Goal: Transaction & Acquisition: Download file/media

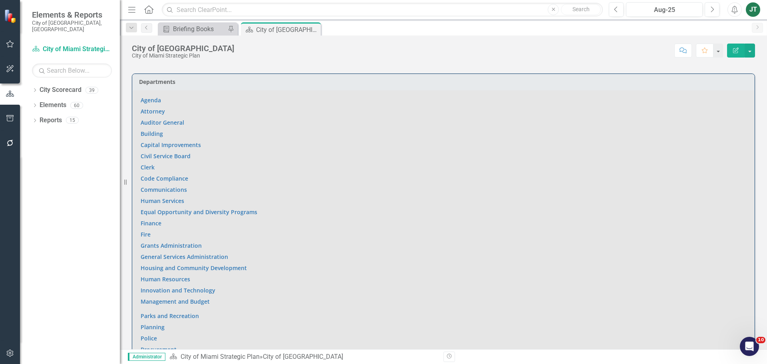
scroll to position [619, 0]
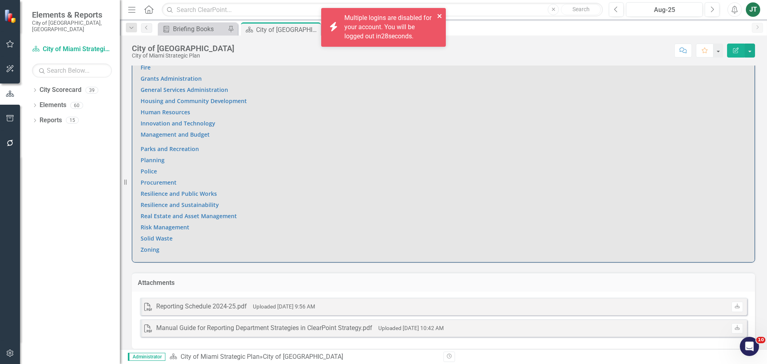
click at [442, 14] on icon "close" at bounding box center [440, 16] width 6 height 6
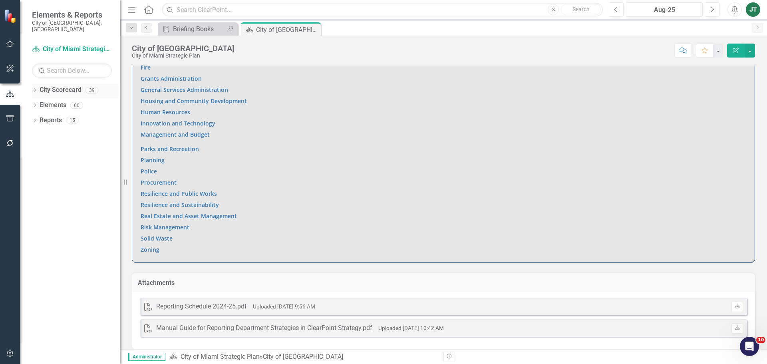
click at [36, 88] on div "Dropdown" at bounding box center [35, 91] width 6 height 7
click at [39, 118] on icon "Dropdown" at bounding box center [39, 120] width 6 height 5
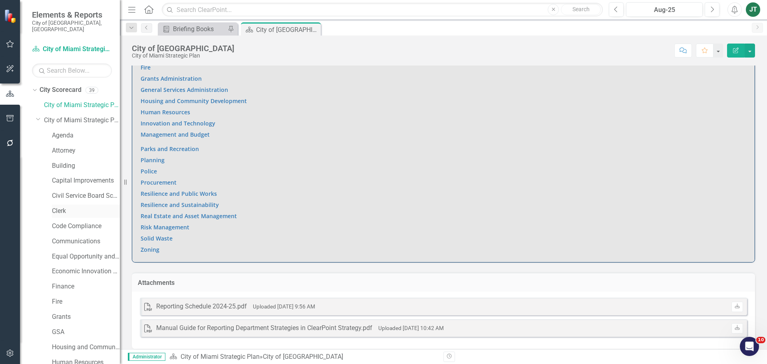
click at [65, 207] on link "Clerk" at bounding box center [86, 211] width 68 height 9
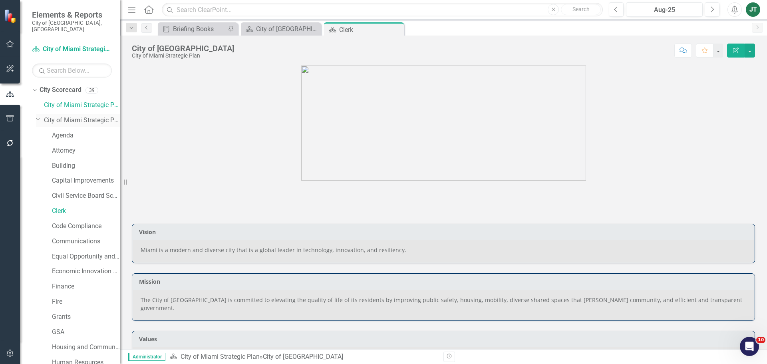
click at [38, 116] on icon "Dropdown" at bounding box center [38, 119] width 5 height 6
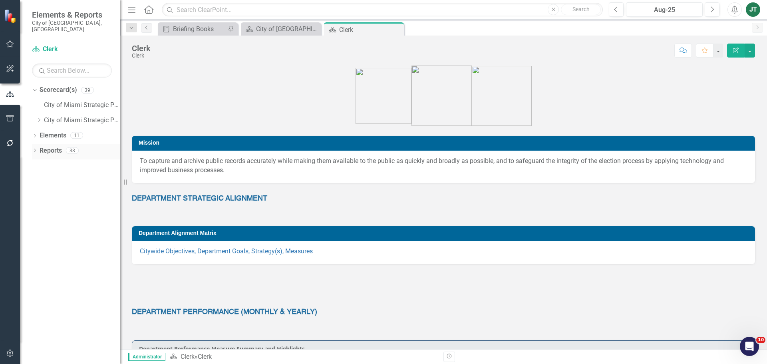
click at [48, 146] on link "Reports" at bounding box center [51, 150] width 22 height 9
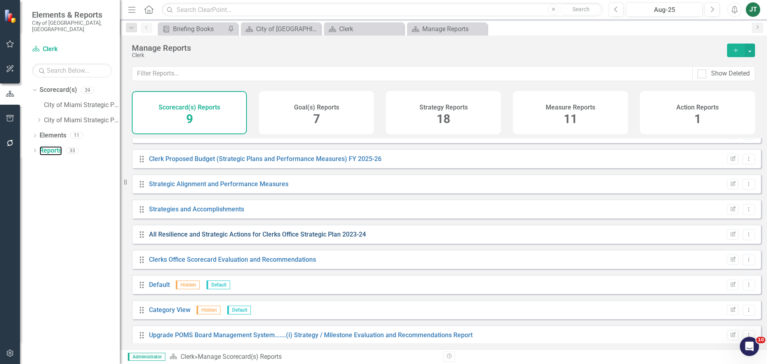
scroll to position [22, 0]
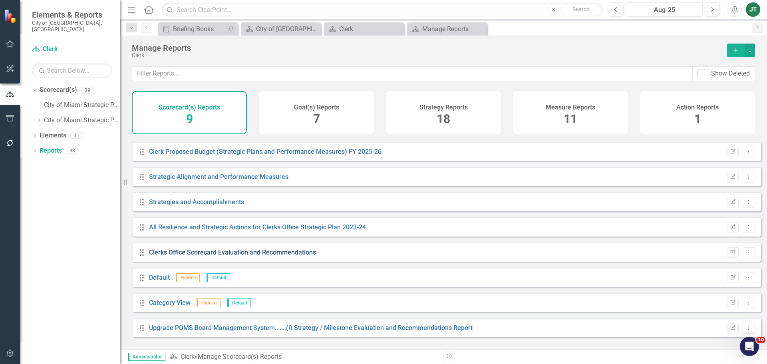
click at [256, 256] on link "Clerks Office Scorecard Evaluation and Recommendations" at bounding box center [232, 253] width 167 height 8
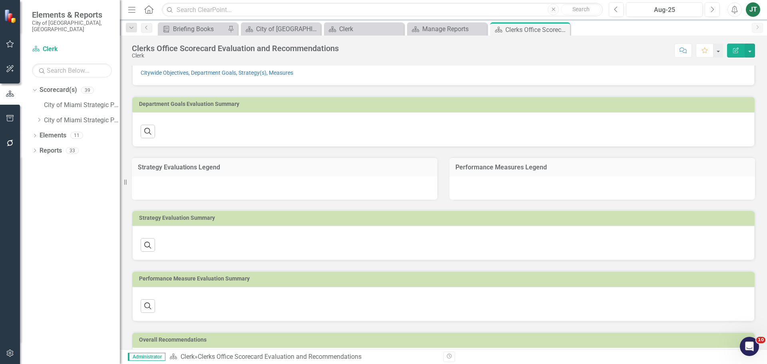
scroll to position [129, 0]
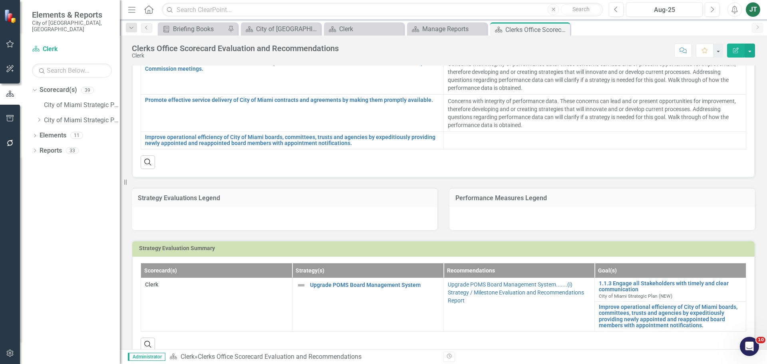
click at [461, 212] on div at bounding box center [603, 218] width 306 height 23
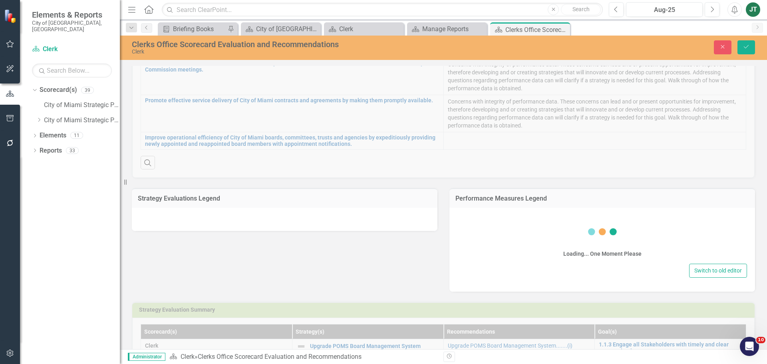
click at [498, 237] on div "Loading... One Moment Please" at bounding box center [603, 239] width 290 height 46
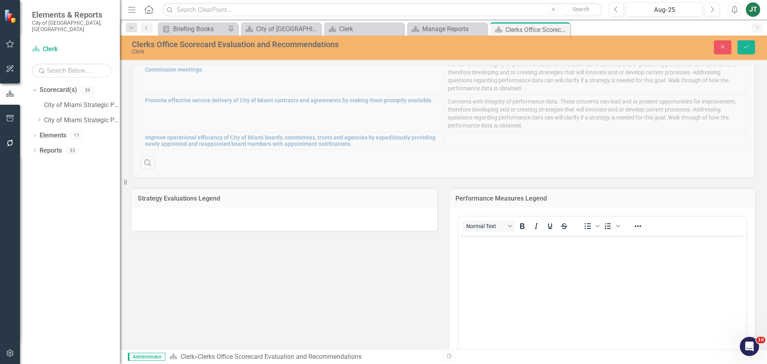
scroll to position [0, 0]
click at [481, 243] on p "Rich Text Area. Press ALT-0 for help." at bounding box center [602, 242] width 284 height 10
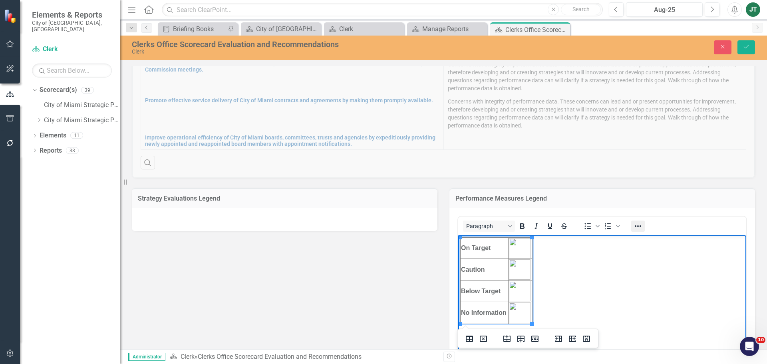
click at [634, 225] on icon "Reveal or hide additional toolbar items" at bounding box center [639, 226] width 10 height 10
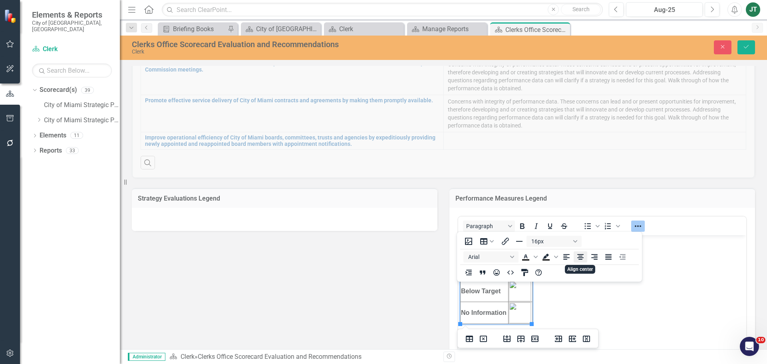
click at [578, 255] on icon "Align center" at bounding box center [581, 257] width 6 height 6
click at [593, 319] on body "On Target Caution Below Target No Information" at bounding box center [602, 295] width 288 height 120
drag, startPoint x: 571, startPoint y: 321, endPoint x: 399, endPoint y: 213, distance: 203.0
click at [458, 235] on html "On Target Caution Below Target No Information" at bounding box center [602, 295] width 288 height 120
click at [584, 258] on icon "Align center" at bounding box center [581, 257] width 10 height 10
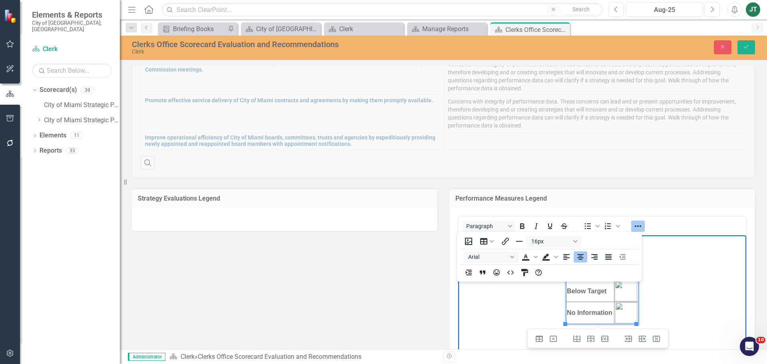
click at [672, 297] on body "On Target Caution Below Target No Information" at bounding box center [602, 295] width 288 height 120
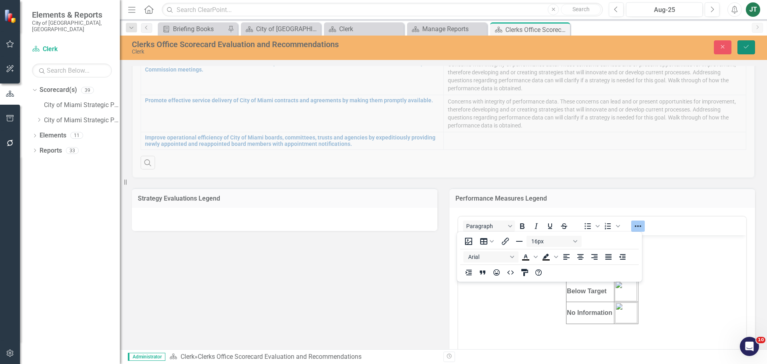
click at [750, 50] on button "Save" at bounding box center [747, 47] width 18 height 14
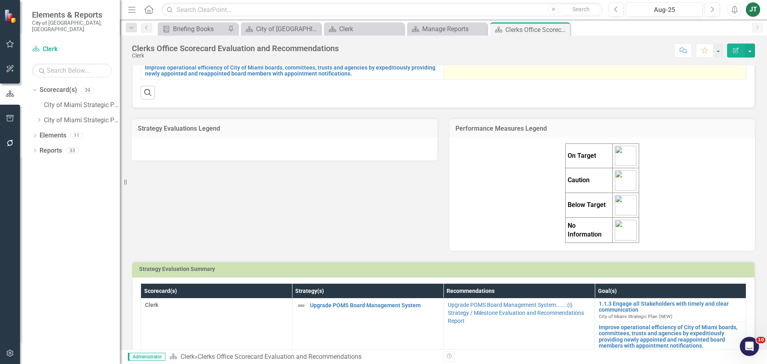
scroll to position [200, 0]
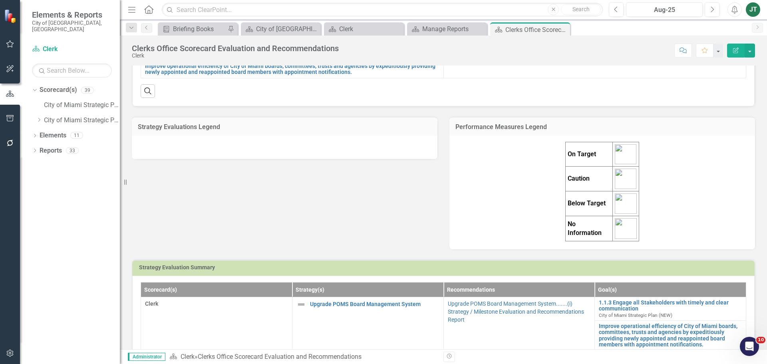
click at [650, 196] on div "On Target Caution Below Target No Information" at bounding box center [603, 192] width 290 height 100
click at [645, 207] on div "On Target Caution Below Target No Information" at bounding box center [603, 192] width 290 height 100
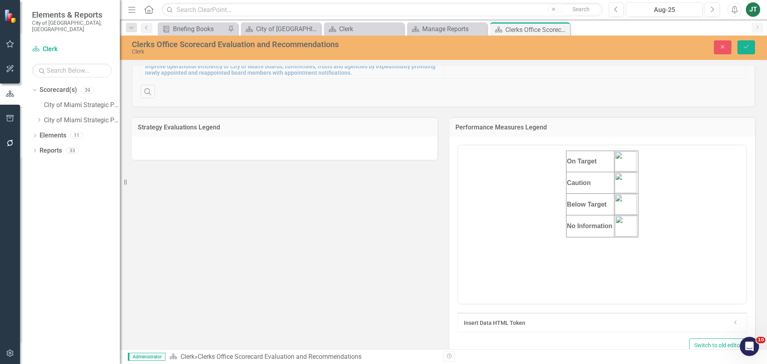
scroll to position [0, 0]
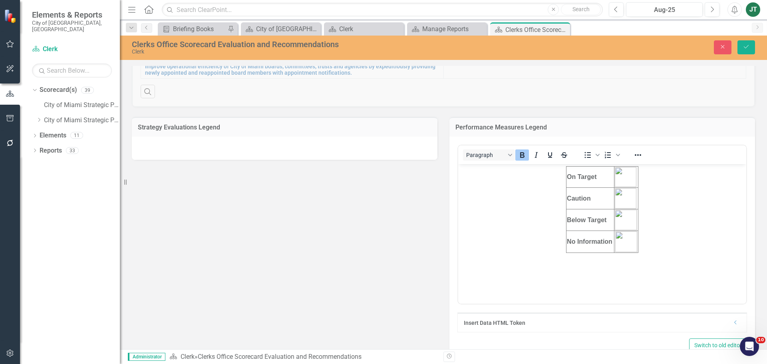
click at [594, 225] on td "Below Target" at bounding box center [591, 220] width 48 height 22
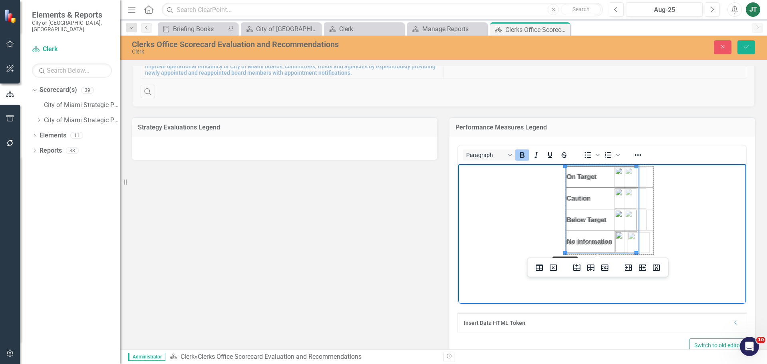
drag, startPoint x: 566, startPoint y: 251, endPoint x: 549, endPoint y: 253, distance: 16.9
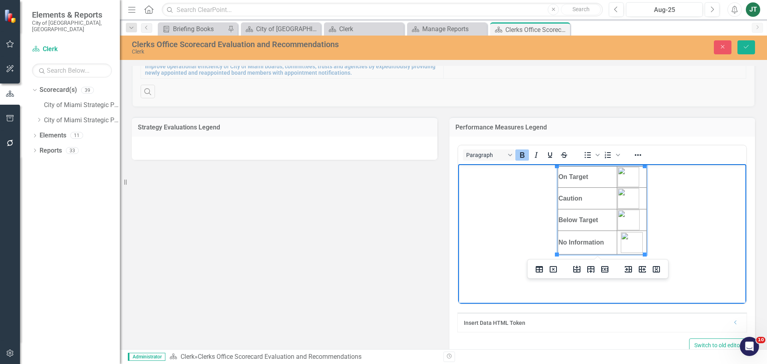
click at [595, 246] on td "No Information" at bounding box center [588, 243] width 60 height 24
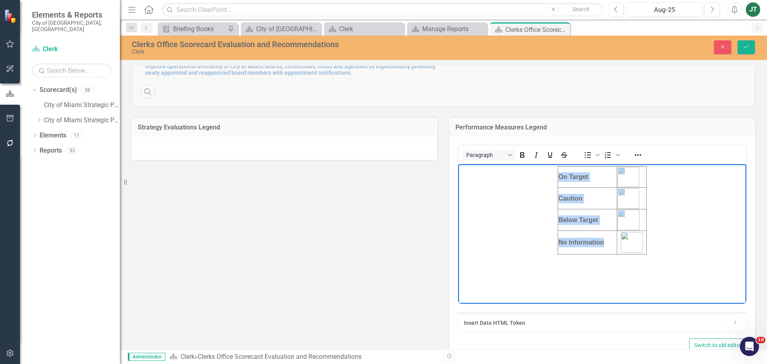
drag, startPoint x: 610, startPoint y: 244, endPoint x: 520, endPoint y: 151, distance: 129.5
click at [520, 164] on html "On Target Caution Below Target No Information" at bounding box center [602, 224] width 288 height 120
click at [640, 157] on icon "Reveal or hide additional toolbar items" at bounding box center [639, 155] width 10 height 10
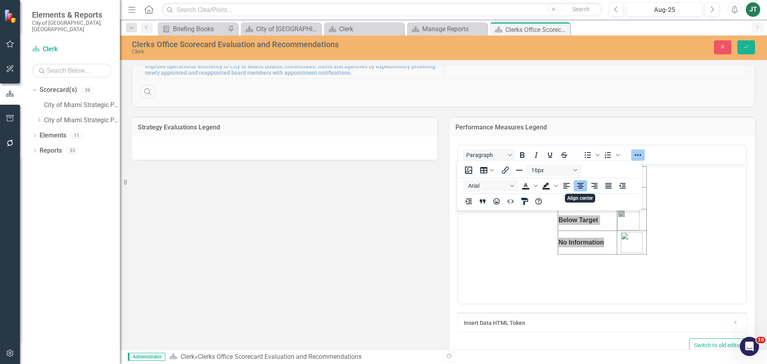
click at [584, 186] on icon "Align center" at bounding box center [581, 186] width 10 height 10
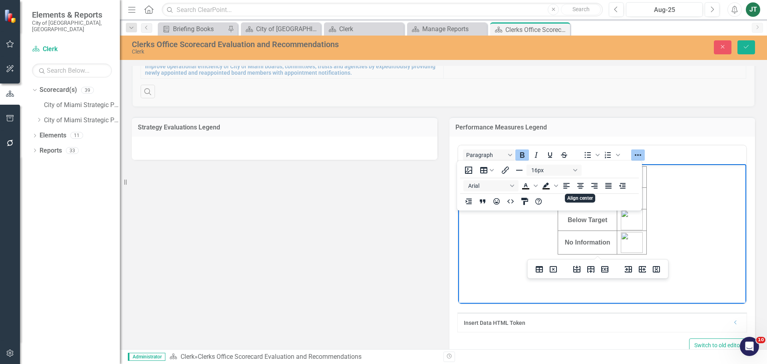
click at [699, 243] on body "On Target Caution Below Target No Information" at bounding box center [602, 224] width 288 height 120
click at [594, 252] on td "No Information" at bounding box center [588, 243] width 60 height 24
click at [667, 231] on body "On Target Caution Below Target No Information" at bounding box center [602, 224] width 288 height 120
drag, startPoint x: 661, startPoint y: 253, endPoint x: 536, endPoint y: 151, distance: 161.9
click at [536, 164] on html "On Target Caution Below Target No Information" at bounding box center [602, 224] width 288 height 120
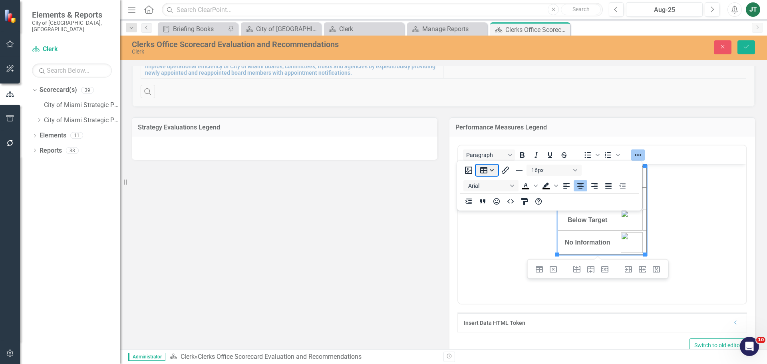
click at [483, 169] on button "Table" at bounding box center [487, 170] width 22 height 11
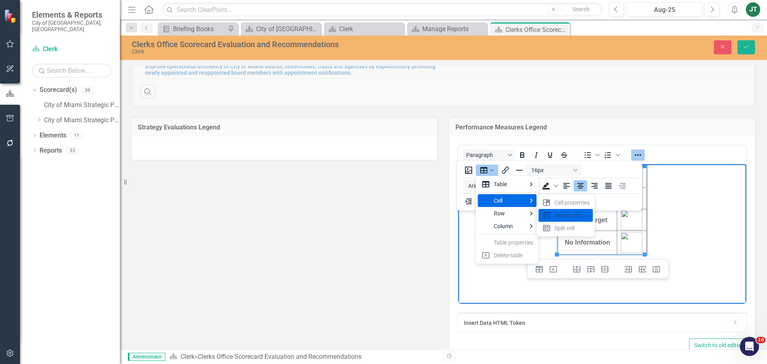
drag, startPoint x: 637, startPoint y: 239, endPoint x: 631, endPoint y: 239, distance: 5.6
click at [631, 239] on img "Rich Text Area. Press ALT-0 for help." at bounding box center [632, 242] width 22 height 21
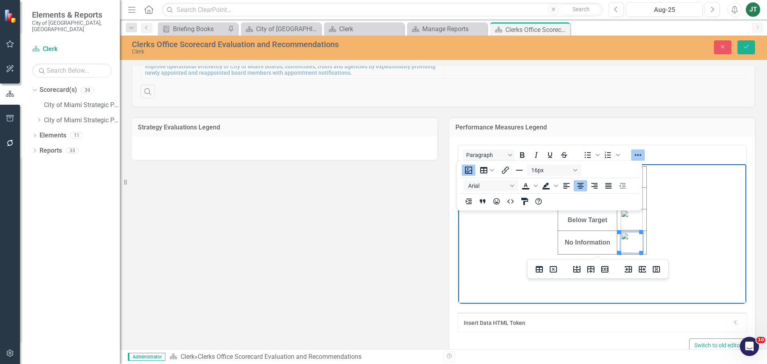
click at [619, 240] on td "Rich Text Area. Press ALT-0 for help." at bounding box center [633, 243] width 30 height 24
click at [484, 171] on button "Table" at bounding box center [487, 170] width 22 height 11
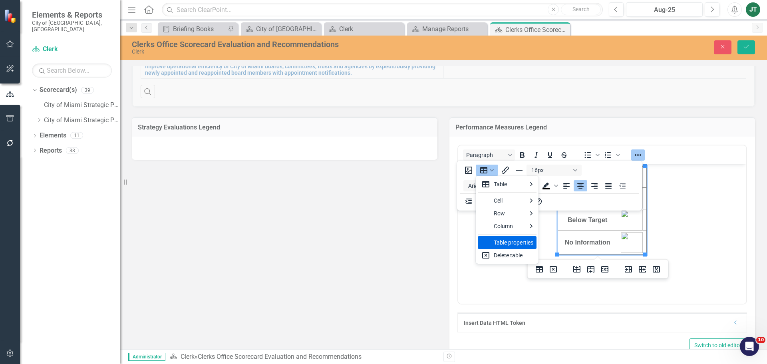
click at [500, 244] on div "Table properties" at bounding box center [514, 243] width 40 height 10
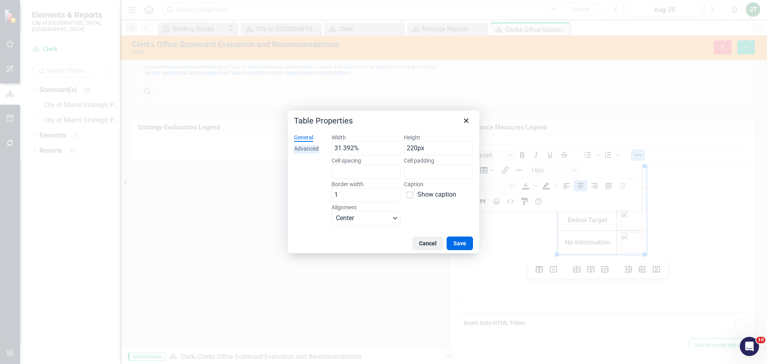
click at [313, 150] on div "Advanced" at bounding box center [306, 149] width 25 height 8
click at [342, 171] on span "Color swatch" at bounding box center [339, 172] width 10 height 10
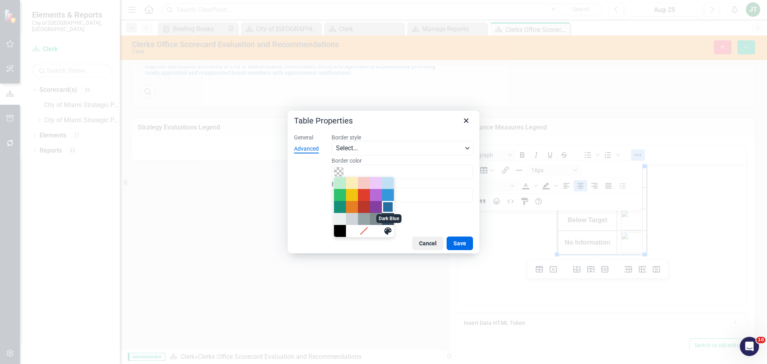
click at [388, 207] on div "Dark Blue" at bounding box center [388, 207] width 10 height 10
type input "#236FA1"
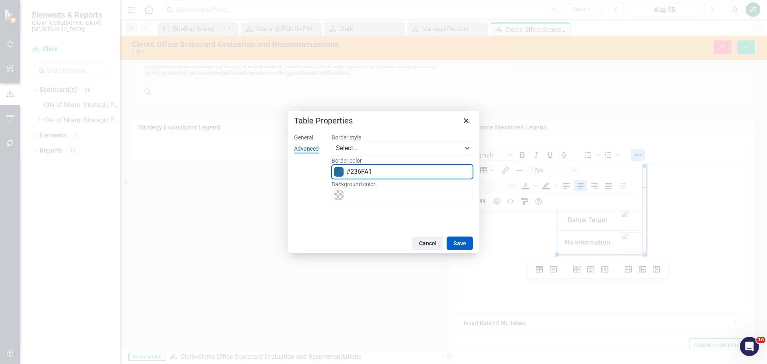
drag, startPoint x: 459, startPoint y: 243, endPoint x: 9, endPoint y: 77, distance: 479.3
click at [459, 243] on button "Save" at bounding box center [460, 244] width 26 height 14
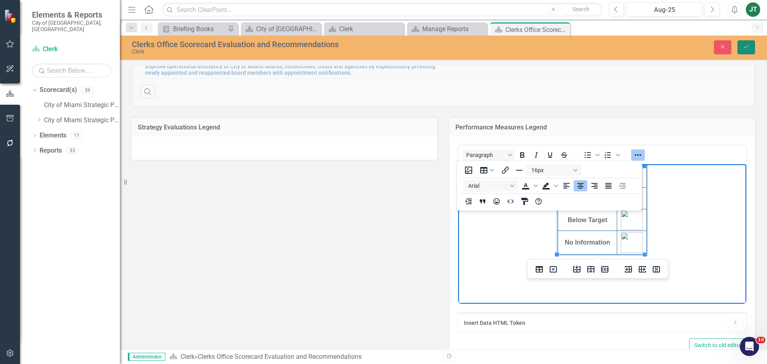
click at [746, 45] on icon "Save" at bounding box center [746, 47] width 7 height 6
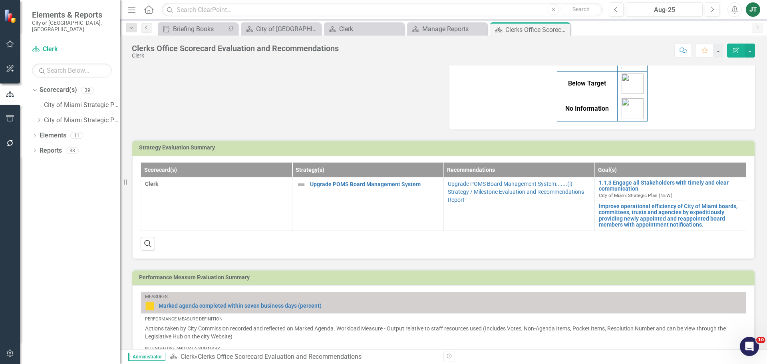
scroll to position [200, 0]
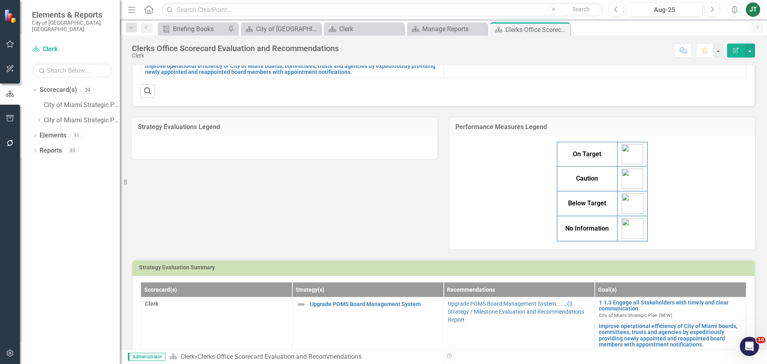
click at [670, 205] on div "On Target Caution Below Target No Information" at bounding box center [603, 192] width 290 height 100
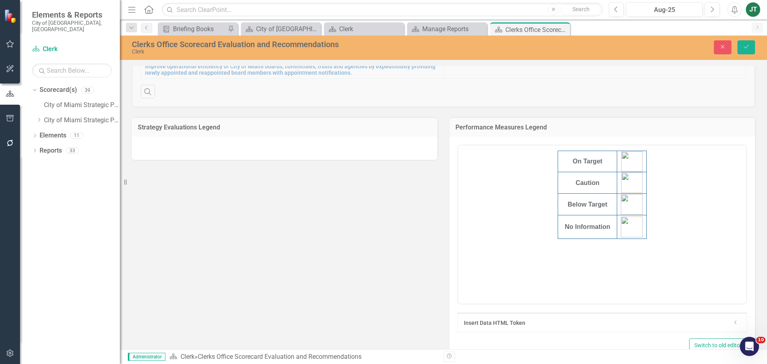
scroll to position [0, 0]
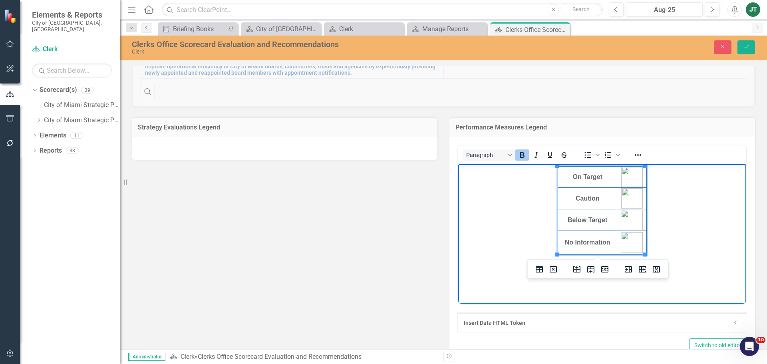
click at [594, 227] on td "Below Target" at bounding box center [588, 220] width 60 height 22
drag, startPoint x: 594, startPoint y: 230, endPoint x: 595, endPoint y: 216, distance: 14.0
click at [594, 244] on strong "No Information" at bounding box center [588, 242] width 46 height 7
drag, startPoint x: 644, startPoint y: 253, endPoint x: 646, endPoint y: 211, distance: 42.4
drag, startPoint x: 556, startPoint y: 252, endPoint x: 461, endPoint y: 237, distance: 95.9
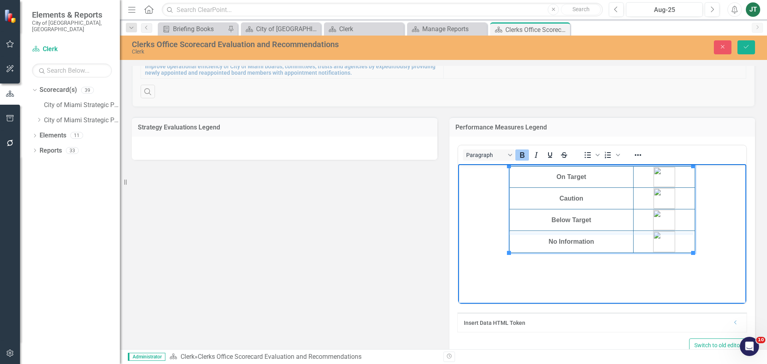
drag, startPoint x: 632, startPoint y: 253, endPoint x: 631, endPoint y: 233, distance: 19.6
click at [610, 284] on html "On Target Caution Below Target No Information" at bounding box center [602, 224] width 288 height 120
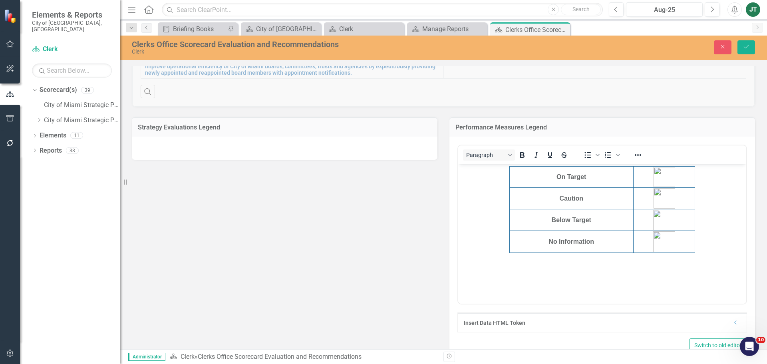
click at [249, 146] on div at bounding box center [285, 148] width 306 height 23
click at [258, 134] on div "Strategy Evaluations Legend" at bounding box center [285, 127] width 306 height 20
click at [238, 143] on div at bounding box center [285, 148] width 306 height 23
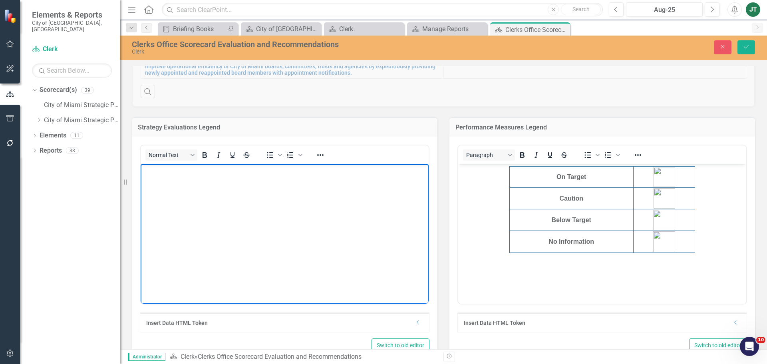
click at [175, 185] on body "Rich Text Area. Press ALT-0 for help." at bounding box center [285, 224] width 288 height 120
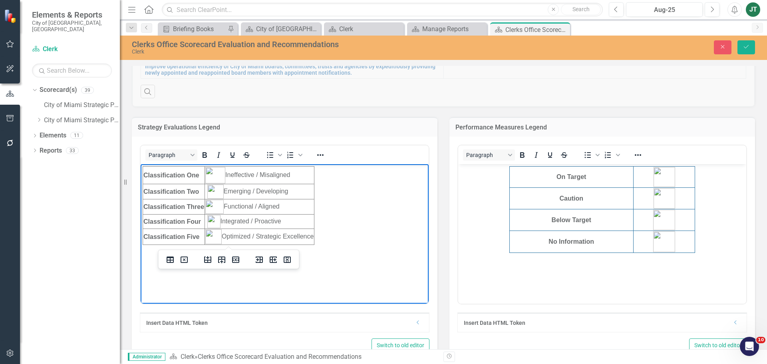
click at [330, 227] on body "Classification One Ineffective / Misaligned Classification Two Emerging / Devel…" at bounding box center [285, 224] width 288 height 120
drag, startPoint x: 314, startPoint y: 236, endPoint x: 378, endPoint y: 237, distance: 64.0
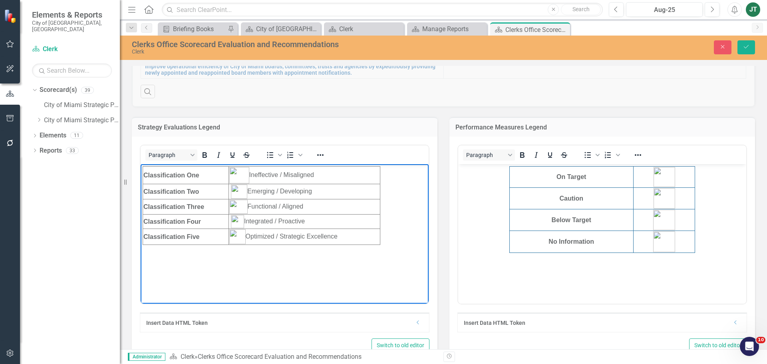
click at [248, 257] on body "Classification One Ineffective / Misaligned Classification Two Emerging / Devel…" at bounding box center [285, 224] width 288 height 120
drag, startPoint x: 395, startPoint y: 246, endPoint x: 90, endPoint y: 145, distance: 320.9
click at [141, 164] on html "Classification One Ineffective / Misaligned Classification Two Emerging / Devel…" at bounding box center [285, 224] width 288 height 120
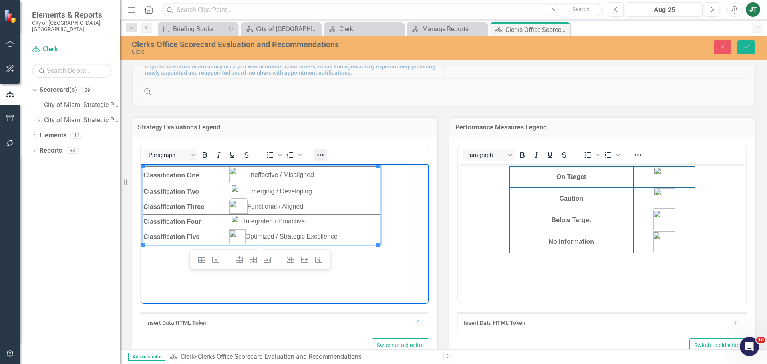
click at [321, 154] on icon "Reveal or hide additional toolbar items" at bounding box center [321, 155] width 10 height 10
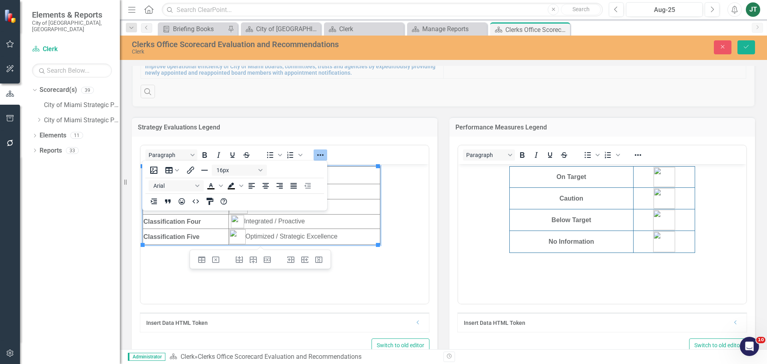
click at [291, 277] on body "Classification One Ineffective / Misaligned Classification Two Emerging / Devel…" at bounding box center [285, 224] width 288 height 120
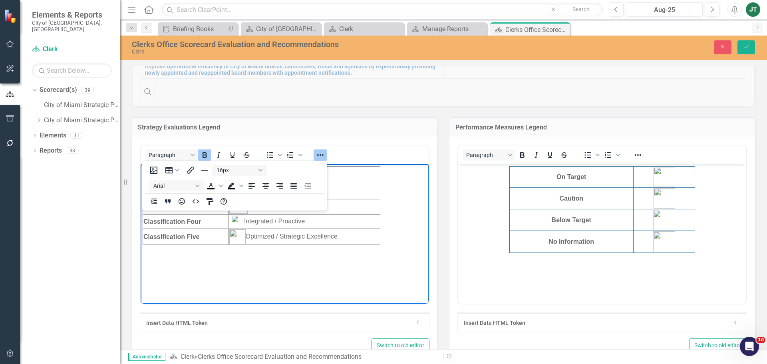
click at [209, 239] on td "Classification Five" at bounding box center [186, 237] width 86 height 16
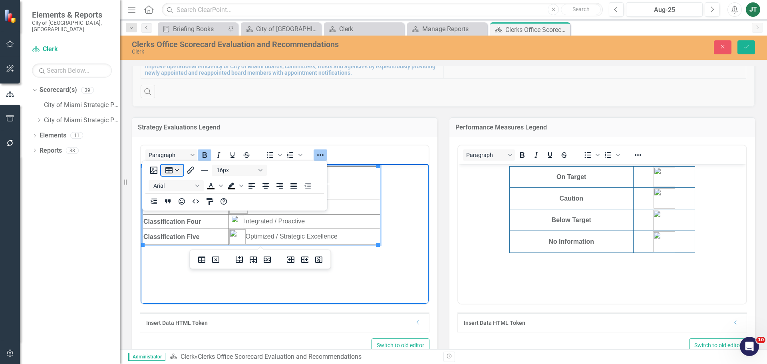
click at [178, 167] on button "Table" at bounding box center [172, 170] width 22 height 11
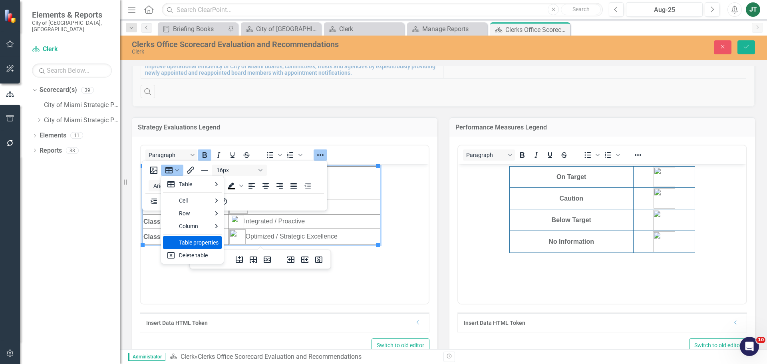
click at [196, 242] on div "Table properties" at bounding box center [199, 243] width 40 height 10
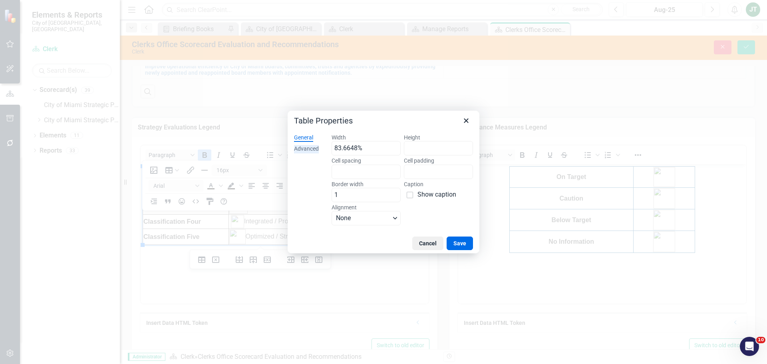
click at [303, 146] on div "Advanced" at bounding box center [306, 149] width 25 height 8
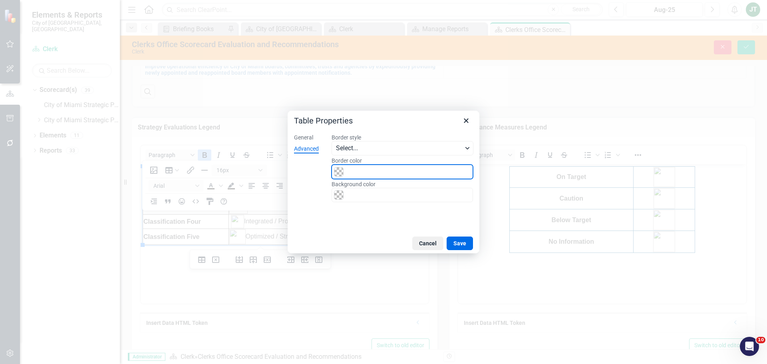
click at [349, 170] on input "Border color" at bounding box center [403, 172] width 142 height 14
click at [335, 172] on span "Color swatch" at bounding box center [339, 172] width 10 height 10
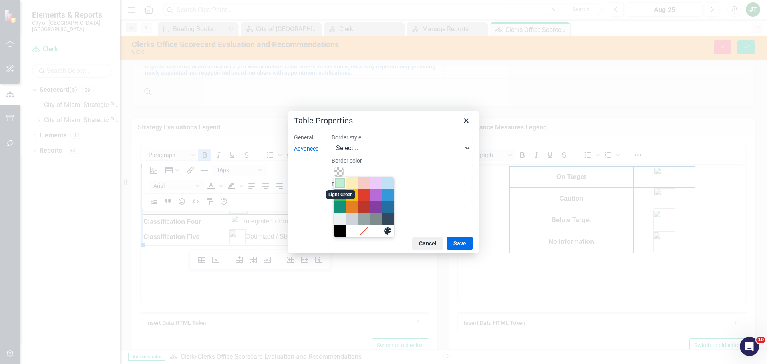
click at [340, 185] on div "Light Green" at bounding box center [340, 183] width 10 height 10
type input "#BFEDD2"
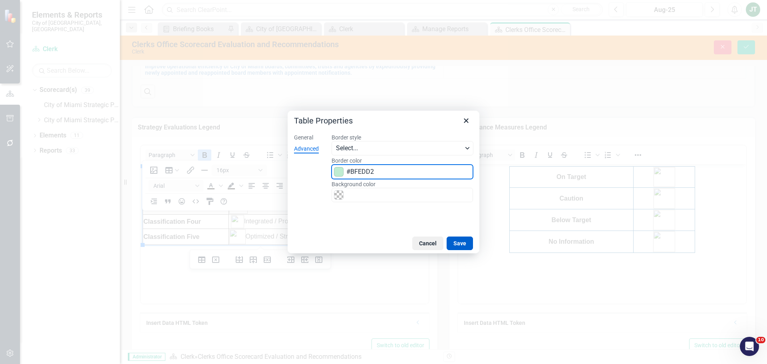
click at [465, 244] on button "Save" at bounding box center [460, 244] width 26 height 14
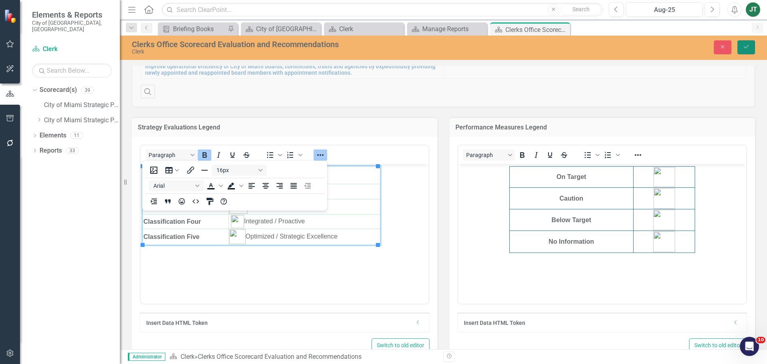
click at [749, 46] on icon "Save" at bounding box center [746, 47] width 7 height 6
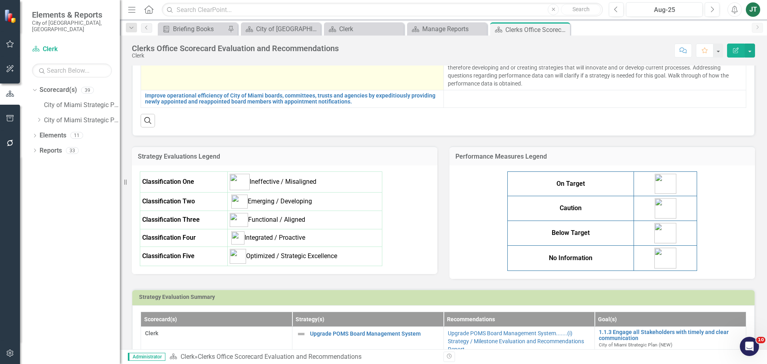
scroll to position [200, 0]
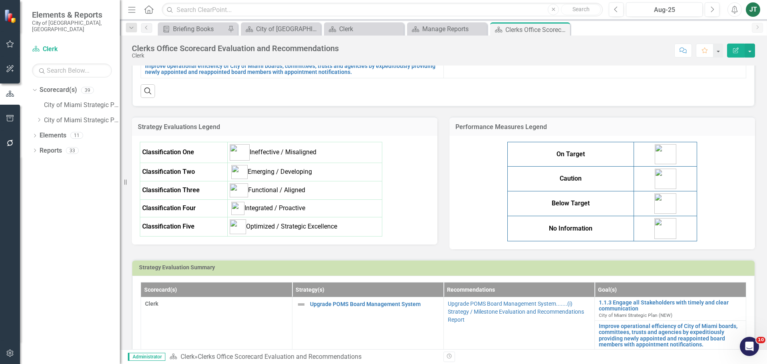
click at [397, 187] on div "Classification One Ineffective / Misaligned Classification Two Emerging / Devel…" at bounding box center [285, 189] width 290 height 95
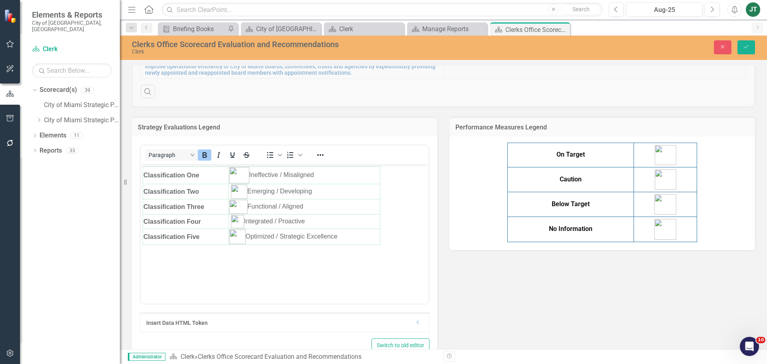
scroll to position [0, 0]
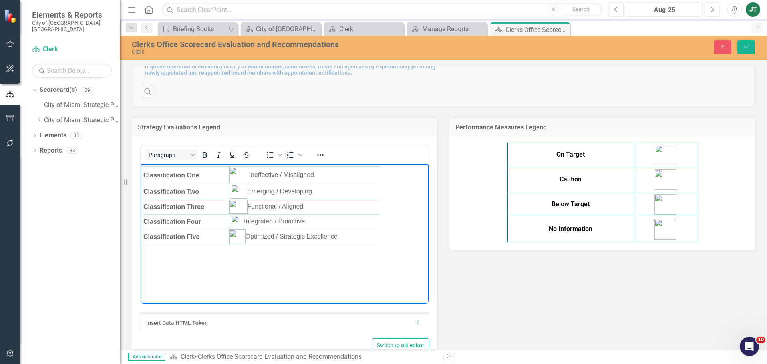
click at [408, 221] on body "Classification One Ineffective / Misaligned Classification Two Emerging / Devel…" at bounding box center [285, 224] width 288 height 120
click at [323, 153] on icon "Reveal or hide additional toolbar items" at bounding box center [321, 155] width 10 height 10
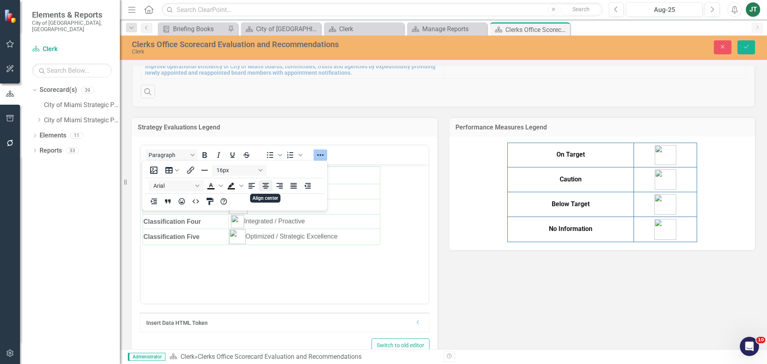
click at [266, 188] on icon "Align center" at bounding box center [266, 186] width 6 height 6
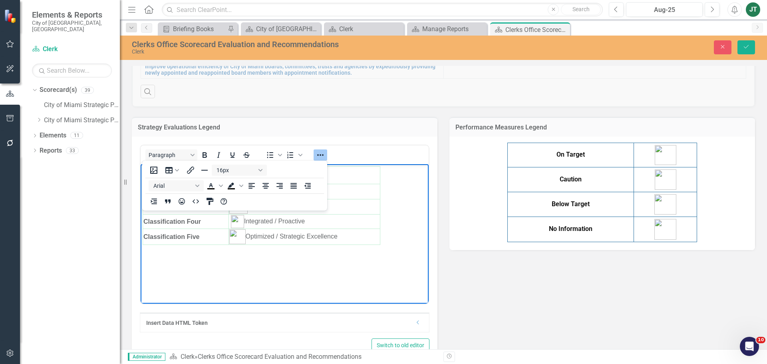
click at [380, 245] on body "Classification One Ineffective / Misaligned Classification Two Emerging / Devel…" at bounding box center [285, 224] width 288 height 120
click at [387, 265] on body "Classification One Ineffective / Misaligned Classification Two Emerging / Devel…" at bounding box center [285, 224] width 288 height 120
click at [320, 153] on icon "Reveal or hide additional toolbar items" at bounding box center [321, 155] width 10 height 10
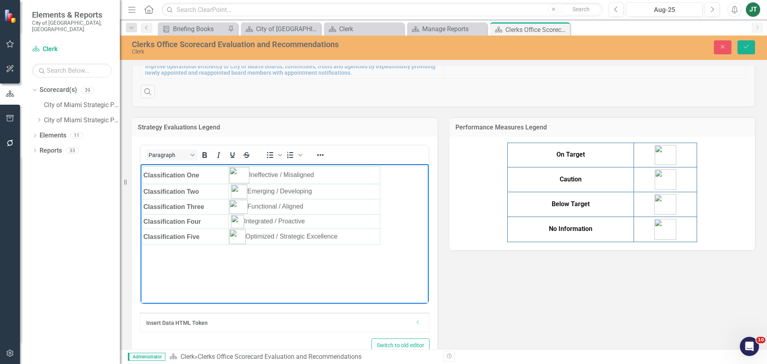
click at [241, 219] on img "Rich Text Area. Press ALT-0 for help." at bounding box center [237, 221] width 13 height 13
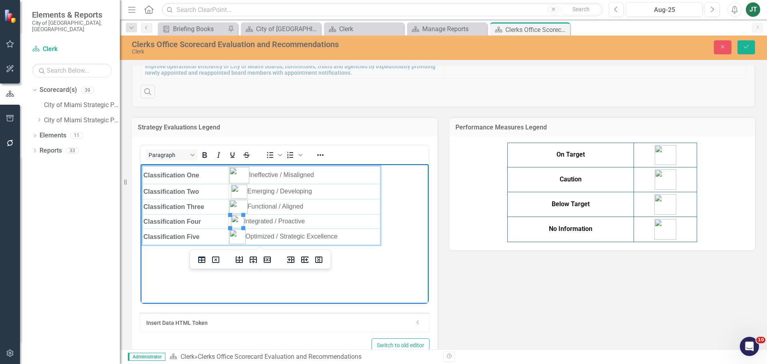
click at [223, 205] on td "Classification Three" at bounding box center [186, 206] width 86 height 15
click at [176, 171] on strong "Classification One" at bounding box center [172, 174] width 56 height 7
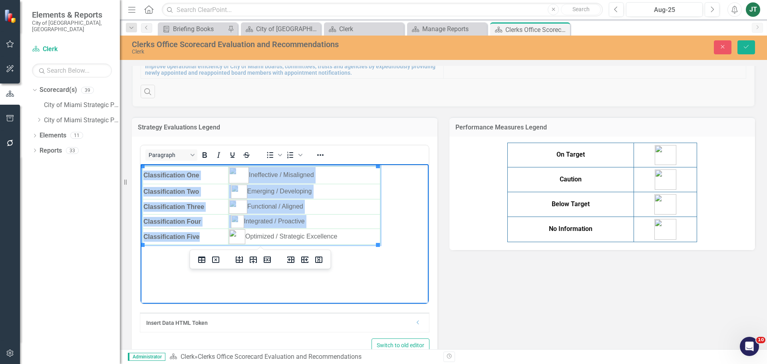
drag, startPoint x: 144, startPoint y: 175, endPoint x: 385, endPoint y: 228, distance: 246.4
click at [385, 228] on body "Classification One Ineffective / Misaligned Classification Two Emerging / Devel…" at bounding box center [285, 224] width 288 height 120
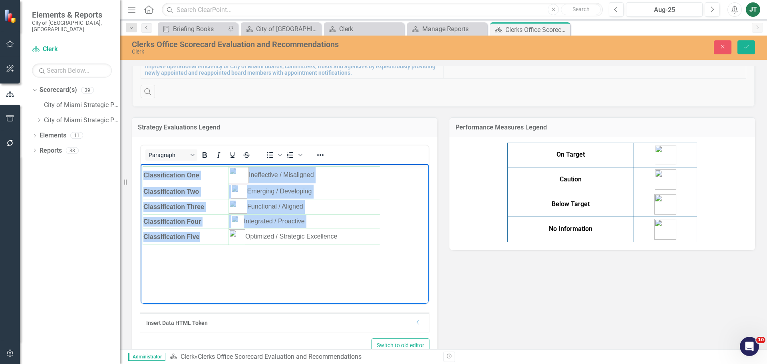
click at [358, 237] on td "Optimized / Strategic Excellence" at bounding box center [305, 237] width 152 height 16
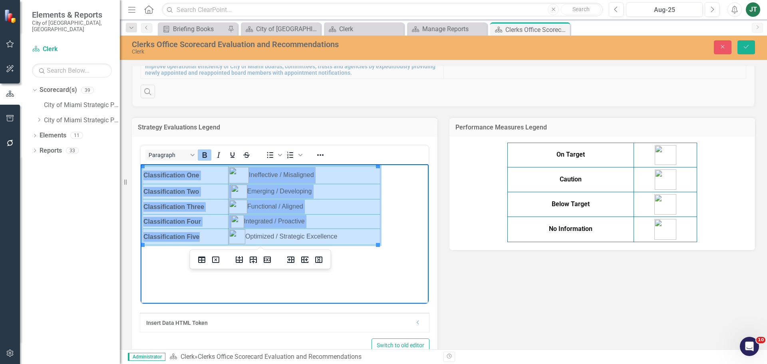
drag, startPoint x: 351, startPoint y: 235, endPoint x: 171, endPoint y: 167, distance: 192.7
click at [171, 167] on tbody "Classification One Ineffective / Misaligned Classification Two Emerging / Devel…" at bounding box center [261, 205] width 237 height 78
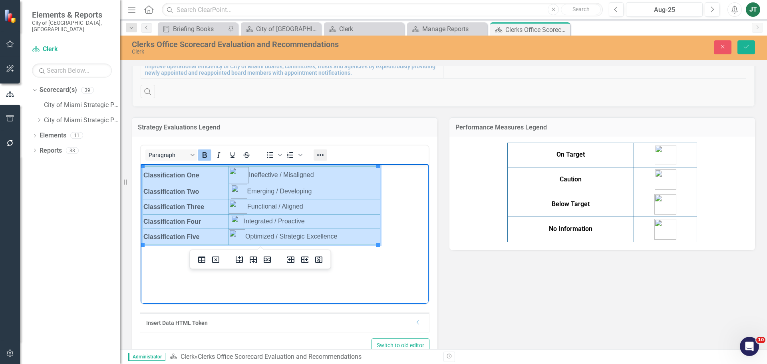
click at [323, 153] on icon "Reveal or hide additional toolbar items" at bounding box center [321, 155] width 10 height 10
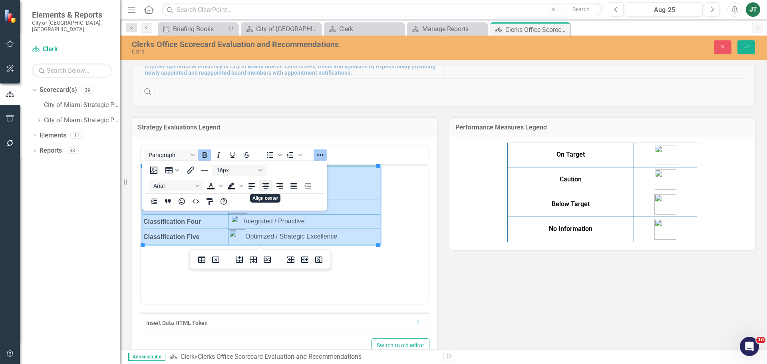
click at [263, 187] on icon "Align center" at bounding box center [266, 186] width 6 height 6
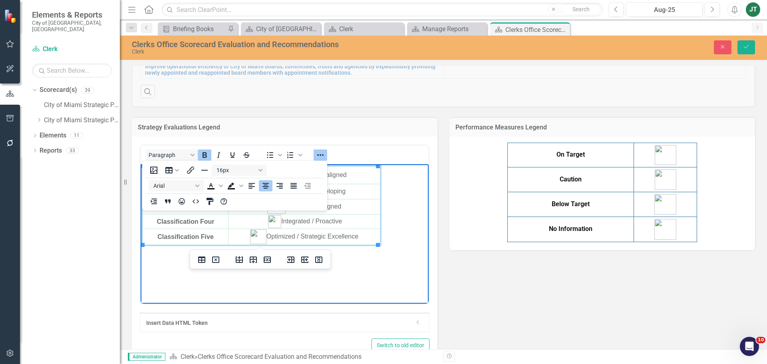
click at [347, 230] on td "Optimized / Strategic Excellence" at bounding box center [305, 237] width 152 height 16
click at [398, 252] on body "Classification One Ineffective / Misaligned Classification Two Emerging / Devel…" at bounding box center [285, 224] width 288 height 120
click at [144, 241] on td "Classification Five" at bounding box center [186, 237] width 86 height 16
click at [280, 184] on icon "Align right" at bounding box center [280, 186] width 10 height 10
click at [267, 184] on icon "Align center" at bounding box center [266, 186] width 10 height 10
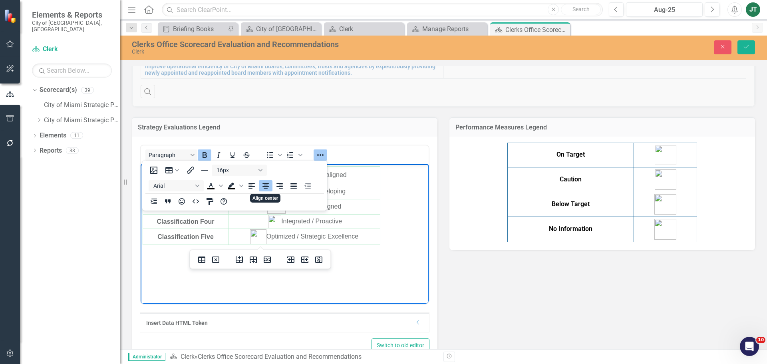
click at [319, 269] on body "Classification One Ineffective / Misaligned Classification Two Emerging / Devel…" at bounding box center [285, 224] width 288 height 120
click at [389, 239] on body "Classification One Ineffective / Misaligned Classification Two Emerging / Devel…" at bounding box center [285, 224] width 288 height 120
drag, startPoint x: 389, startPoint y: 239, endPoint x: 142, endPoint y: 142, distance: 265.8
click at [142, 164] on html "Classification One Ineffective / Misaligned Classification Two Emerging / Devel…" at bounding box center [285, 224] width 288 height 120
click at [266, 187] on icon "Align center" at bounding box center [266, 186] width 6 height 6
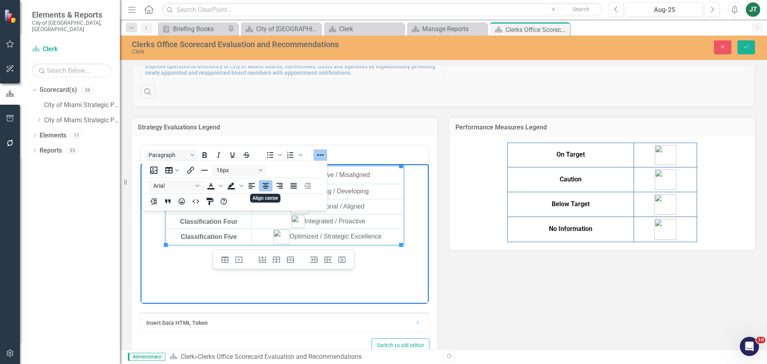
click at [337, 263] on button "Delete column" at bounding box center [342, 259] width 14 height 11
click at [403, 280] on body "Classification One Ineffective / Misaligned Classification Two Emerging / Devel…" at bounding box center [285, 224] width 288 height 120
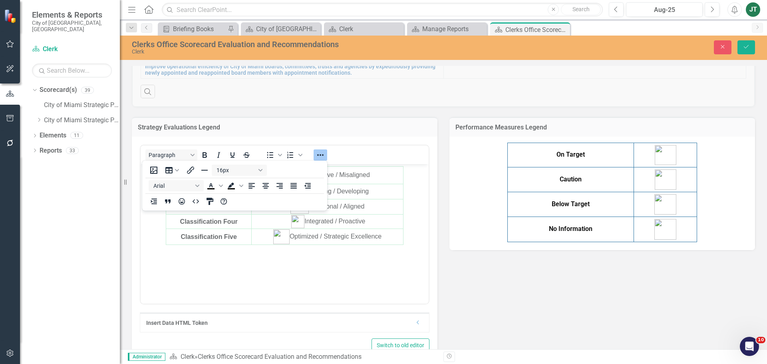
click at [363, 138] on div "Paragraph To open the popup, press Shift+Enter To open the popup, press Shift+E…" at bounding box center [285, 252] width 306 height 230
click at [365, 236] on td "Optimized / Strategic Excellence" at bounding box center [328, 237] width 152 height 16
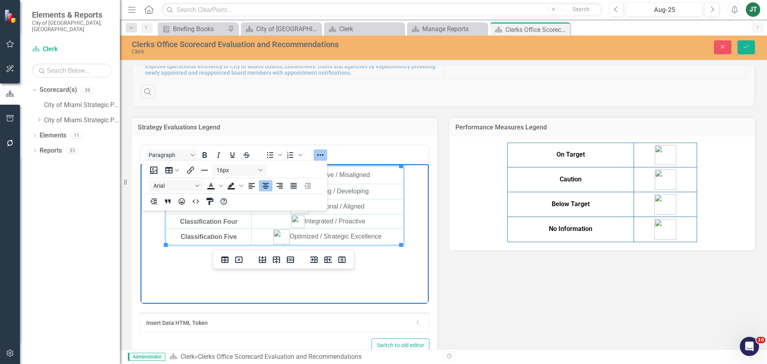
click at [379, 235] on td "Optimized / Strategic Excellence" at bounding box center [328, 237] width 152 height 16
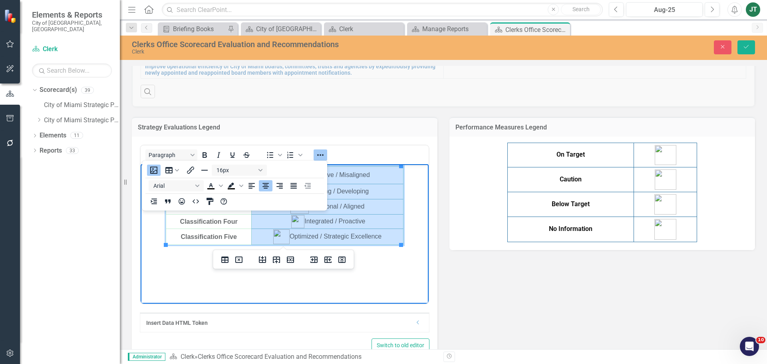
drag, startPoint x: 384, startPoint y: 235, endPoint x: 412, endPoint y: 349, distance: 116.9
click at [299, 170] on tbody "Classification One Ineffective / Misaligned Classification Two Emerging / Devel…" at bounding box center [284, 205] width 237 height 78
click at [253, 187] on icon "Align left" at bounding box center [252, 186] width 10 height 10
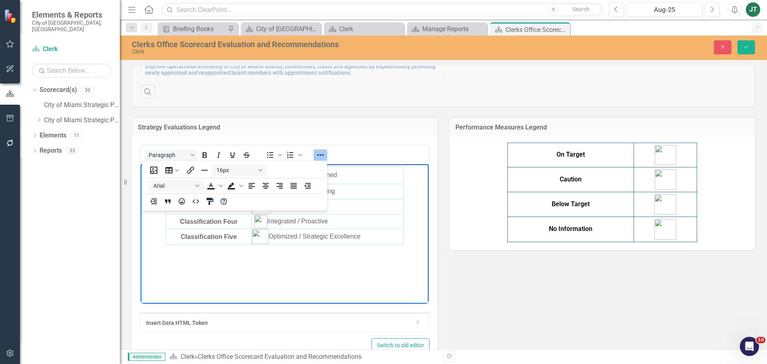
click at [405, 284] on html "Classification One Ineffective / Misaligned Classification Two Emerging / Devel…" at bounding box center [285, 224] width 288 height 120
click at [397, 239] on td "Optimized / Strategic Excellence" at bounding box center [328, 237] width 152 height 16
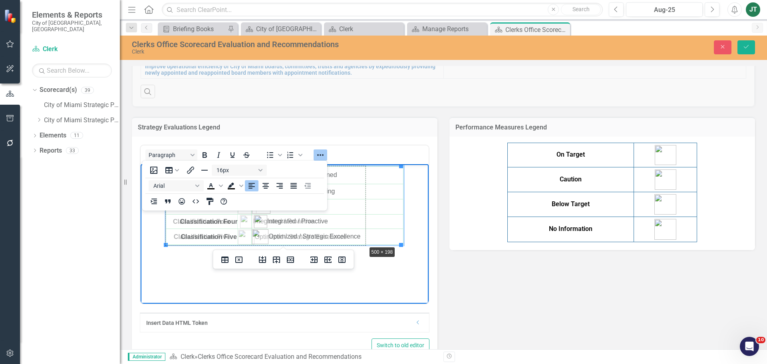
drag, startPoint x: 400, startPoint y: 243, endPoint x: 365, endPoint y: 244, distance: 35.6
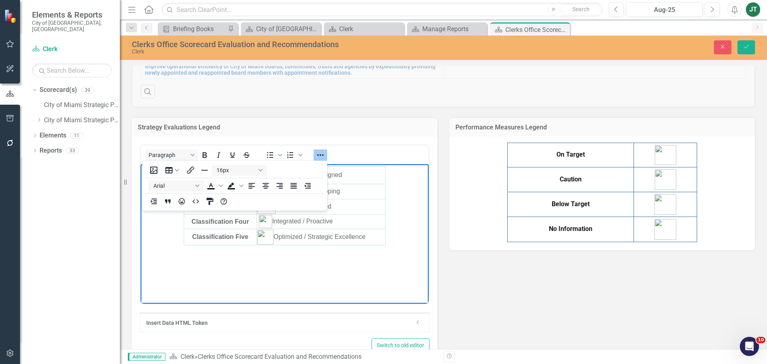
click at [353, 275] on body "Classification One Ineffective / Misaligned Classification Two Emerging / Devel…" at bounding box center [285, 224] width 288 height 120
click at [363, 284] on html "Classification One Ineffective / Misaligned Classification Two Emerging / Devel…" at bounding box center [285, 224] width 288 height 120
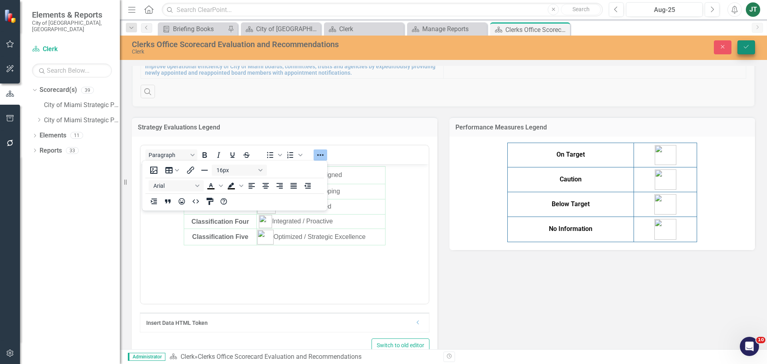
click at [748, 48] on icon "Save" at bounding box center [746, 47] width 7 height 6
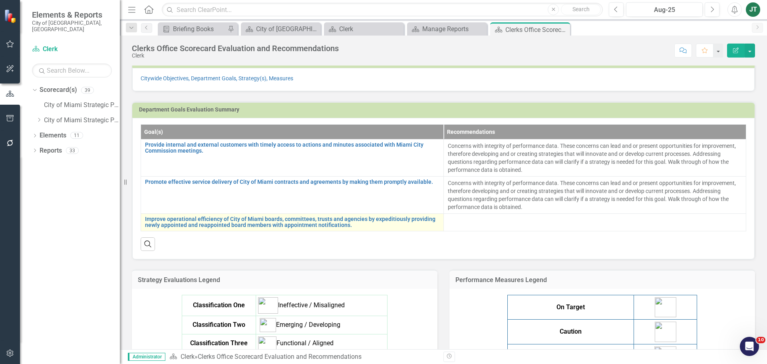
scroll to position [200, 0]
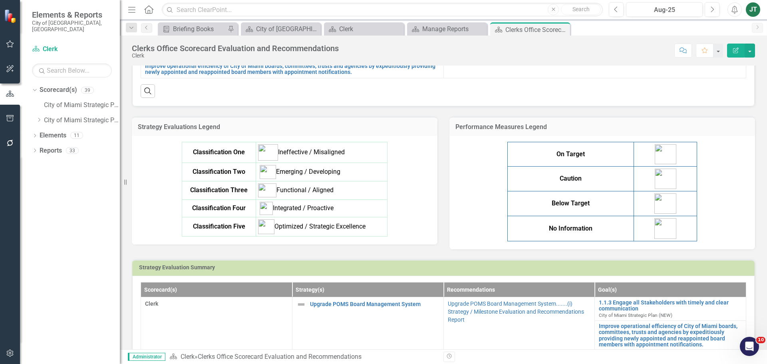
click at [686, 222] on td at bounding box center [665, 228] width 63 height 25
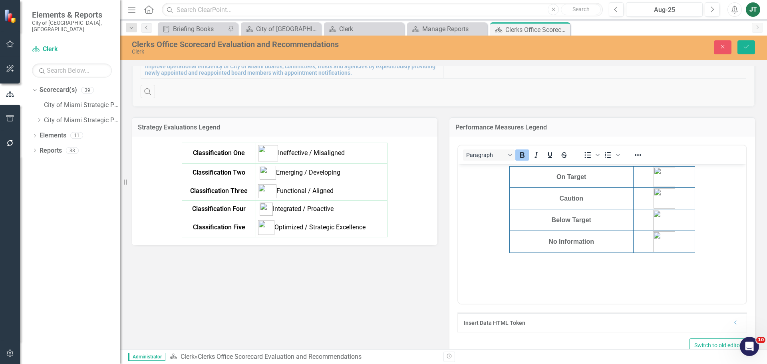
scroll to position [0, 0]
click at [592, 197] on td "Caution" at bounding box center [572, 198] width 124 height 22
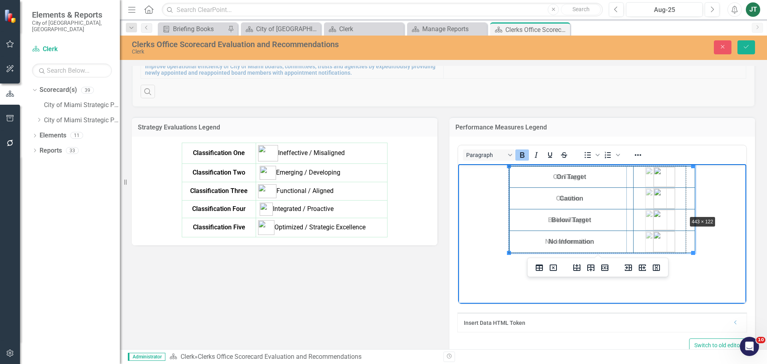
drag, startPoint x: 694, startPoint y: 252, endPoint x: 686, endPoint y: 213, distance: 39.0
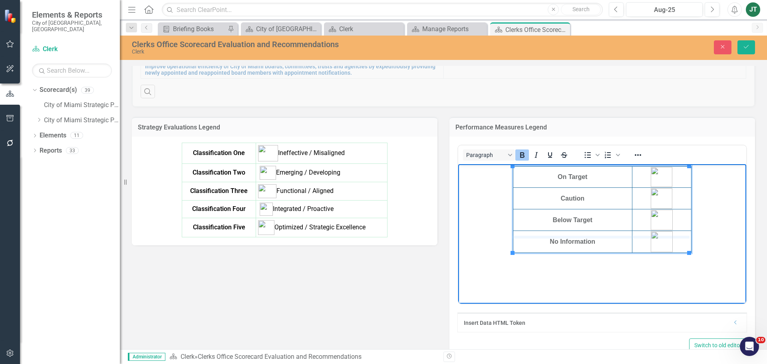
drag, startPoint x: 607, startPoint y: 251, endPoint x: 612, endPoint y: 234, distance: 17.5
drag, startPoint x: 613, startPoint y: 230, endPoint x: 614, endPoint y: 220, distance: 9.7
drag, startPoint x: 613, startPoint y: 208, endPoint x: 612, endPoint y: 199, distance: 9.2
drag, startPoint x: 610, startPoint y: 185, endPoint x: 609, endPoint y: 177, distance: 8.8
click at [615, 255] on body "On Target Caution Below Target No Information" at bounding box center [602, 224] width 288 height 120
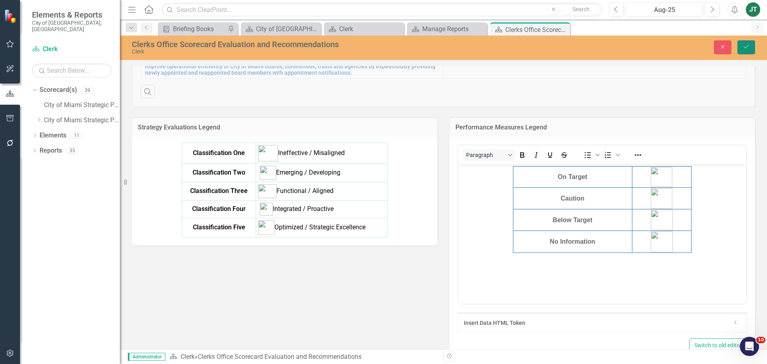
click at [753, 48] on button "Save" at bounding box center [747, 47] width 18 height 14
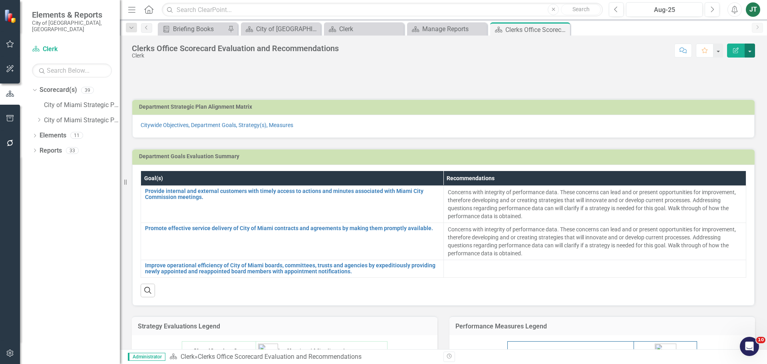
click at [748, 48] on button "button" at bounding box center [750, 51] width 10 height 14
click at [727, 79] on link "Edit Report Edit Layout" at bounding box center [722, 80] width 68 height 15
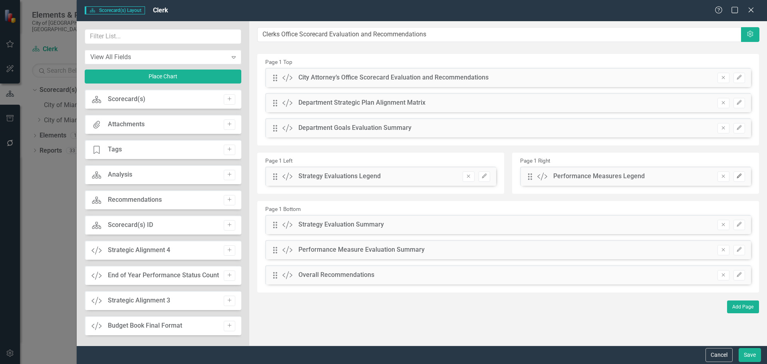
click at [736, 173] on button "Edit" at bounding box center [740, 176] width 12 height 10
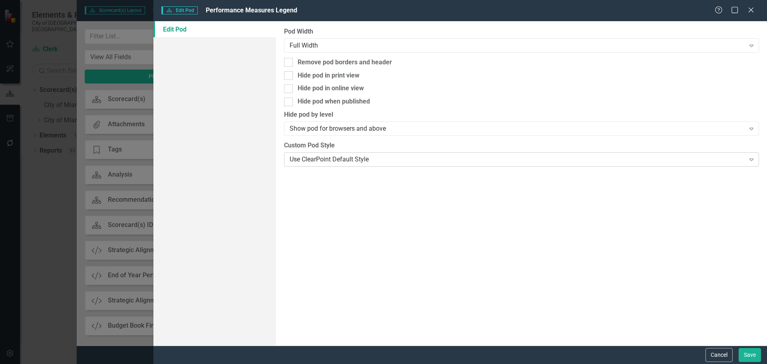
click at [310, 162] on div "Use ClearPoint Default Style" at bounding box center [517, 159] width 455 height 9
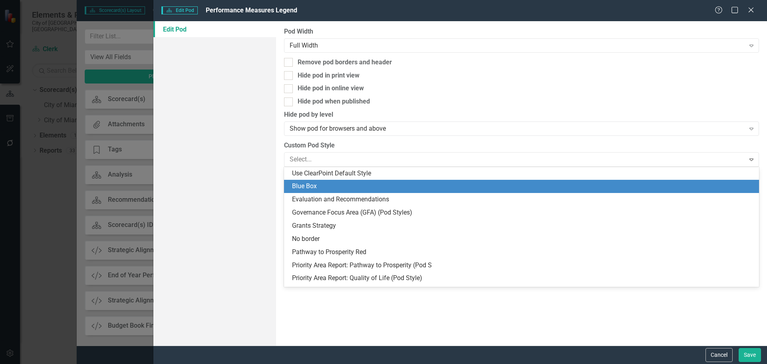
click at [316, 187] on div "Blue Box" at bounding box center [523, 186] width 462 height 9
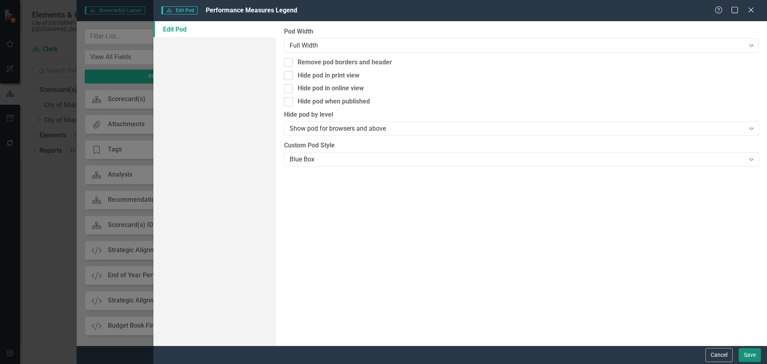
click at [747, 356] on button "Save" at bounding box center [750, 355] width 22 height 14
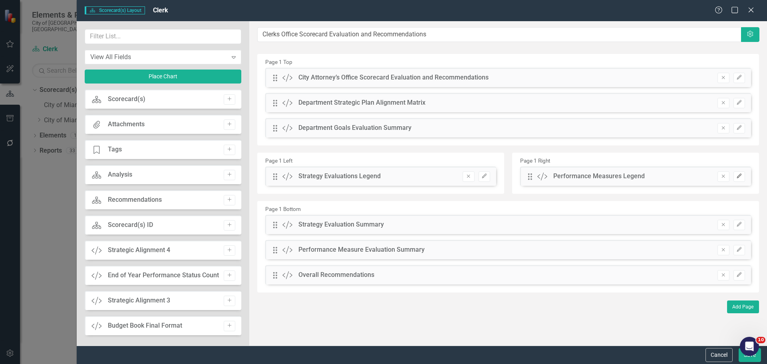
click at [739, 176] on icon "button" at bounding box center [739, 175] width 5 height 5
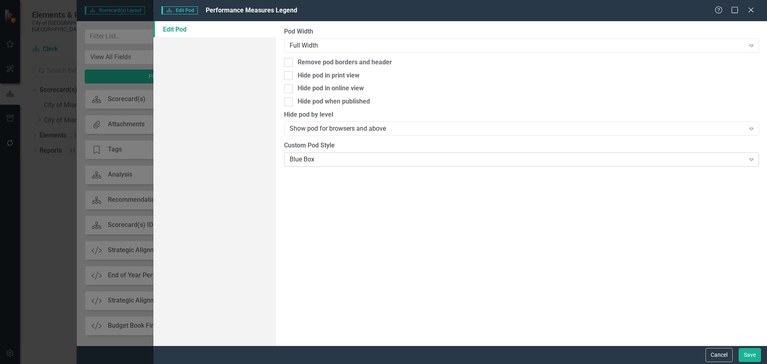
click at [351, 166] on div "Blue Box Expand" at bounding box center [521, 159] width 475 height 14
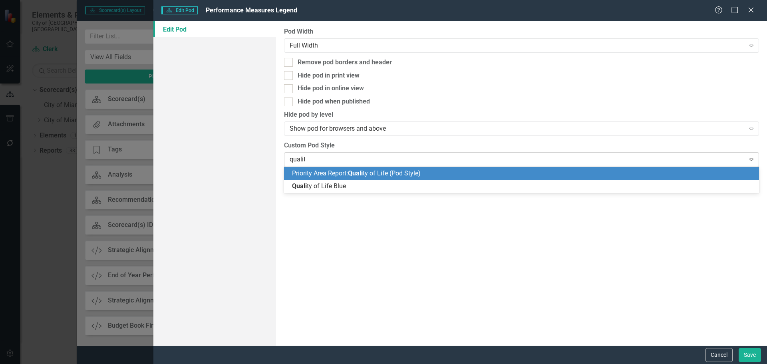
type input "quality"
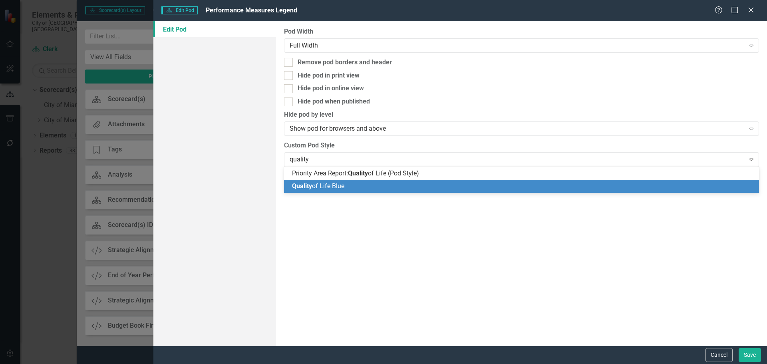
click at [341, 185] on span "Quality of Life Blue" at bounding box center [318, 186] width 52 height 8
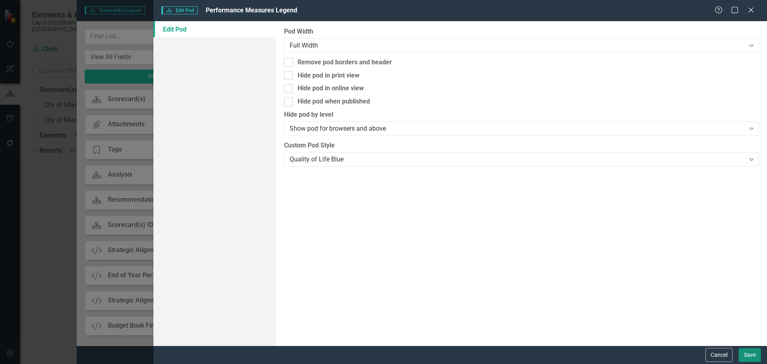
click at [747, 351] on button "Save" at bounding box center [750, 355] width 22 height 14
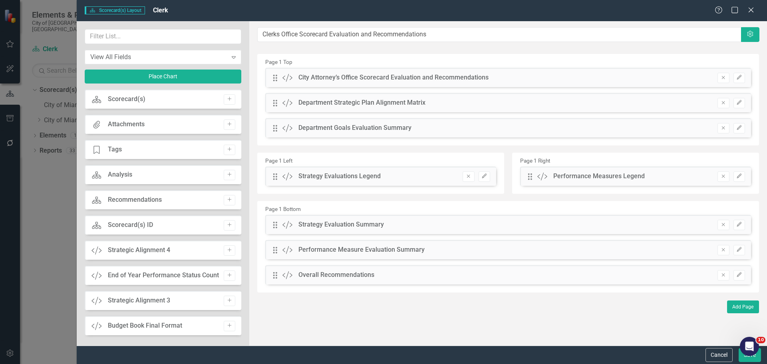
click at [487, 170] on div "Drag Custom Strategy Evaluations Legend Remove Edit" at bounding box center [380, 176] width 231 height 19
click at [486, 173] on button "Edit" at bounding box center [485, 176] width 12 height 10
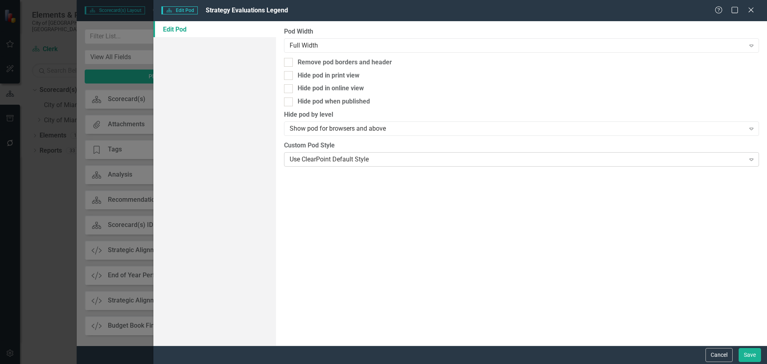
click at [310, 157] on div "Use ClearPoint Default Style" at bounding box center [517, 159] width 455 height 9
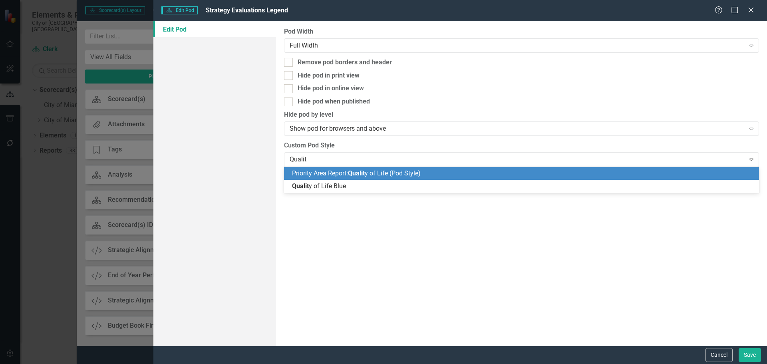
type input "Quality"
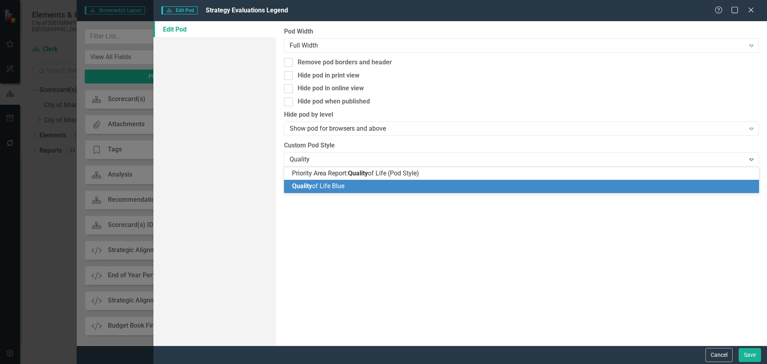
click at [321, 185] on span "Quality of Life Blue" at bounding box center [318, 186] width 52 height 8
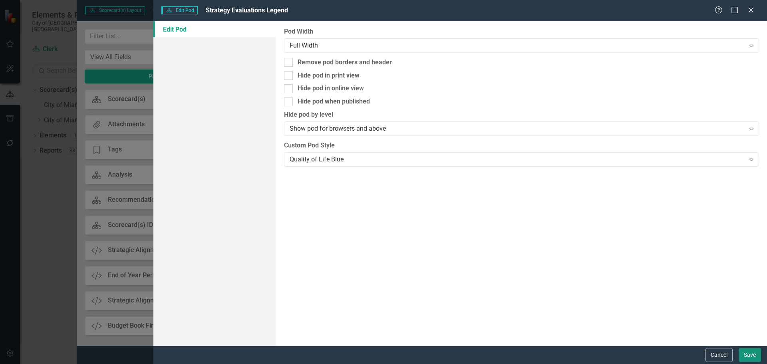
click at [755, 354] on button "Save" at bounding box center [750, 355] width 22 height 14
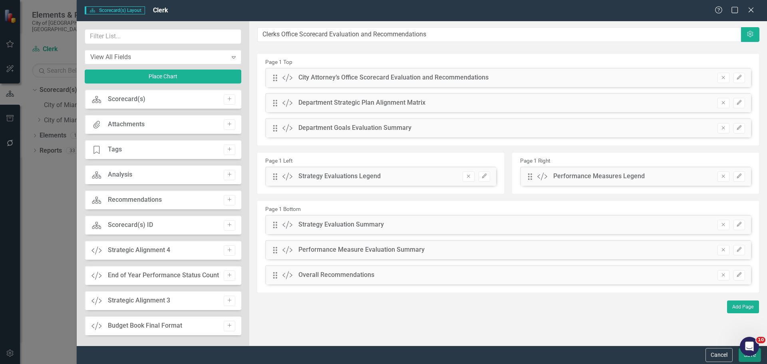
click at [743, 358] on button "Save" at bounding box center [750, 355] width 22 height 14
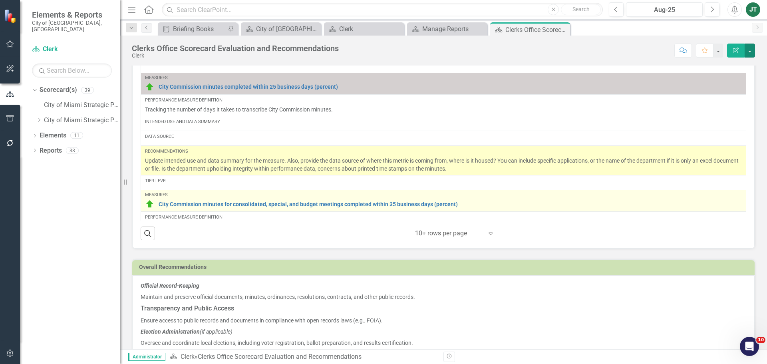
scroll to position [741, 0]
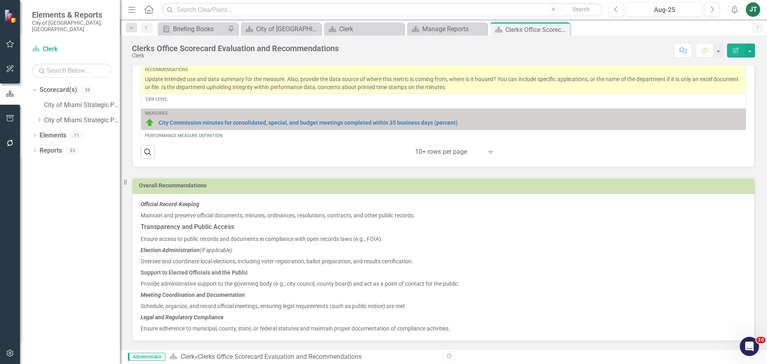
click at [256, 268] on p "Support to Elected Officials and the Public" at bounding box center [444, 272] width 606 height 11
click at [247, 303] on p "Schedule, organize, and record official meetings, ensuring legal requirements (…" at bounding box center [444, 306] width 606 height 11
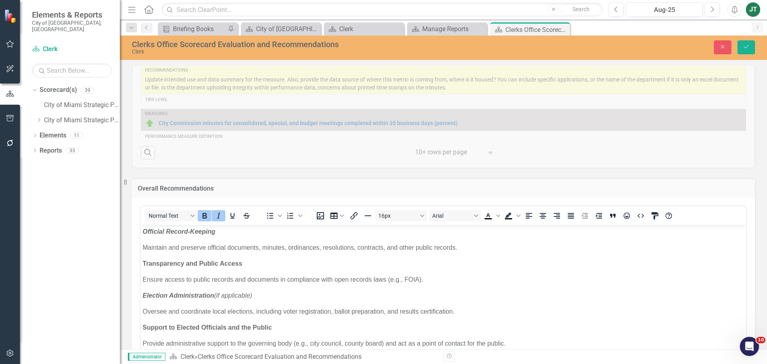
scroll to position [0, 0]
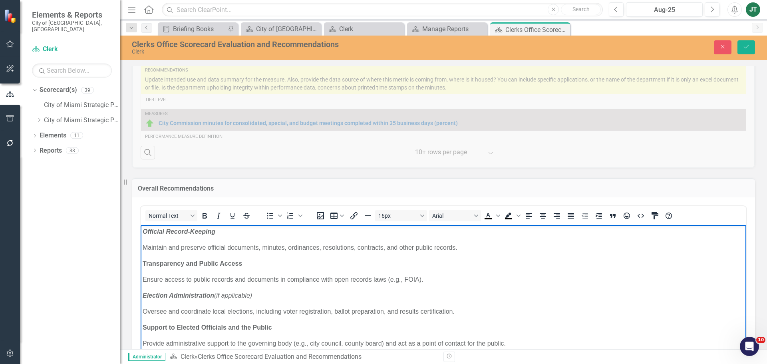
click at [249, 273] on body "Official Record-Keeping Maintain and preserve official documents, minutes, ordi…" at bounding box center [444, 323] width 606 height 196
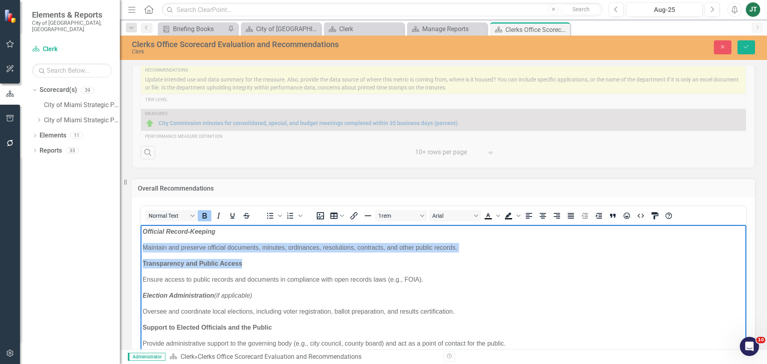
drag, startPoint x: 269, startPoint y: 261, endPoint x: 245, endPoint y: 477, distance: 218.0
click at [141, 252] on html "Official Record-Keeping Maintain and preserve official documents, minutes, ordi…" at bounding box center [444, 323] width 606 height 196
click at [217, 210] on button "Italic" at bounding box center [219, 215] width 14 height 11
click at [220, 217] on icon "Italic" at bounding box center [219, 216] width 10 height 10
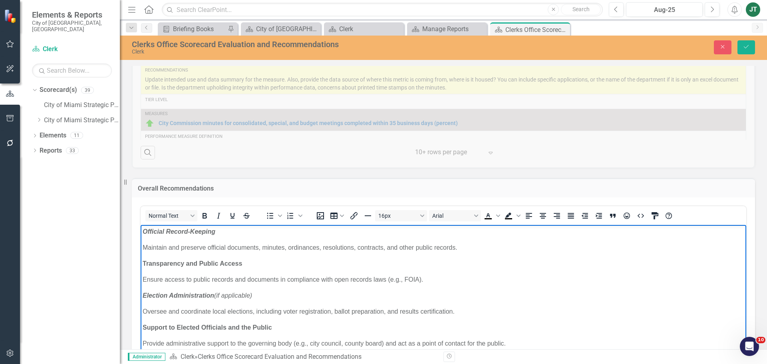
click at [248, 265] on p "Transparency and Public Access" at bounding box center [444, 264] width 602 height 10
drag, startPoint x: 263, startPoint y: 262, endPoint x: 132, endPoint y: 263, distance: 131.5
click at [141, 263] on html "Official Record-Keeping Maintain and preserve official documents, minutes, ordi…" at bounding box center [444, 323] width 606 height 196
click at [219, 212] on icon "Italic" at bounding box center [219, 216] width 10 height 10
click at [273, 266] on p "Transparency and Public Access" at bounding box center [444, 264] width 602 height 10
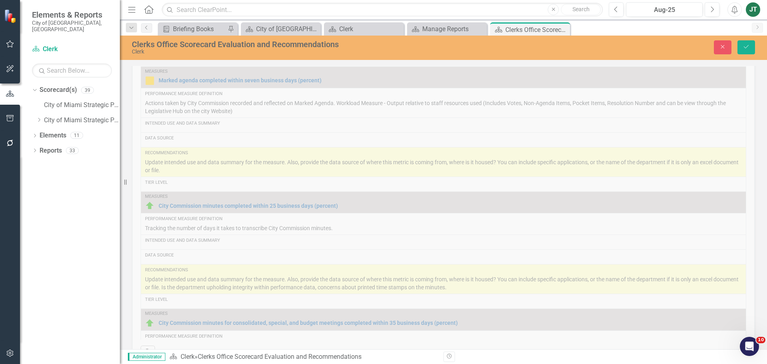
scroll to position [741, 0]
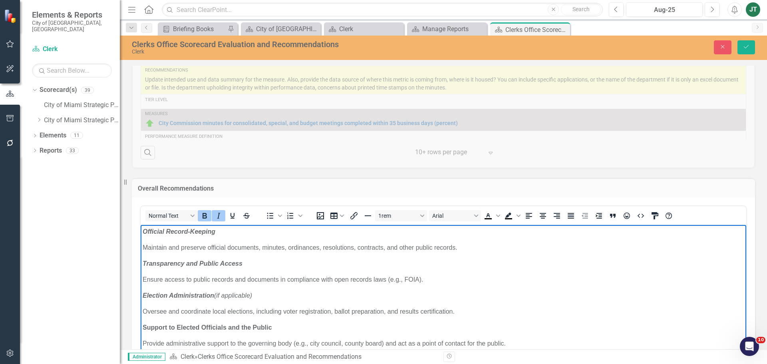
click at [144, 230] on strong "Official Record-Keeping" at bounding box center [179, 231] width 73 height 7
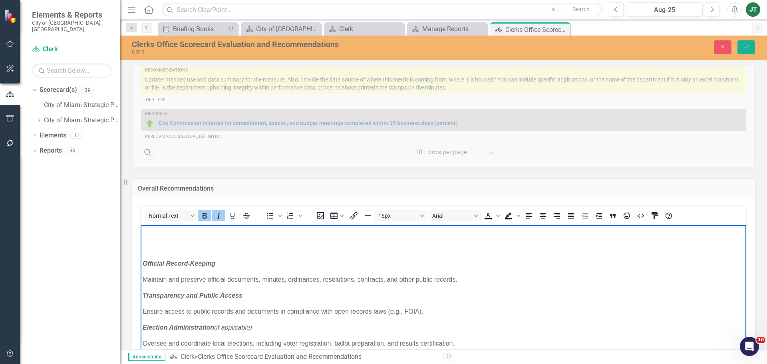
click at [162, 232] on p "Rich Text Area. Press ALT-0 for help." at bounding box center [444, 232] width 602 height 10
click at [185, 237] on body "Where the departments responsibilities fall, understanding if there is room for…" at bounding box center [444, 339] width 606 height 228
drag, startPoint x: 175, startPoint y: 232, endPoint x: 193, endPoint y: 231, distance: 17.6
click at [176, 232] on strong "Where the departments responsibilities fall, understanding if there is room for…" at bounding box center [319, 231] width 353 height 7
click at [307, 234] on strong "Where the departments responsibilities fall, understanding if there is room for…" at bounding box center [319, 231] width 353 height 7
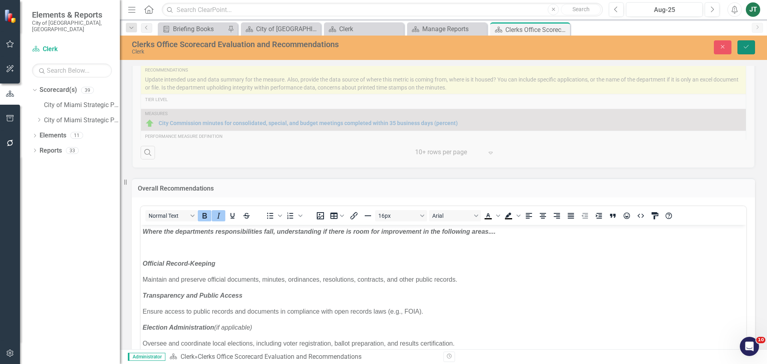
click at [748, 48] on icon "Save" at bounding box center [746, 47] width 7 height 6
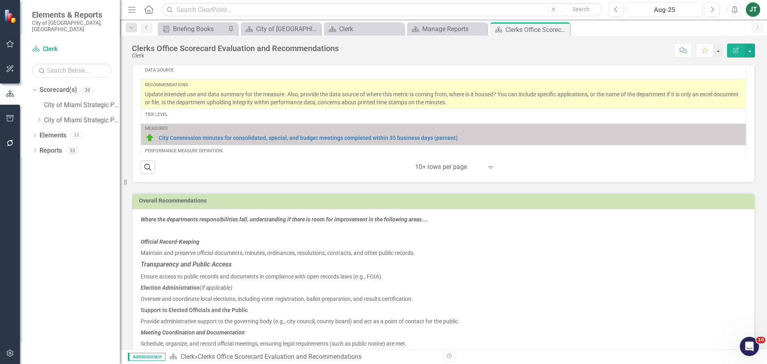
scroll to position [763, 0]
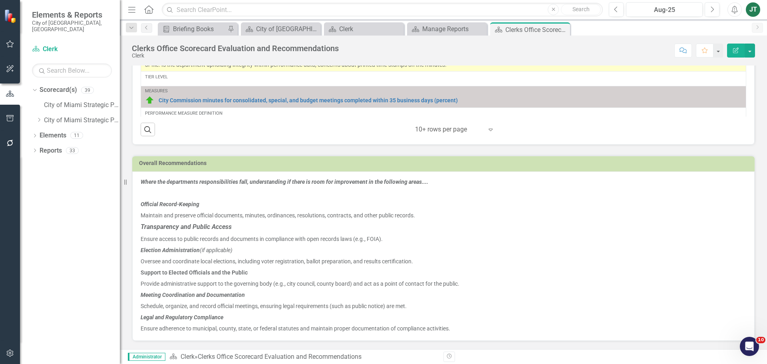
click at [247, 305] on p "Schedule, organize, and record official meetings, ensuring legal requirements (…" at bounding box center [444, 306] width 606 height 11
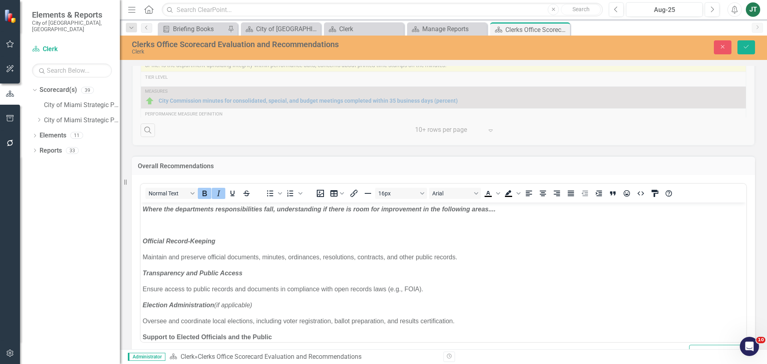
scroll to position [0, 0]
click at [404, 323] on p "Oversee and coordinate local elections, including voter registration, ballot pr…" at bounding box center [444, 322] width 602 height 10
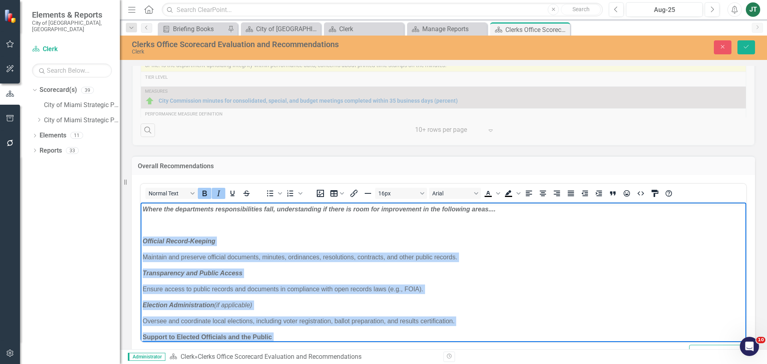
drag, startPoint x: 530, startPoint y: 328, endPoint x: 151, endPoint y: 221, distance: 394.3
click at [141, 235] on html "Where the departments responsibilities fall, understanding if there is room for…" at bounding box center [444, 317] width 606 height 228
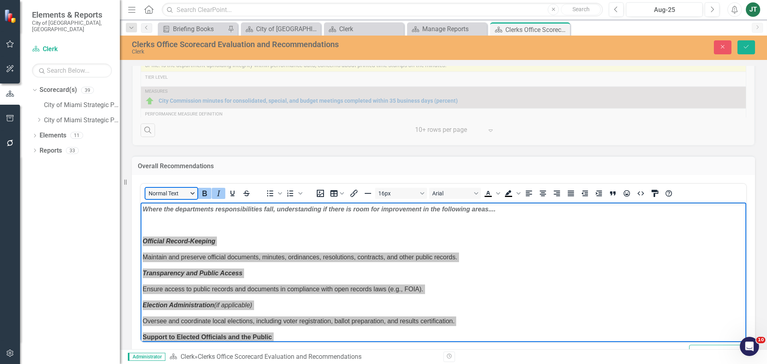
click at [193, 190] on button "Normal Text" at bounding box center [172, 193] width 52 height 11
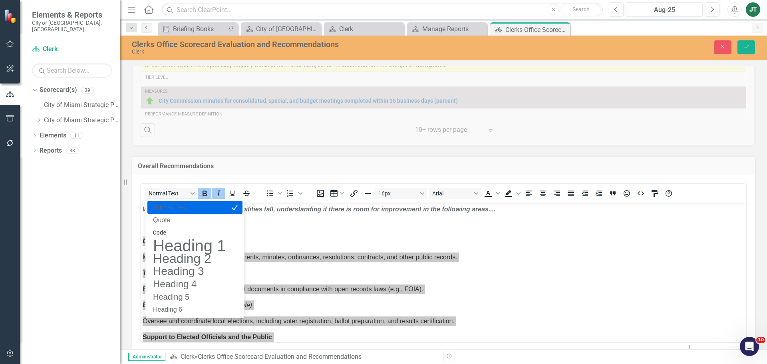
click at [176, 211] on p "Normal Text" at bounding box center [189, 208] width 74 height 10
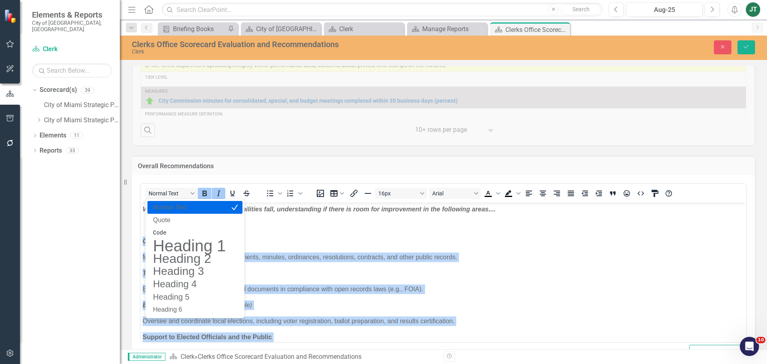
scroll to position [34, 0]
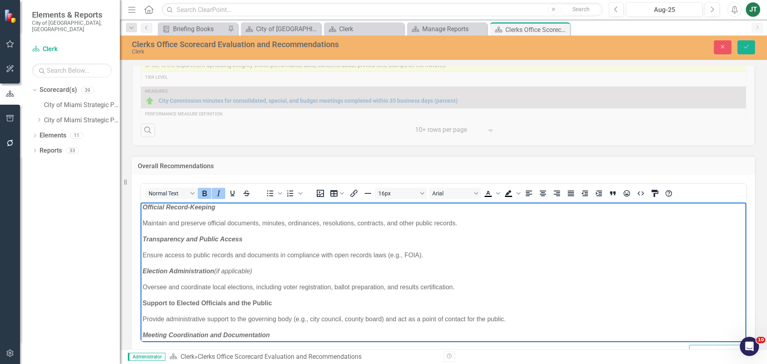
click at [395, 251] on p "Ensure access to public records and documents in compliance with open records l…" at bounding box center [444, 256] width 602 height 10
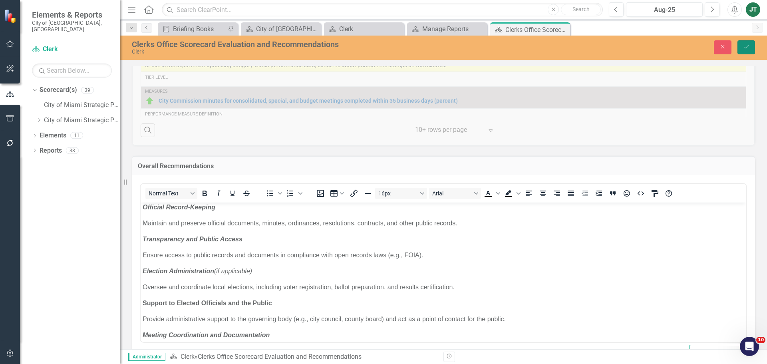
click at [740, 51] on button "Save" at bounding box center [747, 47] width 18 height 14
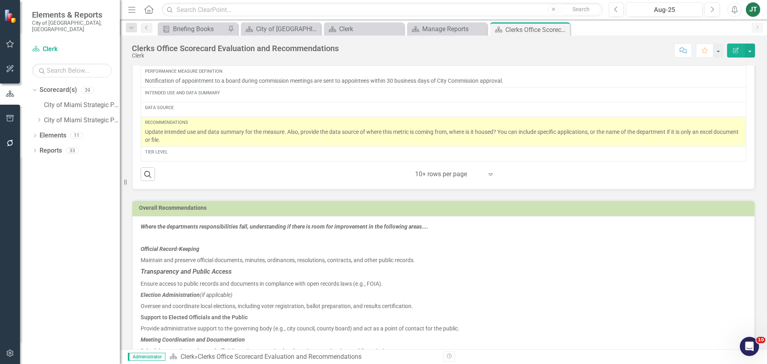
scroll to position [763, 0]
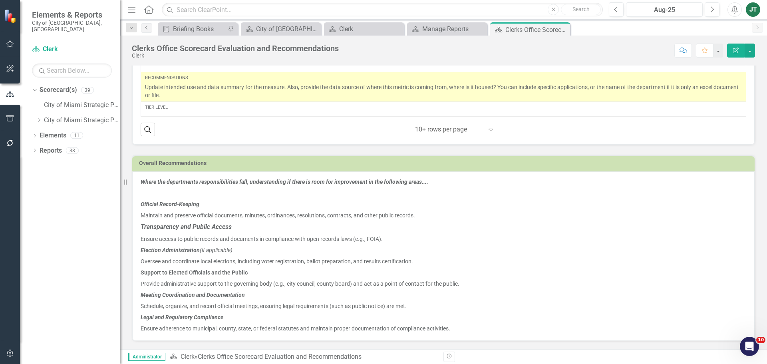
click at [232, 230] on p "Transparency and Public Access" at bounding box center [444, 227] width 606 height 12
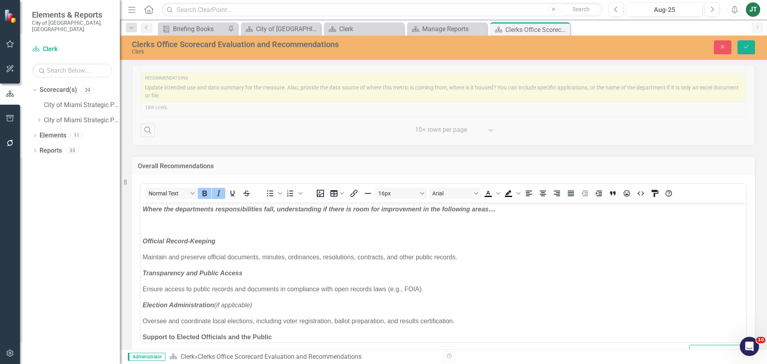
scroll to position [0, 0]
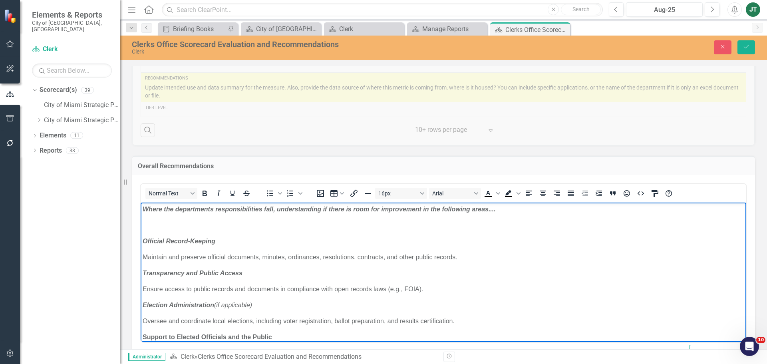
click at [231, 256] on p "Maintain and preserve official documents, minutes, ordinances, resolutions, con…" at bounding box center [444, 258] width 602 height 10
click at [246, 276] on p "Transparency and Public Access" at bounding box center [444, 274] width 602 height 10
click at [253, 273] on p "Transparency and Public Access" at bounding box center [444, 274] width 602 height 10
click at [212, 238] on strong "Official Record-Keeping" at bounding box center [179, 241] width 73 height 7
click at [232, 276] on strong "Transparency and Public Access" at bounding box center [193, 273] width 100 height 7
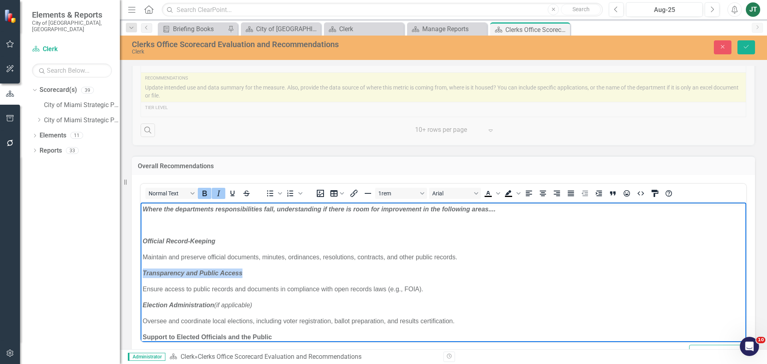
drag, startPoint x: 249, startPoint y: 273, endPoint x: 38, endPoint y: 262, distance: 210.6
click at [141, 262] on html "Where the departments responsibilities fall, understanding if there is room for…" at bounding box center [444, 317] width 606 height 228
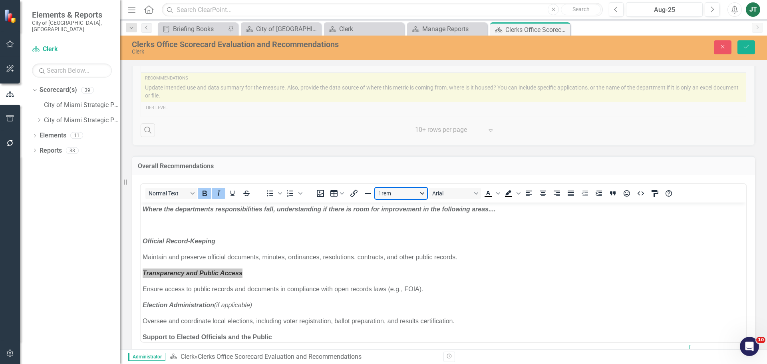
click at [421, 192] on button "1rem" at bounding box center [401, 193] width 52 height 11
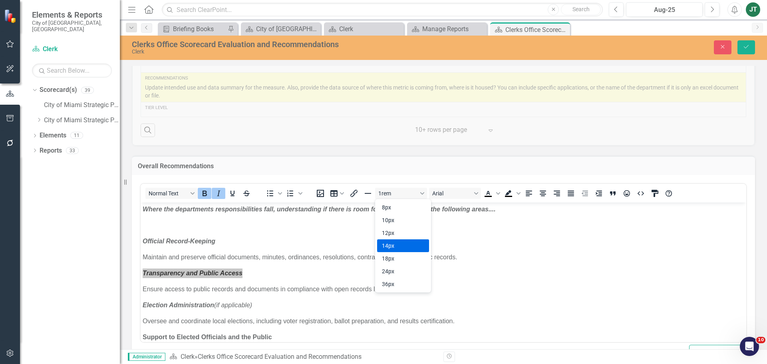
click at [389, 247] on div "14px" at bounding box center [397, 246] width 31 height 10
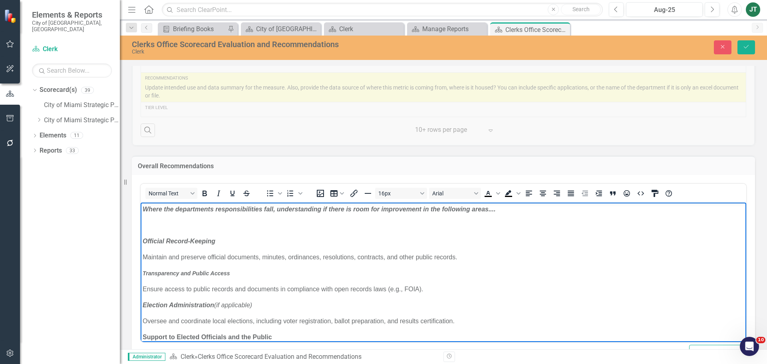
click at [232, 283] on body "Where the departments responsibilities fall, understanding if there is room for…" at bounding box center [444, 317] width 606 height 228
drag, startPoint x: 251, startPoint y: 271, endPoint x: 124, endPoint y: 270, distance: 127.5
click at [141, 270] on html "Where the departments responsibilities fall, understanding if there is room for…" at bounding box center [444, 317] width 606 height 228
click at [314, 277] on p "Transparency and Public Access" at bounding box center [444, 274] width 602 height 10
click at [349, 239] on p "Official Record-Keeping" at bounding box center [444, 242] width 602 height 10
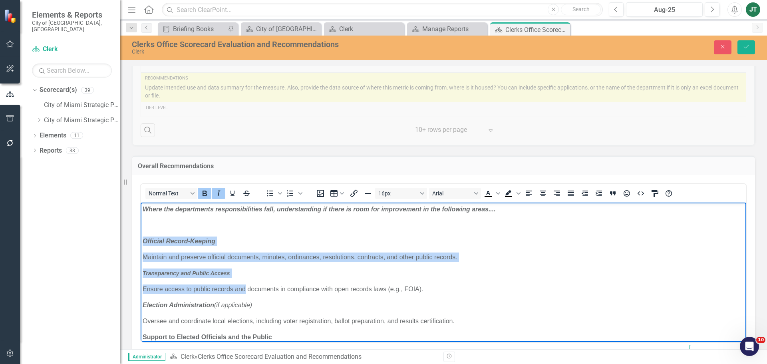
drag, startPoint x: 245, startPoint y: 279, endPoint x: 258, endPoint y: 445, distance: 166.8
click at [141, 243] on html "Where the departments responsibilities fall, understanding if there is room for…" at bounding box center [444, 317] width 606 height 228
click at [274, 262] on p "Maintain and preserve official documents, minutes, ordinances, resolutions, con…" at bounding box center [444, 258] width 602 height 10
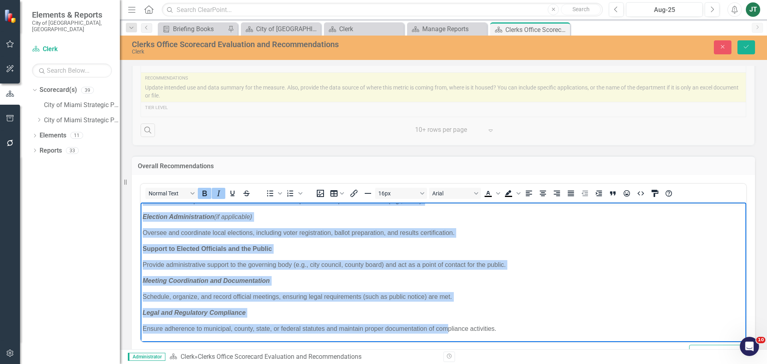
scroll to position [795, 0]
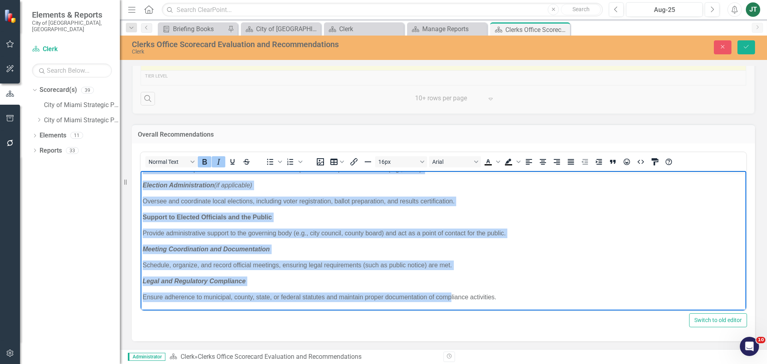
drag, startPoint x: 145, startPoint y: 209, endPoint x: 443, endPoint y: 242, distance: 299.2
click at [449, 311] on html "Where the departments responsibilities fall, understanding if there is room for…" at bounding box center [444, 197] width 606 height 228
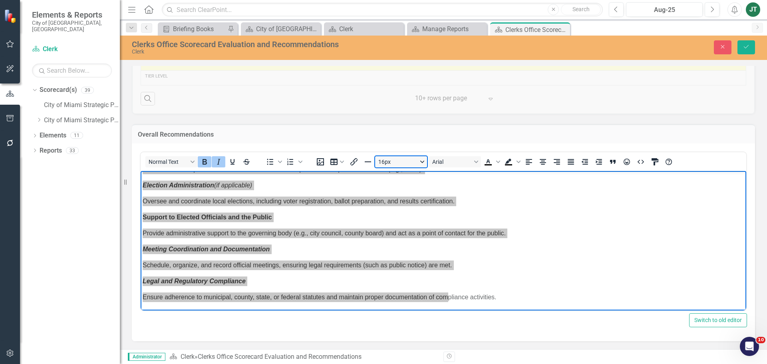
click at [397, 159] on button "16px" at bounding box center [401, 161] width 52 height 11
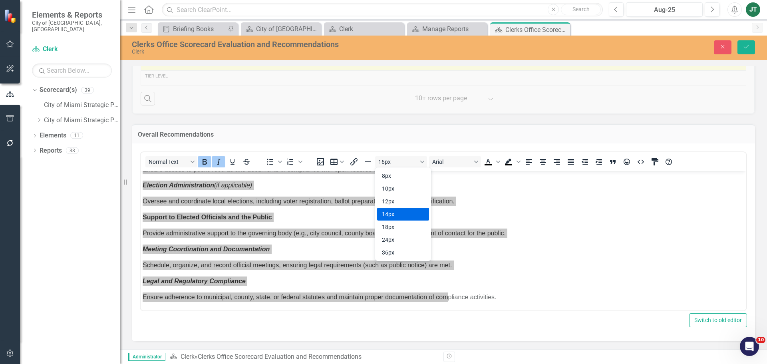
click at [391, 217] on div "14px" at bounding box center [397, 214] width 31 height 10
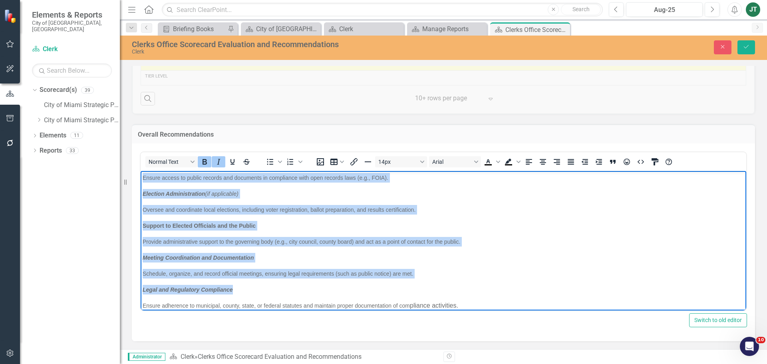
click at [472, 233] on body "Where the departments responsibilities fall, understanding if there is room for…" at bounding box center [444, 205] width 606 height 228
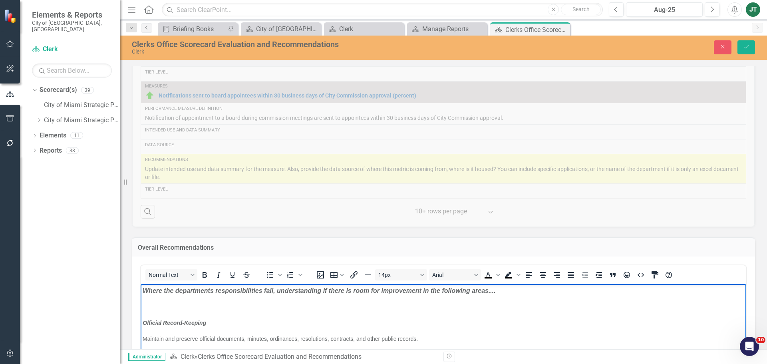
scroll to position [595, 0]
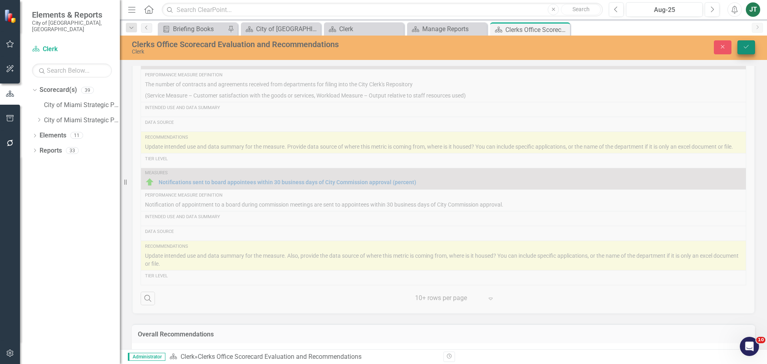
click at [746, 44] on icon "Save" at bounding box center [746, 47] width 7 height 6
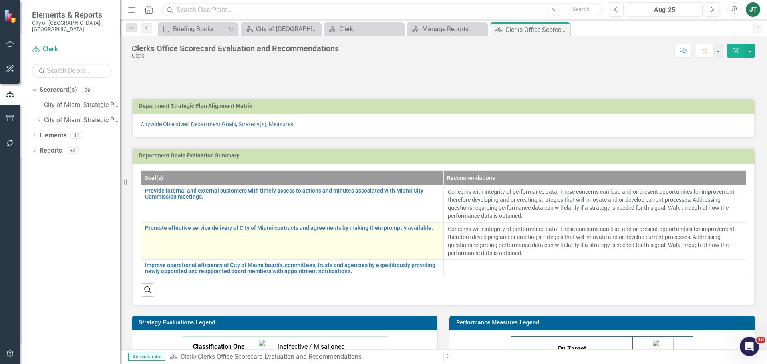
scroll to position [0, 0]
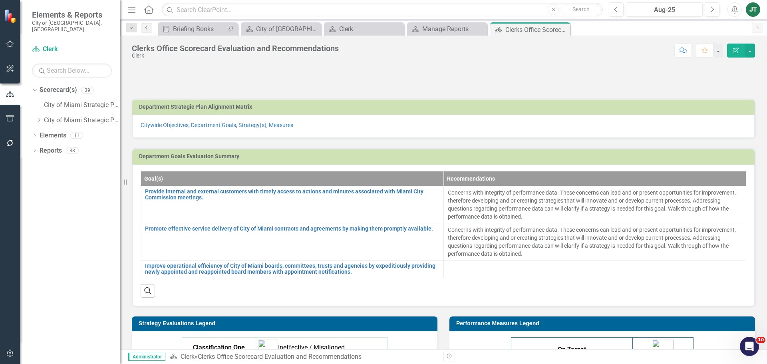
click at [8, 117] on icon "button" at bounding box center [10, 118] width 8 height 6
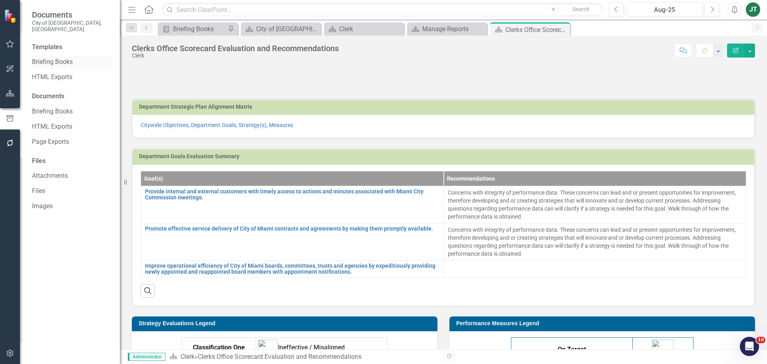
click at [36, 58] on link "Briefing Books" at bounding box center [72, 62] width 80 height 9
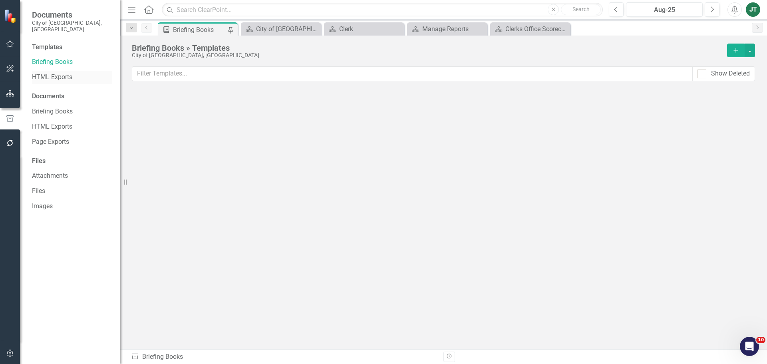
click at [38, 73] on link "HTML Exports" at bounding box center [72, 77] width 80 height 9
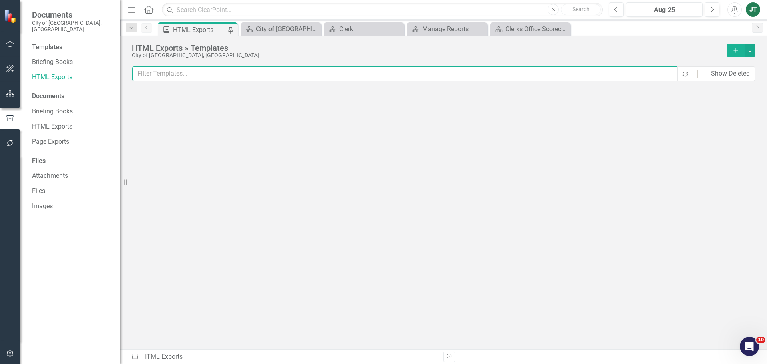
click at [221, 79] on input "text" at bounding box center [405, 73] width 546 height 15
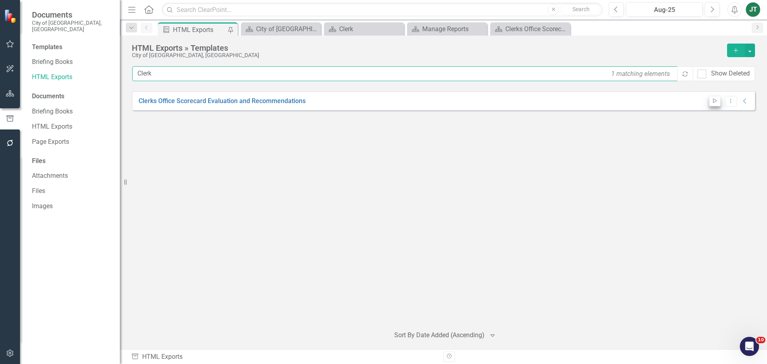
type input "Clerk"
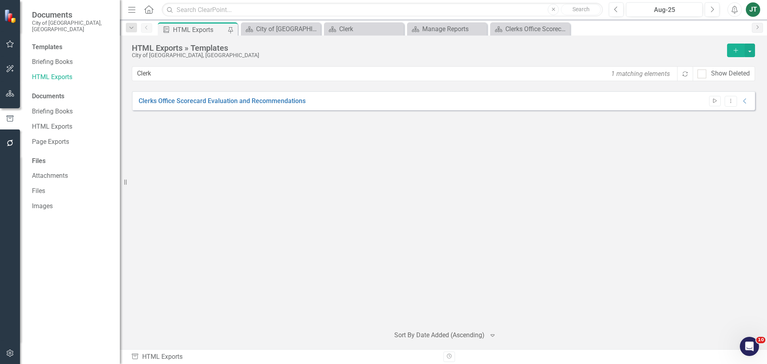
click at [719, 100] on button "Start" at bounding box center [716, 101] width 12 height 10
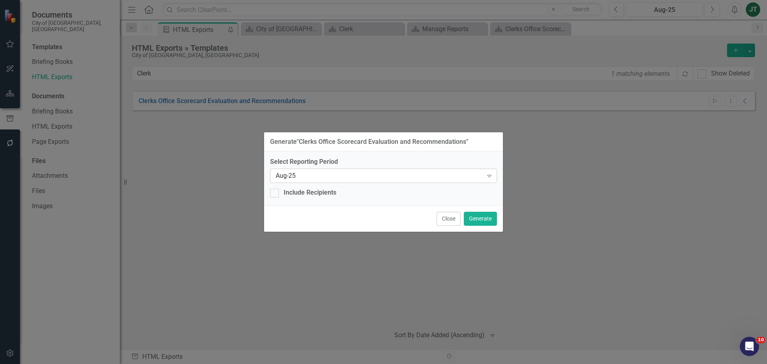
click at [296, 171] on div "Aug-25 Expand" at bounding box center [383, 176] width 227 height 14
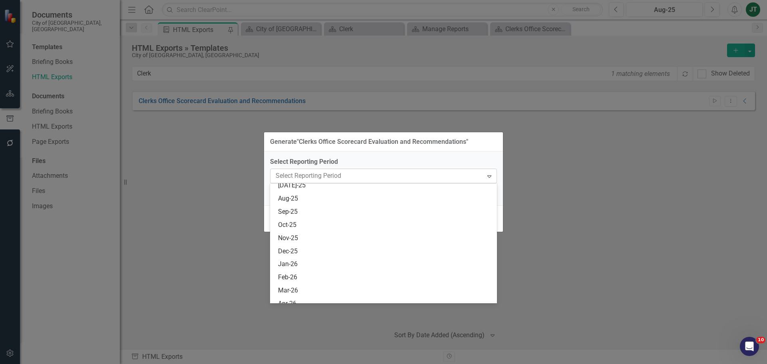
scroll to position [1575, 0]
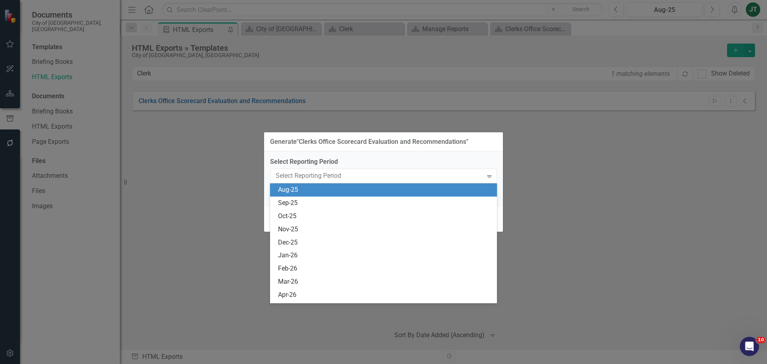
click at [293, 194] on div "Aug-25" at bounding box center [385, 189] width 214 height 9
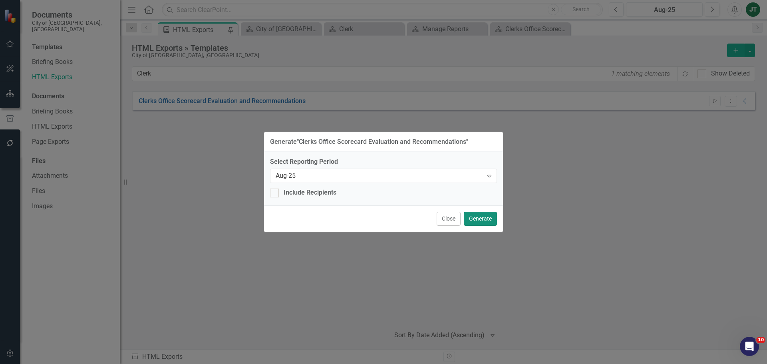
click at [485, 217] on button "Generate" at bounding box center [480, 219] width 33 height 14
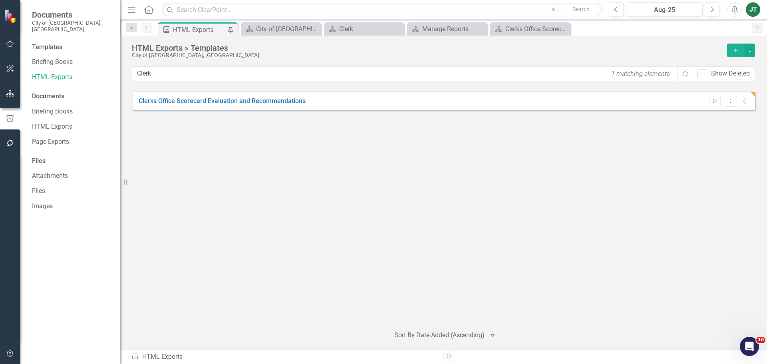
click at [743, 102] on icon "Collapse" at bounding box center [746, 101] width 8 height 6
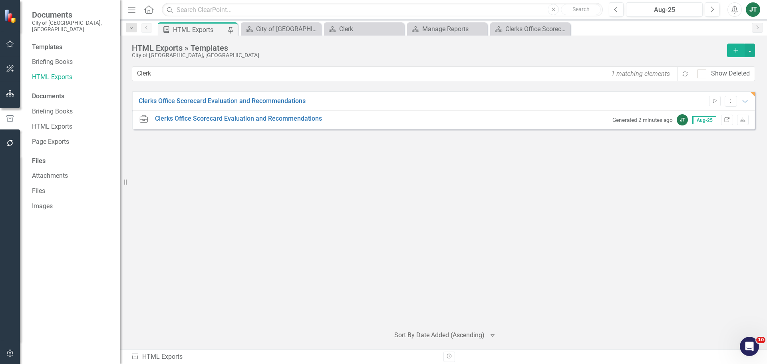
click at [724, 118] on link "Link" at bounding box center [728, 120] width 12 height 10
click at [733, 103] on icon "Dropdown Menu" at bounding box center [731, 100] width 7 height 5
click at [709, 138] on link "Edit Edit Template" at bounding box center [700, 144] width 74 height 15
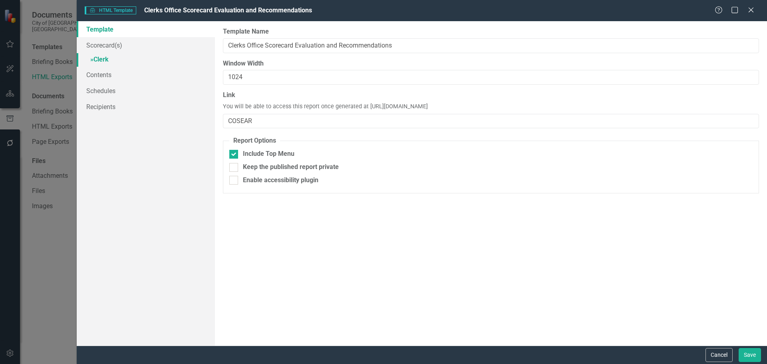
click at [106, 58] on link "» Clerk" at bounding box center [146, 60] width 138 height 14
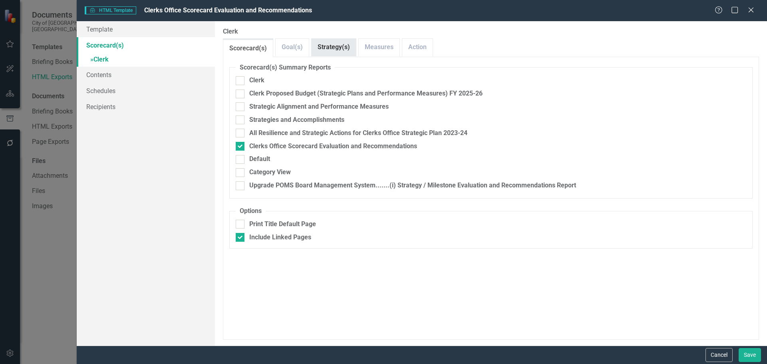
click at [338, 53] on link "Strategy(s)" at bounding box center [334, 47] width 44 height 17
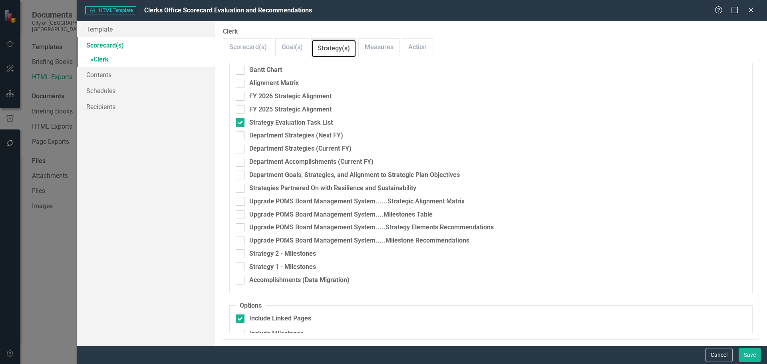
scroll to position [35, 0]
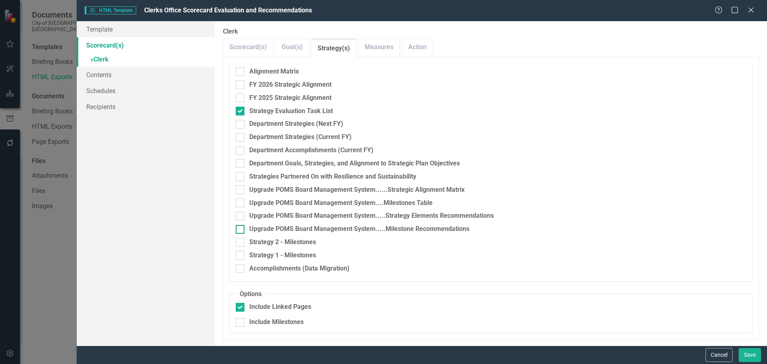
click at [253, 227] on div "Upgrade POMS Board Management System.....Milestone Recommendations" at bounding box center [359, 229] width 220 height 9
click at [241, 227] on input "Upgrade POMS Board Management System.....Milestone Recommendations" at bounding box center [238, 227] width 5 height 5
click at [329, 232] on div "Upgrade POMS Board Management System.....Milestone Recommendations" at bounding box center [359, 229] width 220 height 9
click at [241, 230] on input "Upgrade POMS Board Management System.....Milestone Recommendations" at bounding box center [238, 227] width 5 height 5
click at [330, 229] on div "Upgrade POMS Board Management System.....Milestone Recommendations" at bounding box center [359, 229] width 220 height 9
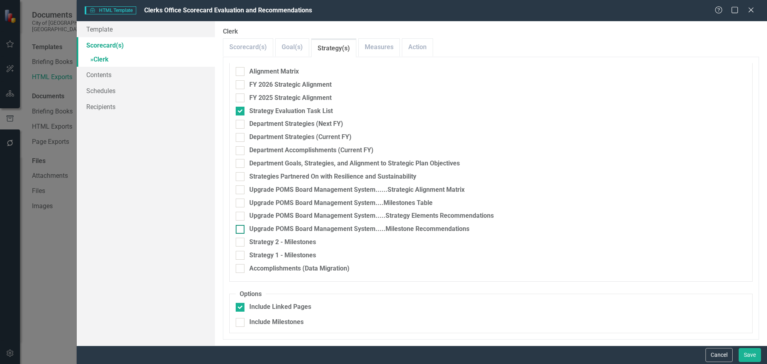
click at [241, 229] on input "Upgrade POMS Board Management System.....Milestone Recommendations" at bounding box center [238, 227] width 5 height 5
checkbox input "true"
click at [337, 217] on div "Upgrade POMS Board Management System.....Strategy Elements Recommendations" at bounding box center [371, 215] width 245 height 9
click at [241, 217] on input "Upgrade POMS Board Management System.....Strategy Elements Recommendations" at bounding box center [238, 214] width 5 height 5
checkbox input "true"
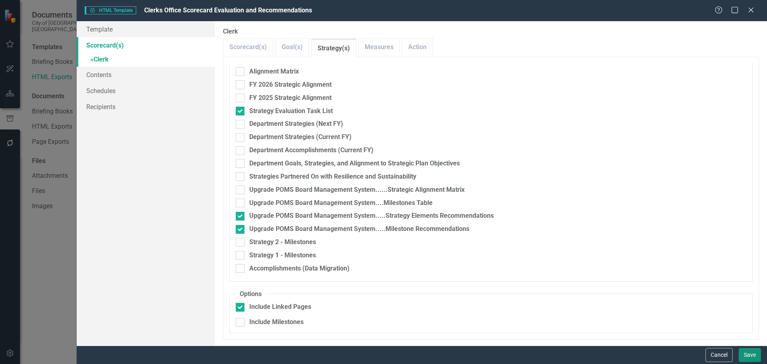
click at [745, 355] on button "Save" at bounding box center [750, 355] width 22 height 14
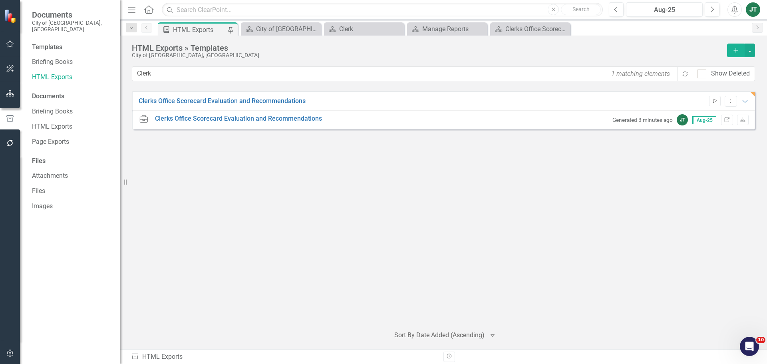
click at [716, 103] on icon "Start" at bounding box center [715, 101] width 6 height 5
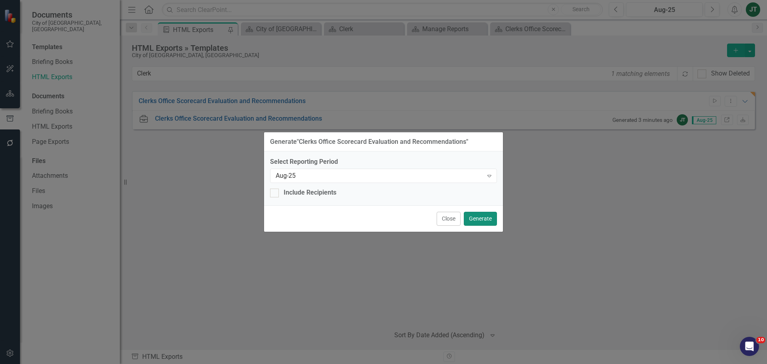
click at [477, 219] on button "Generate" at bounding box center [480, 219] width 33 height 14
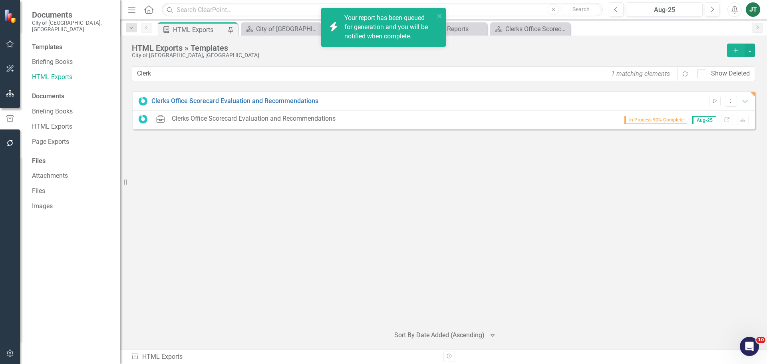
click at [165, 203] on div "Clerks Office Scorecard Evaluation and Recommendations Start Dropdown Menu Expa…" at bounding box center [444, 205] width 624 height 228
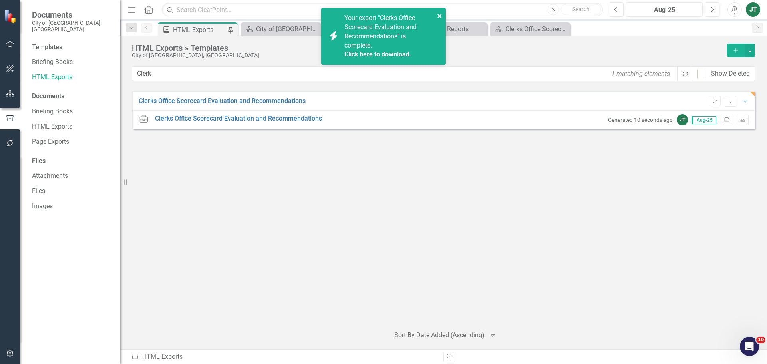
drag, startPoint x: 441, startPoint y: 16, endPoint x: 448, endPoint y: 16, distance: 6.8
click at [441, 16] on icon "close" at bounding box center [440, 16] width 6 height 6
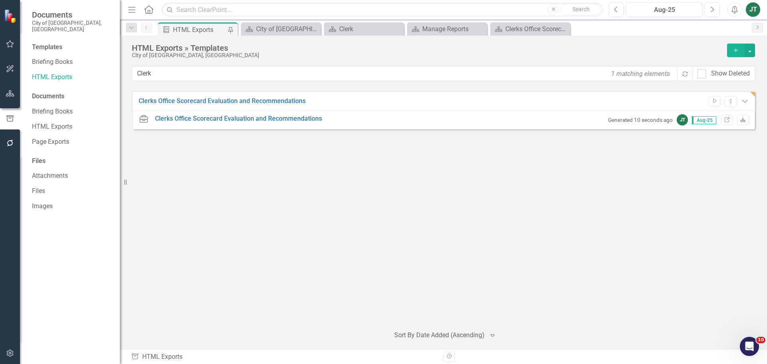
click at [741, 117] on link "Download" at bounding box center [744, 120] width 12 height 10
click at [727, 119] on icon "Link" at bounding box center [727, 120] width 6 height 5
click at [14, 97] on icon "button" at bounding box center [10, 93] width 8 height 6
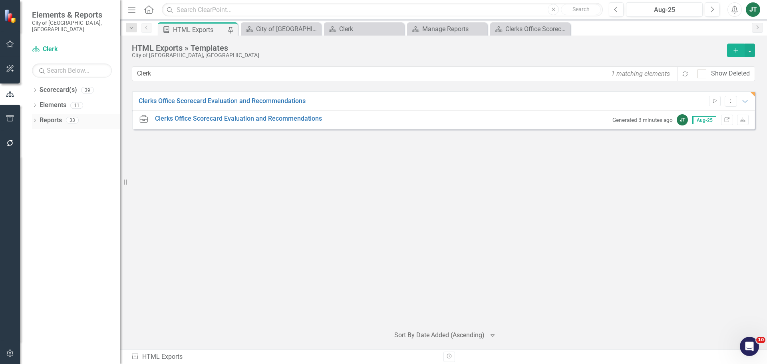
click at [34, 114] on div "Dropdown Reports 33" at bounding box center [76, 121] width 88 height 15
click at [33, 119] on icon "Dropdown" at bounding box center [35, 121] width 6 height 4
click at [40, 133] on icon "Dropdown" at bounding box center [39, 135] width 6 height 4
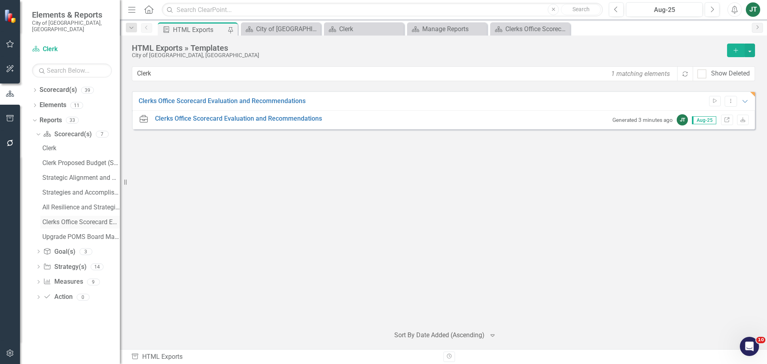
click at [78, 219] on div "Clerks Office Scorecard Evaluation and Recommendations" at bounding box center [81, 222] width 78 height 7
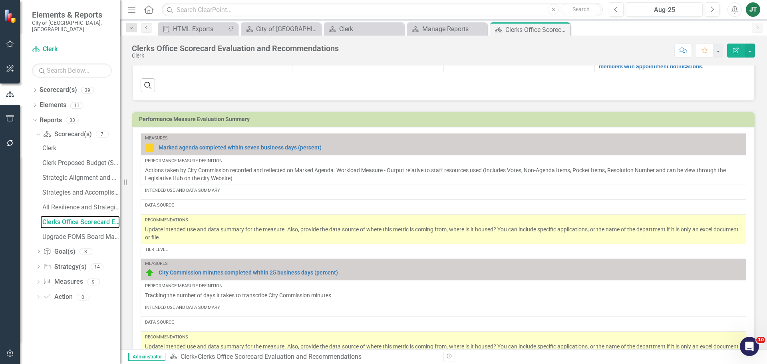
scroll to position [520, 0]
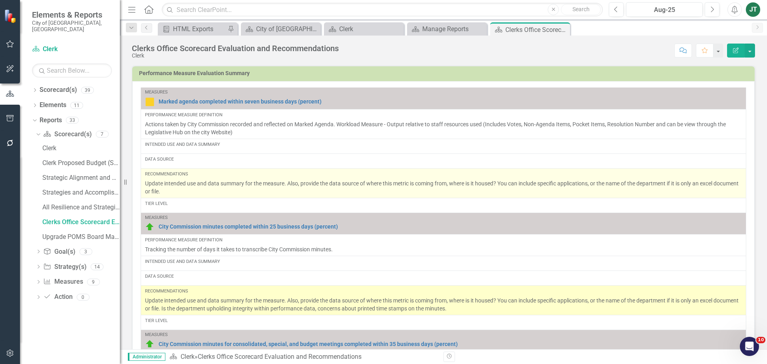
click at [229, 191] on p "Update intended use and data summary for the measure. Also, provide the data so…" at bounding box center [443, 187] width 597 height 16
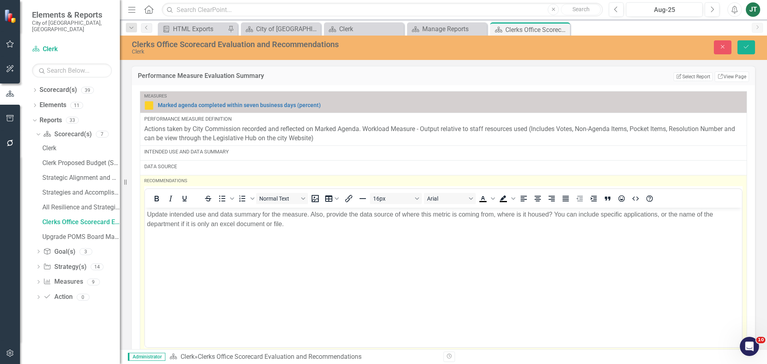
scroll to position [0, 0]
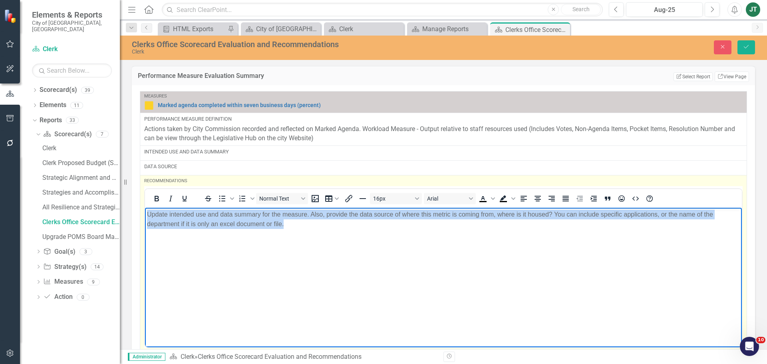
drag, startPoint x: 391, startPoint y: 243, endPoint x: 69, endPoint y: 201, distance: 324.4
click at [145, 207] on html "Update intended use and data summary for the measure. Also, provide the data so…" at bounding box center [443, 267] width 597 height 120
copy p "Update intended use and data summary for the measure. Also, provide the data so…"
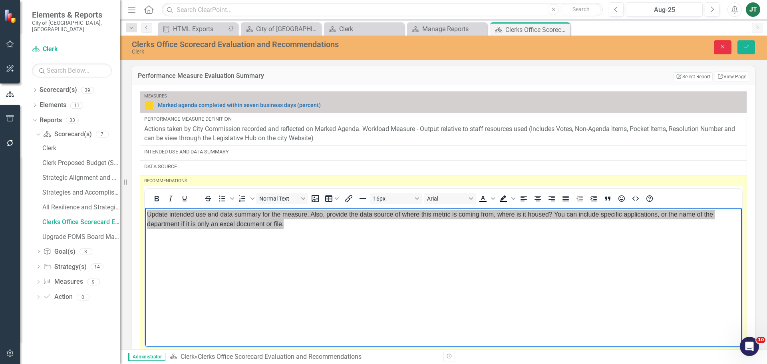
drag, startPoint x: 718, startPoint y: 50, endPoint x: 660, endPoint y: 100, distance: 76.6
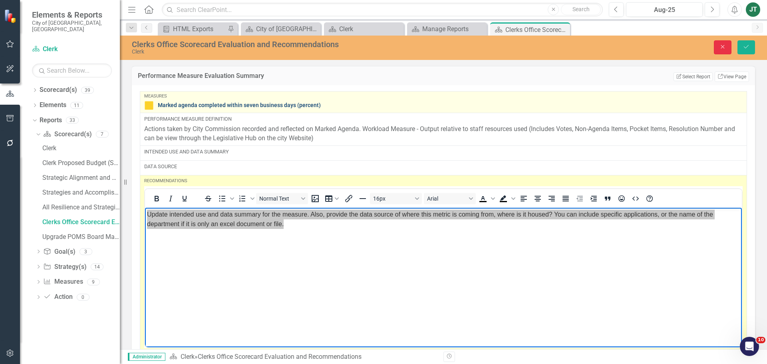
click at [718, 50] on button "Close" at bounding box center [723, 47] width 18 height 14
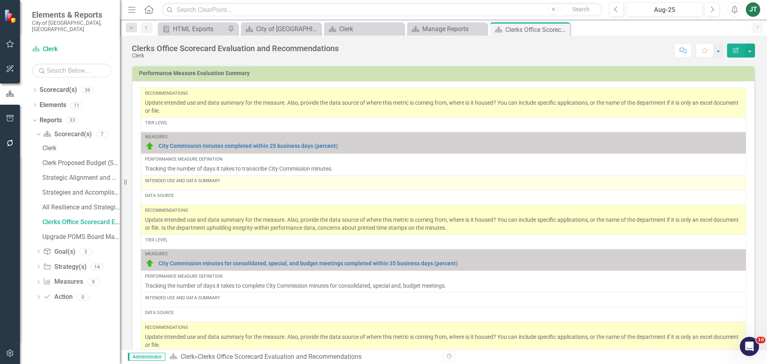
scroll to position [80, 0]
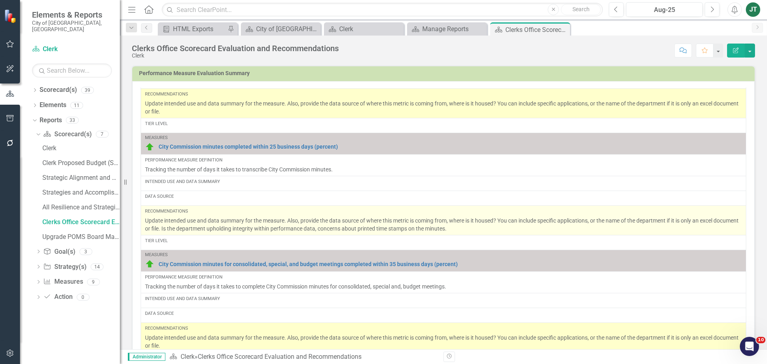
click at [488, 225] on p "Update intended use and data summary for the measure. Also, provide the data so…" at bounding box center [443, 225] width 597 height 16
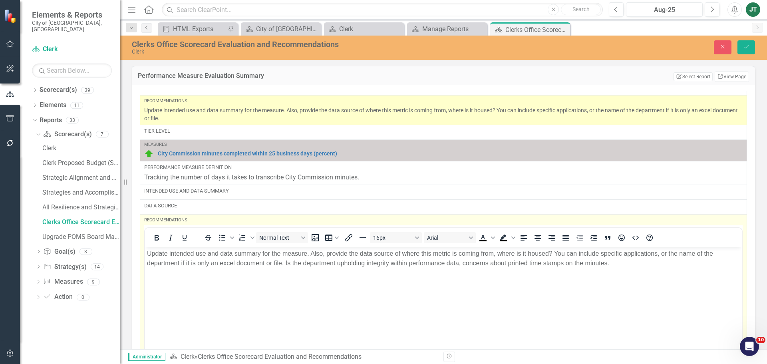
scroll to position [0, 0]
click at [585, 272] on body "Update intended use and data summary for the measure. Also, provide the data so…" at bounding box center [443, 307] width 597 height 120
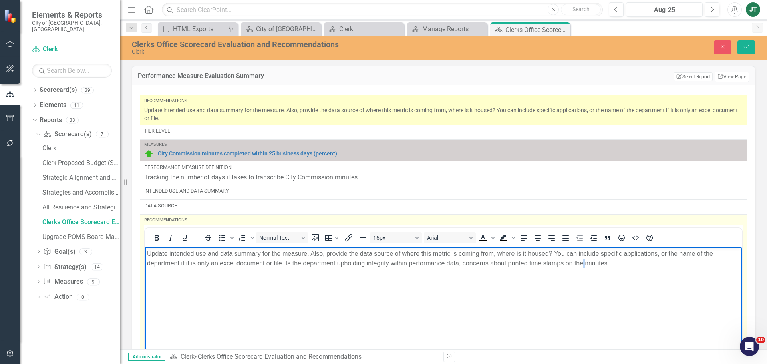
drag, startPoint x: 666, startPoint y: 266, endPoint x: 148, endPoint y: 251, distance: 518.3
click at [148, 251] on p "Update intended use and data summary for the measure. Also, provide the data so…" at bounding box center [443, 258] width 593 height 19
copy p "Update intended use and data summary for the measure. Also, provide the data so…"
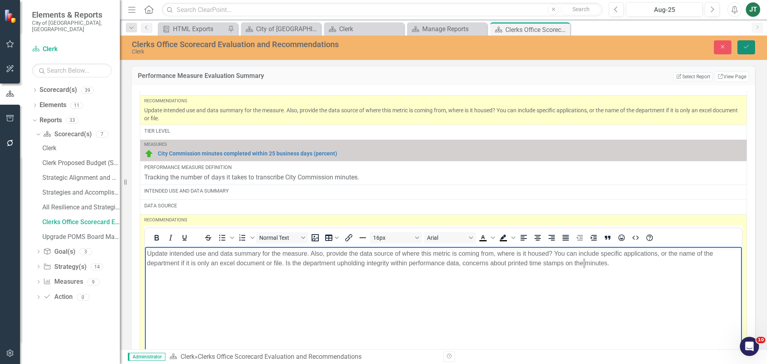
drag, startPoint x: 754, startPoint y: 48, endPoint x: 747, endPoint y: 54, distance: 9.7
click at [754, 48] on button "Save" at bounding box center [747, 47] width 18 height 14
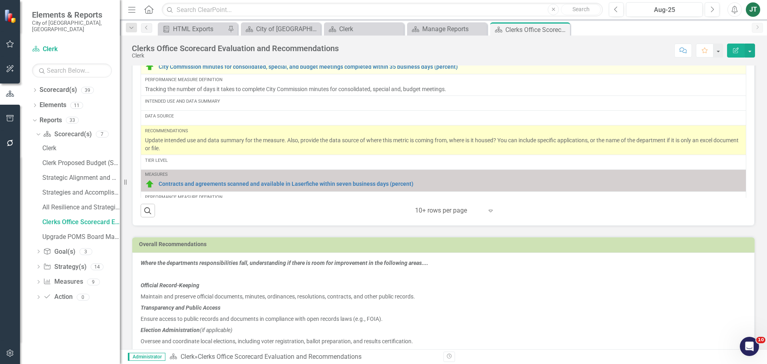
scroll to position [120, 0]
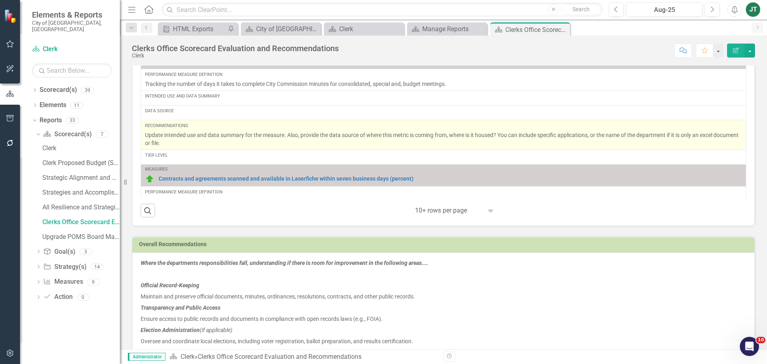
click at [186, 138] on p "Update intended use and data summary for the measure. Also, provide the data so…" at bounding box center [443, 139] width 597 height 16
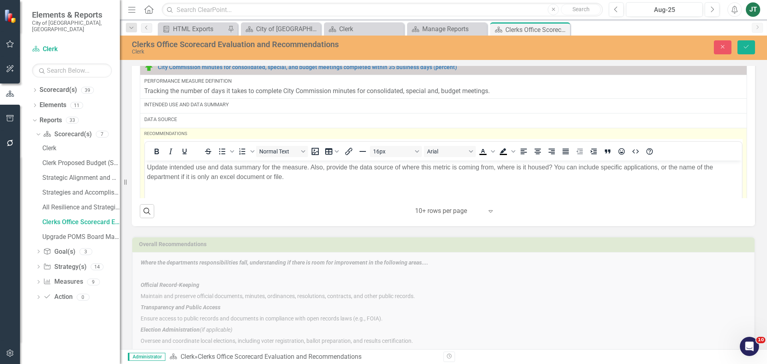
scroll to position [0, 0]
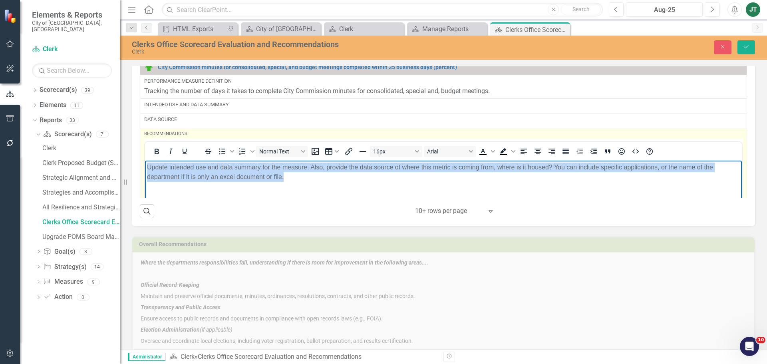
drag, startPoint x: 341, startPoint y: 173, endPoint x: 56, endPoint y: 156, distance: 285.1
click at [145, 160] on html "Update intended use and data summary for the measure. Also, provide the data so…" at bounding box center [443, 220] width 597 height 120
copy p "Update intended use and data summary for the measure. Also, provide the data so…"
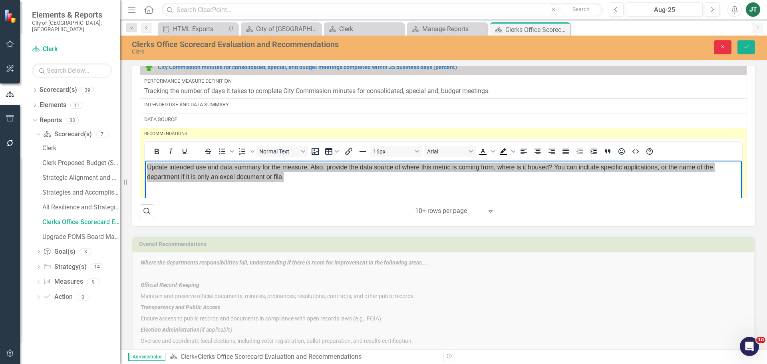
click at [722, 44] on icon "Close" at bounding box center [723, 47] width 7 height 6
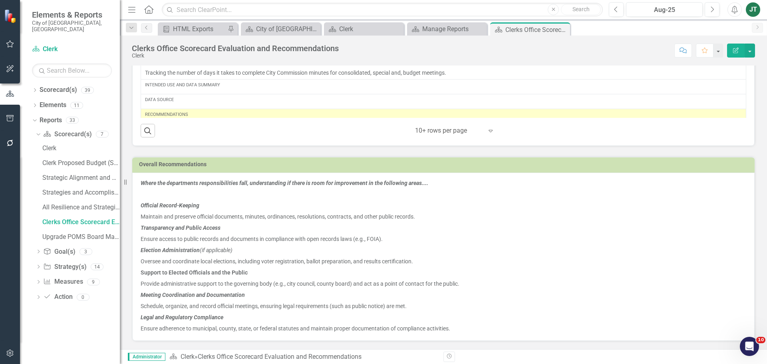
scroll to position [160, 0]
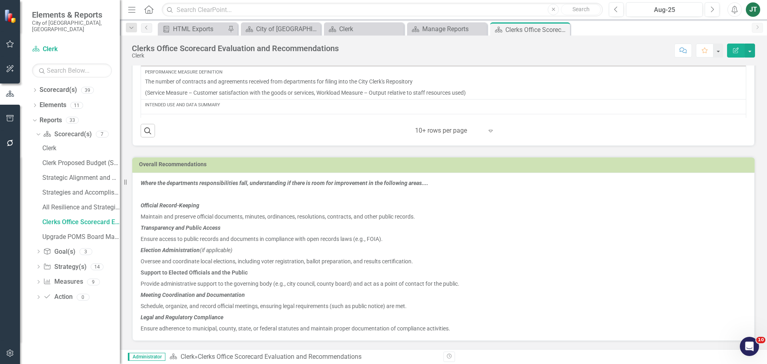
click at [298, 134] on div "Search ‹ Previous 1 (current) › Next 10+ rows per page Expand" at bounding box center [444, 128] width 606 height 20
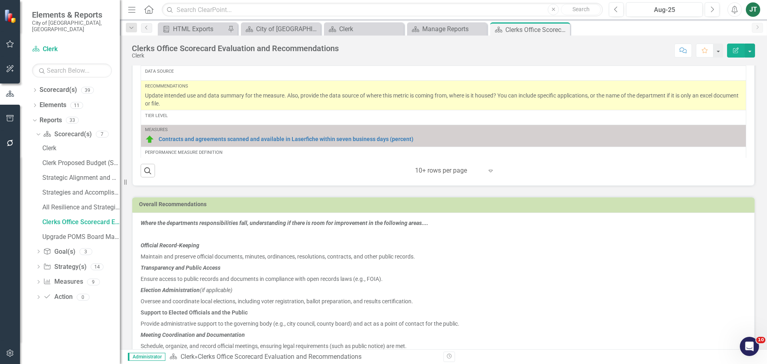
scroll to position [120, 0]
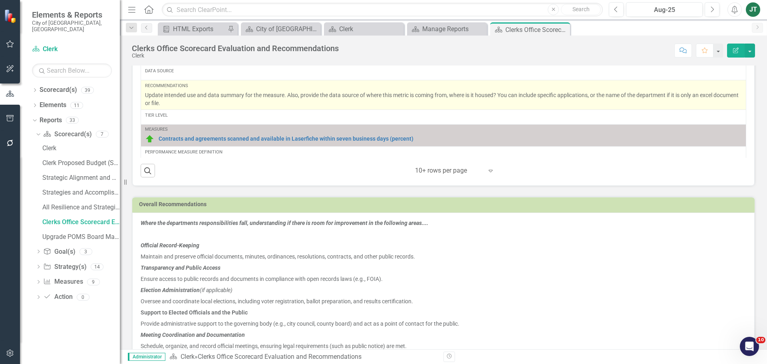
click at [213, 102] on p "Update intended use and data summary for the measure. Also, provide the data so…" at bounding box center [443, 99] width 597 height 16
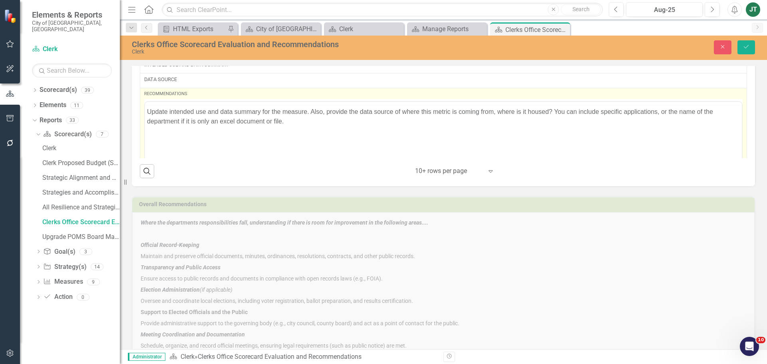
scroll to position [0, 0]
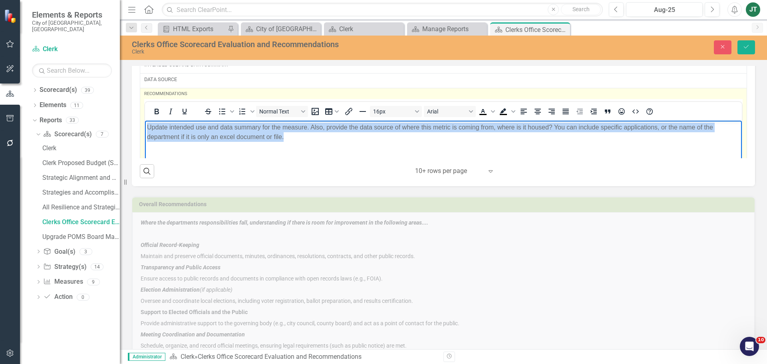
drag, startPoint x: 312, startPoint y: 136, endPoint x: 155, endPoint y: 125, distance: 157.1
click at [145, 120] on html "Update intended use and data summary for the measure. Also, provide the data so…" at bounding box center [443, 180] width 597 height 120
copy p "Update intended use and data summary for the measure. Also, provide the data so…"
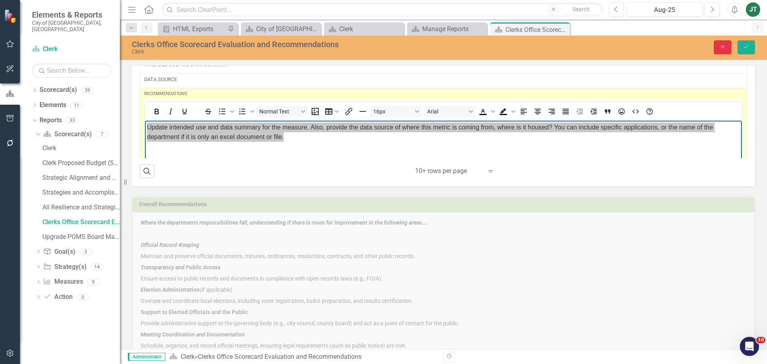
click at [726, 46] on icon "Close" at bounding box center [723, 47] width 7 height 6
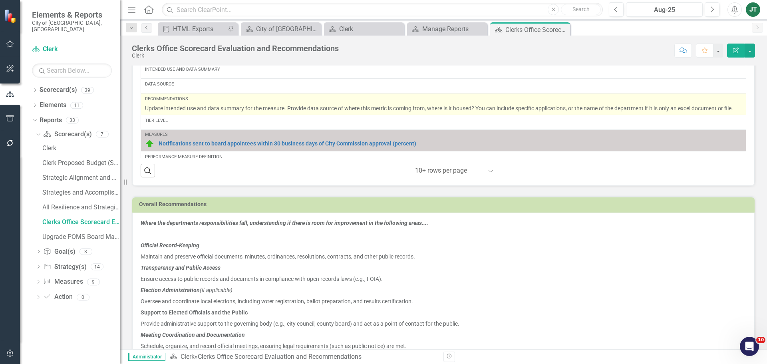
scroll to position [240, 0]
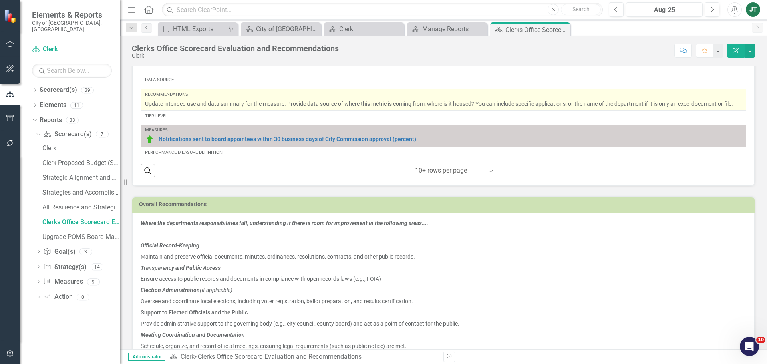
click at [177, 108] on p "Update intended use and data summary for the measure. Provide data source of wh…" at bounding box center [443, 104] width 597 height 8
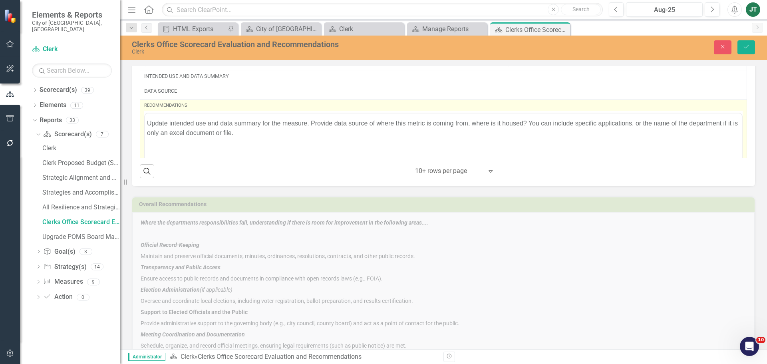
scroll to position [0, 0]
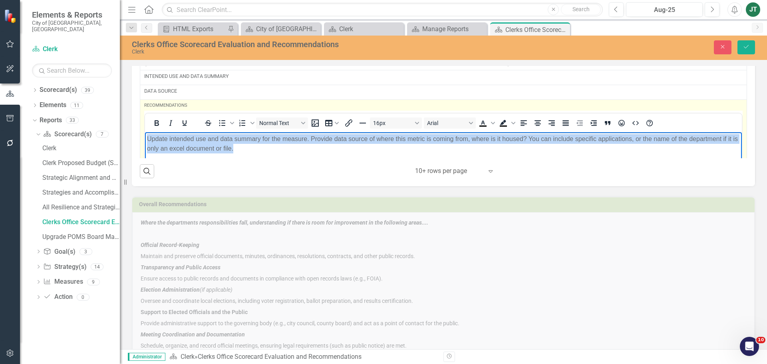
drag, startPoint x: 293, startPoint y: 151, endPoint x: 267, endPoint y: 261, distance: 113.1
click at [145, 132] on html "Update intended use and data summary for the measure. Provide data source of wh…" at bounding box center [443, 192] width 597 height 120
copy p "Update intended use and data summary for the measure. Provide data source of wh…"
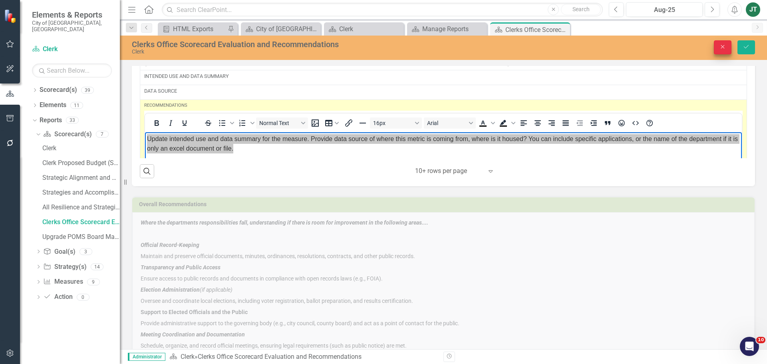
click at [721, 47] on icon "Close" at bounding box center [723, 47] width 7 height 6
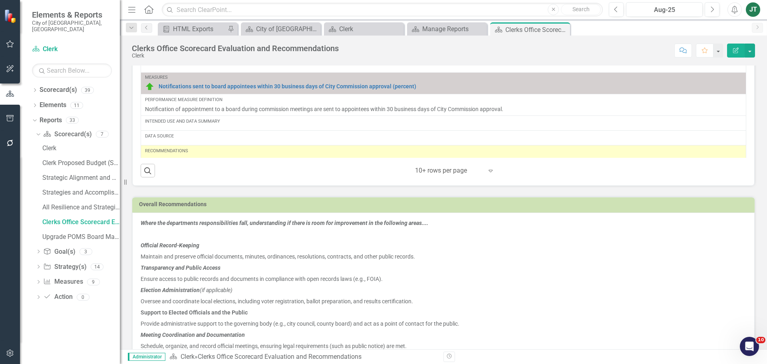
scroll to position [333, 0]
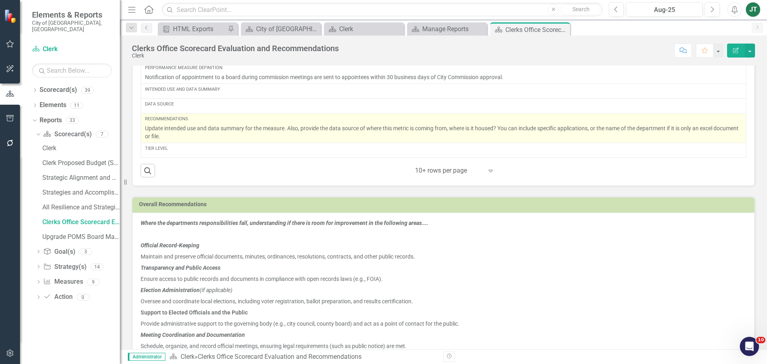
click at [210, 137] on p "Update intended use and data summary for the measure. Also, provide the data so…" at bounding box center [443, 132] width 597 height 16
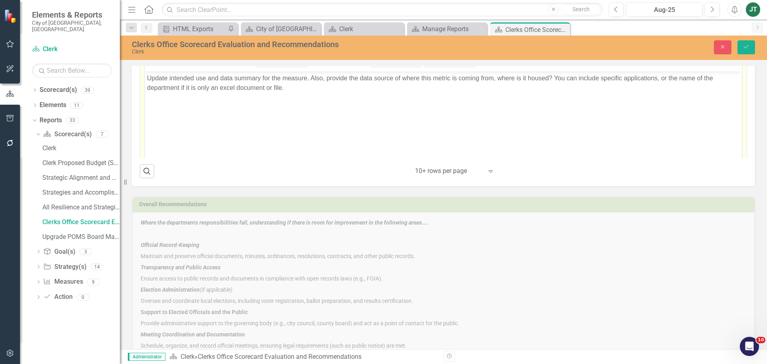
scroll to position [413, 0]
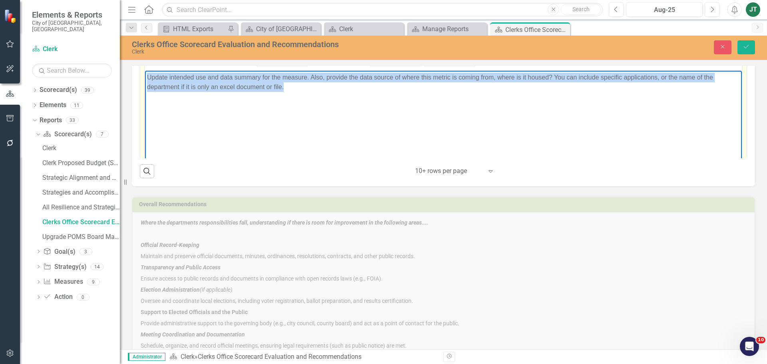
drag, startPoint x: 347, startPoint y: 89, endPoint x: 122, endPoint y: 68, distance: 226.4
click at [145, 71] on html "Update intended use and data summary for the measure. Also, provide the data so…" at bounding box center [443, 131] width 597 height 120
copy p "Update intended use and data summary for the measure. Also, provide the data so…"
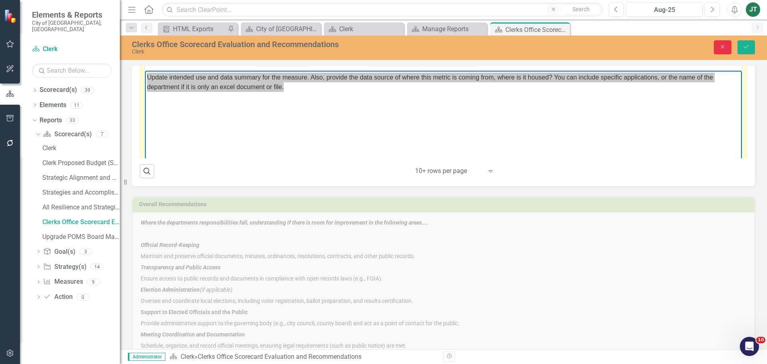
click at [728, 49] on button "Close" at bounding box center [723, 47] width 18 height 14
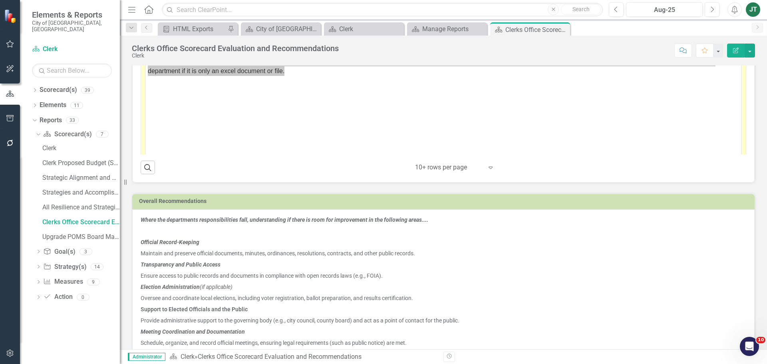
scroll to position [333, 0]
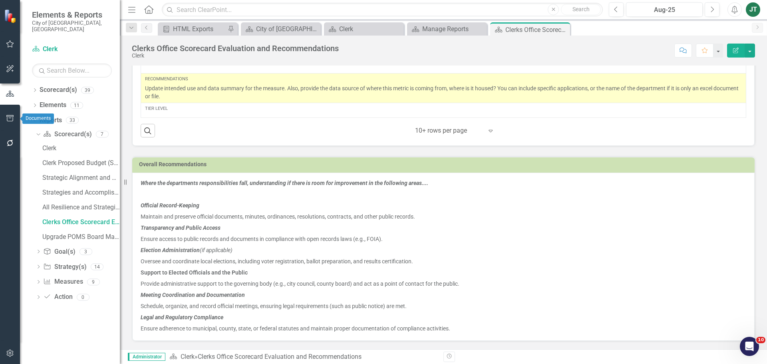
click at [10, 116] on icon "button" at bounding box center [10, 118] width 8 height 6
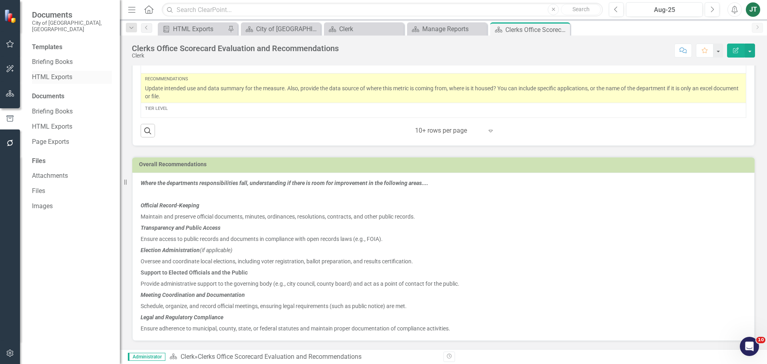
click at [56, 73] on link "HTML Exports" at bounding box center [72, 77] width 80 height 9
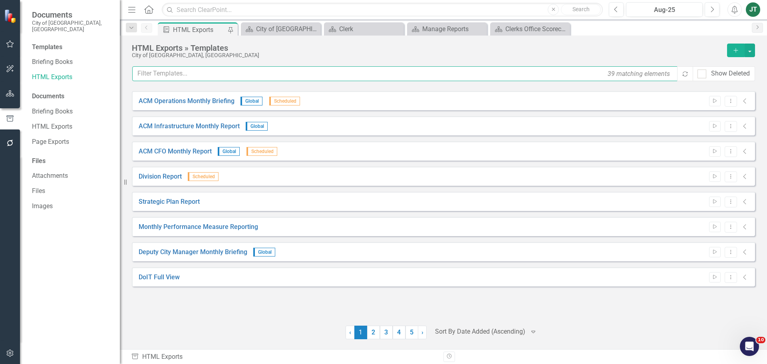
click at [200, 74] on input "text" at bounding box center [405, 73] width 546 height 15
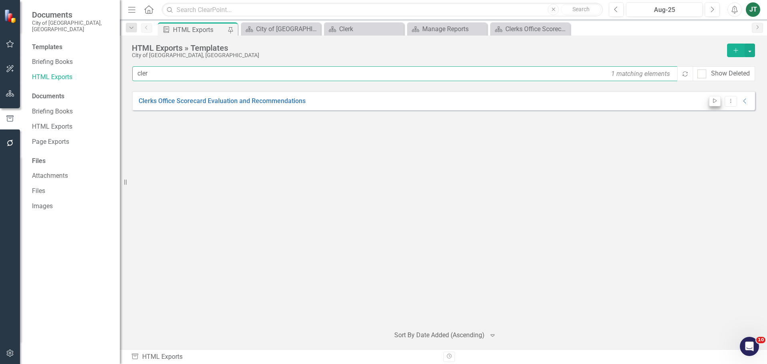
type input "cler"
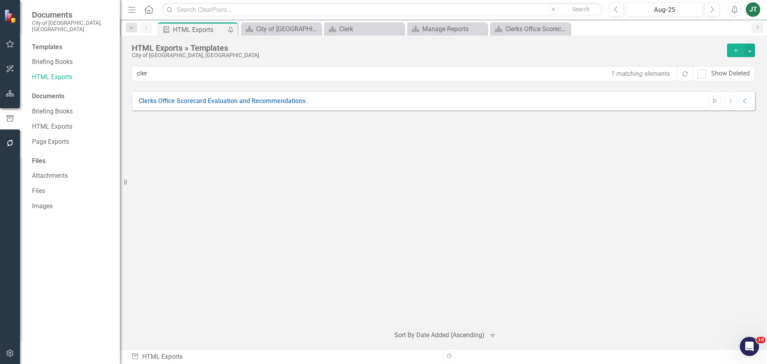
click at [713, 101] on icon "Start" at bounding box center [715, 101] width 6 height 5
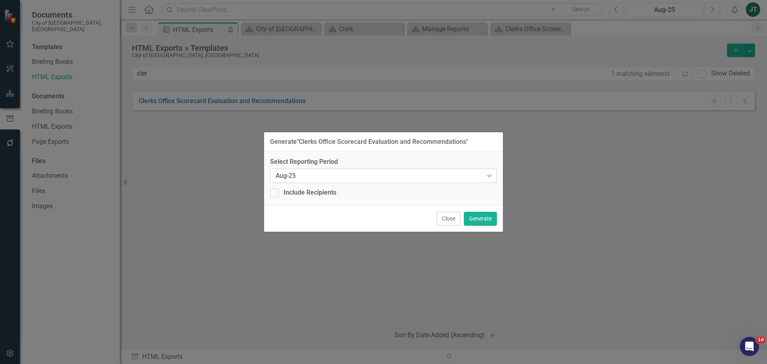
click at [390, 182] on div "Aug-25 Expand" at bounding box center [383, 176] width 227 height 14
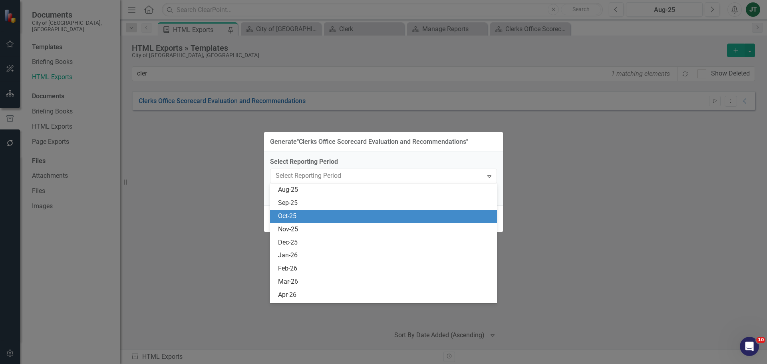
scroll to position [1535, 0]
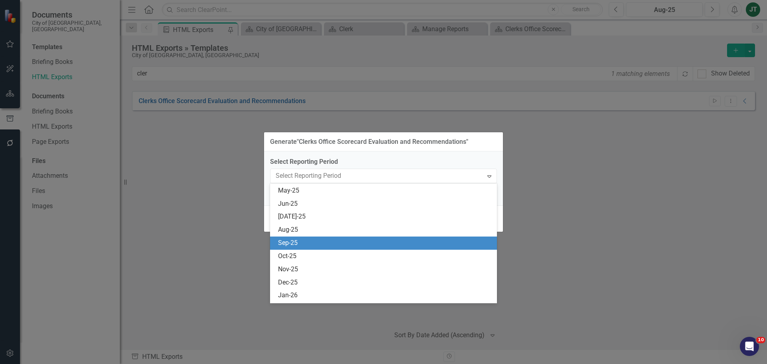
click at [295, 239] on div "Sep-25" at bounding box center [385, 243] width 214 height 9
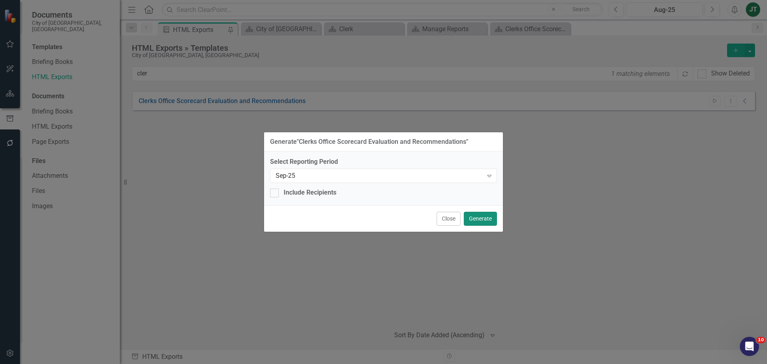
click at [480, 217] on button "Generate" at bounding box center [480, 219] width 33 height 14
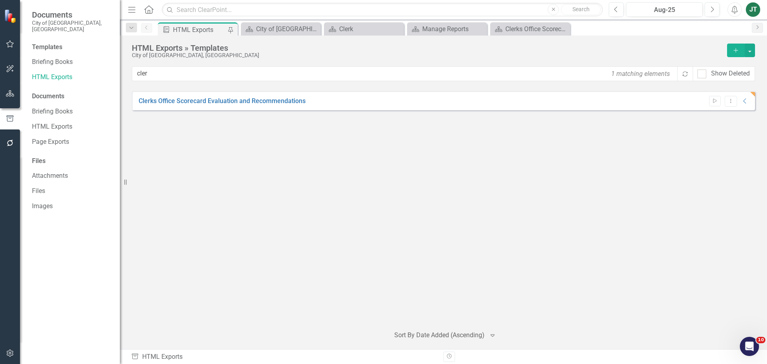
click at [323, 185] on div "Clerks Office Scorecard Evaluation and Recommendations Start Dropdown Menu Coll…" at bounding box center [444, 205] width 624 height 228
click at [742, 101] on icon "Collapse" at bounding box center [746, 101] width 8 height 6
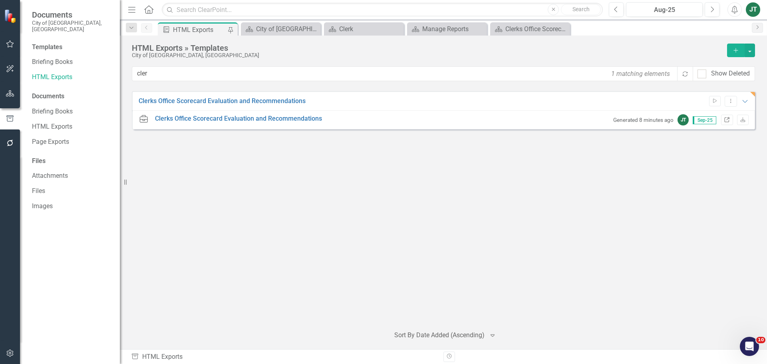
click at [726, 119] on icon "Link" at bounding box center [727, 120] width 6 height 5
click at [712, 100] on button "Start" at bounding box center [716, 101] width 12 height 10
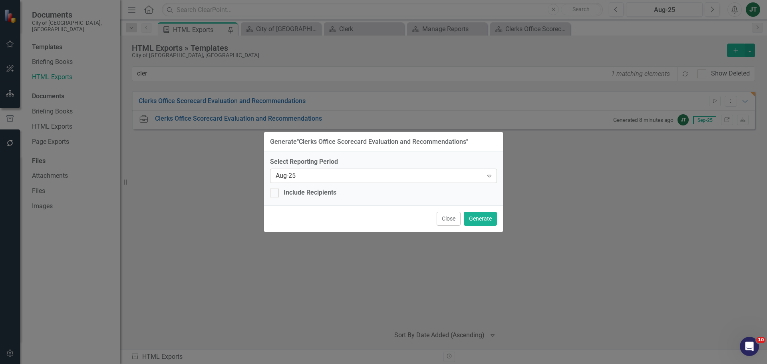
click at [378, 181] on div "Aug-25 Expand" at bounding box center [383, 176] width 227 height 14
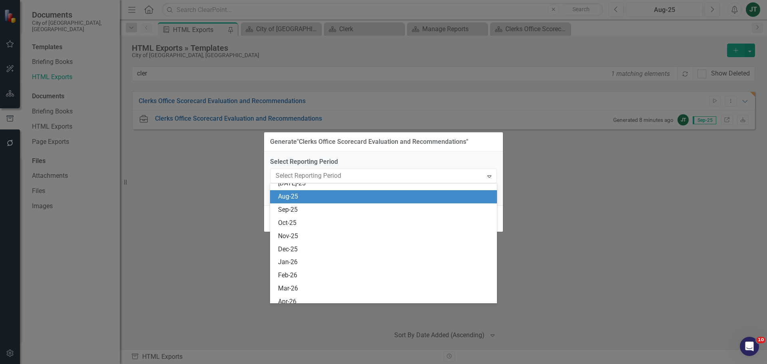
scroll to position [1575, 0]
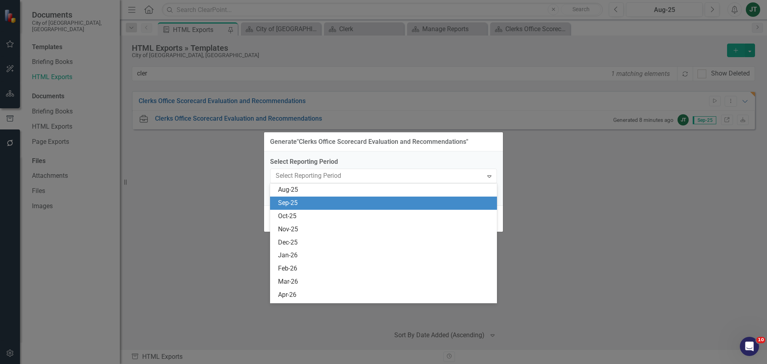
drag, startPoint x: 311, startPoint y: 201, endPoint x: 352, endPoint y: 198, distance: 40.9
click at [312, 201] on div "Sep-25" at bounding box center [385, 203] width 214 height 9
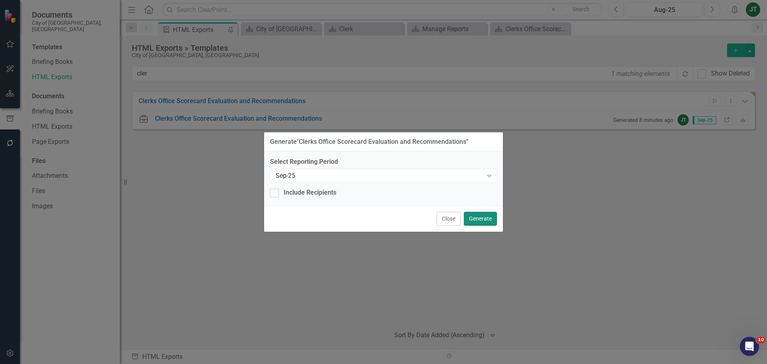
click at [486, 217] on button "Generate" at bounding box center [480, 219] width 33 height 14
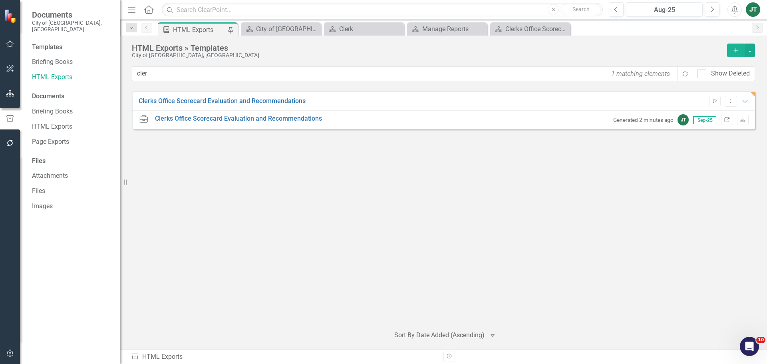
click at [727, 120] on icon at bounding box center [727, 119] width 5 height 5
click at [737, 100] on button "Dropdown Menu" at bounding box center [731, 101] width 12 height 11
click at [690, 142] on link "Edit Edit Template" at bounding box center [700, 144] width 74 height 15
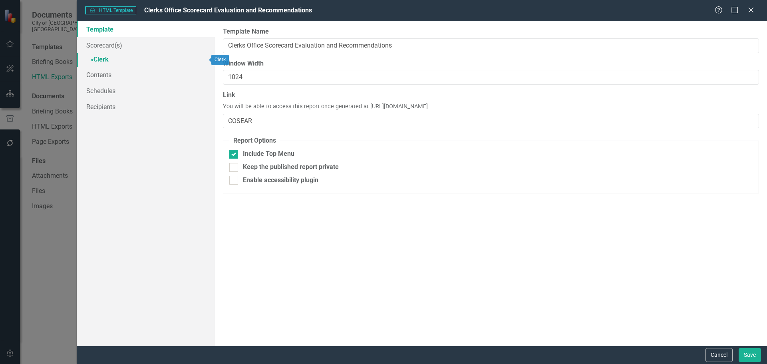
click at [105, 56] on link "» Clerk" at bounding box center [146, 60] width 138 height 14
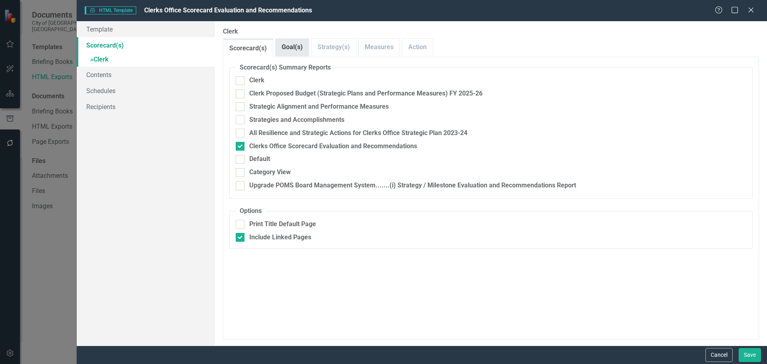
click at [283, 45] on link "Goal(s)" at bounding box center [292, 47] width 33 height 17
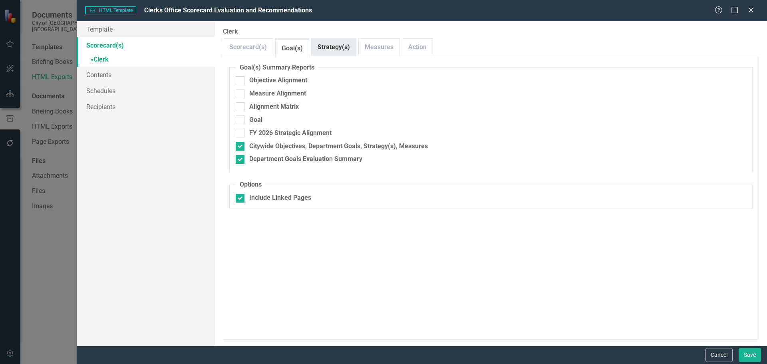
click at [325, 50] on link "Strategy(s)" at bounding box center [334, 47] width 44 height 17
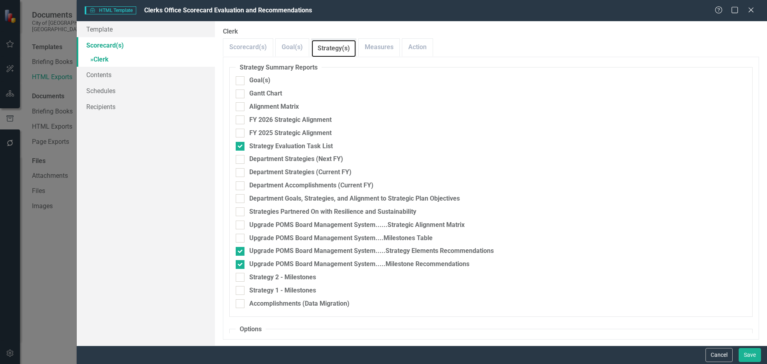
scroll to position [35, 0]
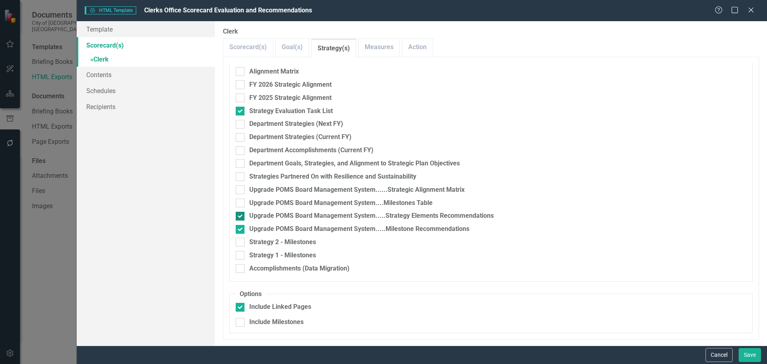
click at [242, 217] on div at bounding box center [240, 216] width 9 height 9
click at [241, 217] on input "Upgrade POMS Board Management System.....Strategy Elements Recommendations" at bounding box center [238, 214] width 5 height 5
checkbox input "false"
click at [243, 230] on div at bounding box center [240, 229] width 9 height 9
click at [241, 230] on input "Upgrade POMS Board Management System.....Milestone Recommendations" at bounding box center [238, 227] width 5 height 5
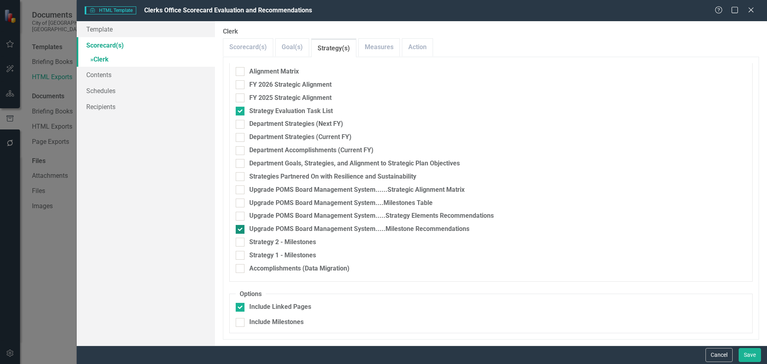
checkbox input "false"
click at [229, 44] on link "Scorecard(s)" at bounding box center [248, 47] width 50 height 17
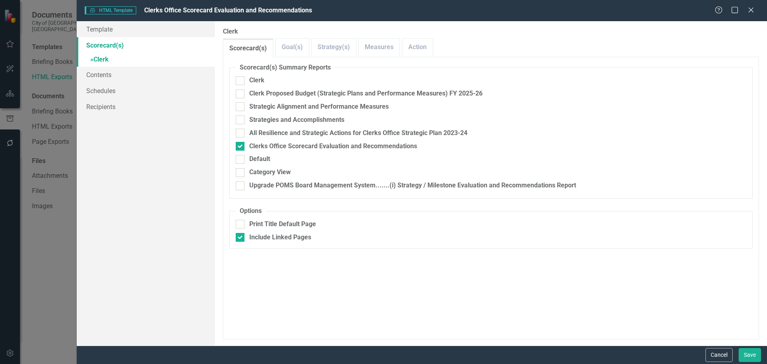
click at [291, 178] on fieldset "Scorecard(s) Summary Reports Clerk Clerk Proposed Budget (Strategic Plans and P…" at bounding box center [491, 131] width 524 height 136
click at [290, 184] on div "Upgrade POMS Board Management System.......(i) Strategy / Milestone Evaluation …" at bounding box center [412, 185] width 327 height 9
click at [241, 184] on input "Upgrade POMS Board Management System.......(i) Strategy / Milestone Evaluation …" at bounding box center [238, 183] width 5 height 5
checkbox input "true"
click at [755, 353] on button "Save" at bounding box center [750, 355] width 22 height 14
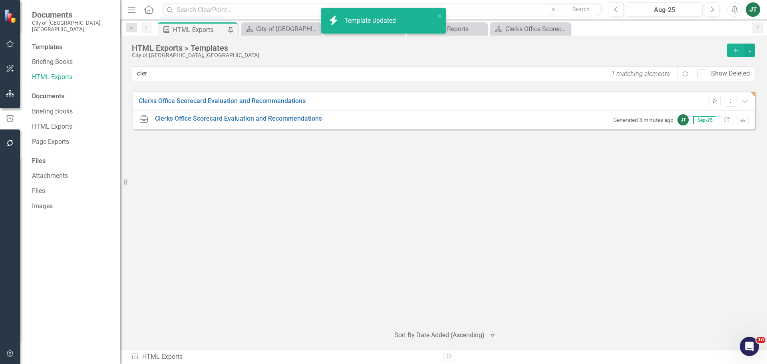
click at [715, 99] on icon "button" at bounding box center [716, 101] width 4 height 4
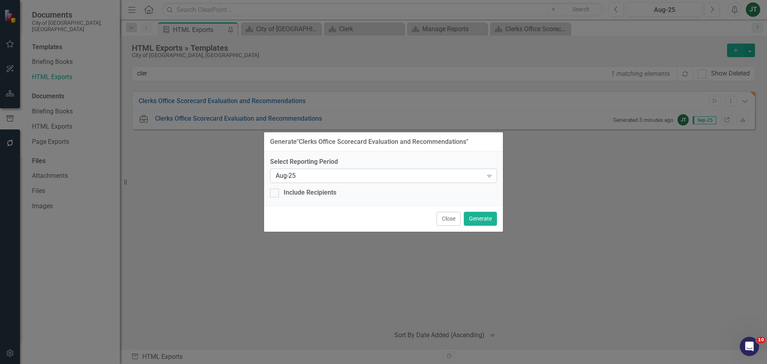
click at [486, 175] on icon "Expand" at bounding box center [490, 176] width 8 height 6
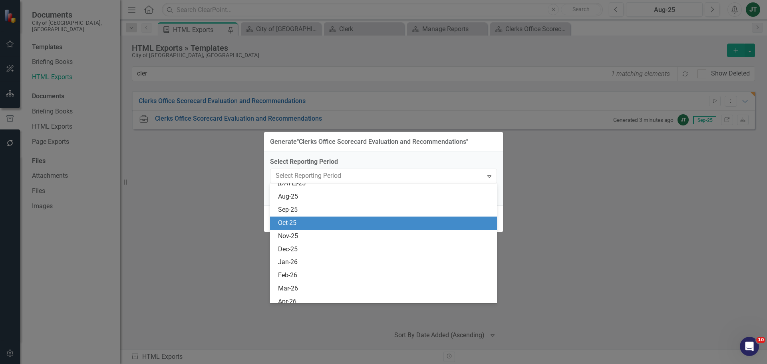
scroll to position [1575, 0]
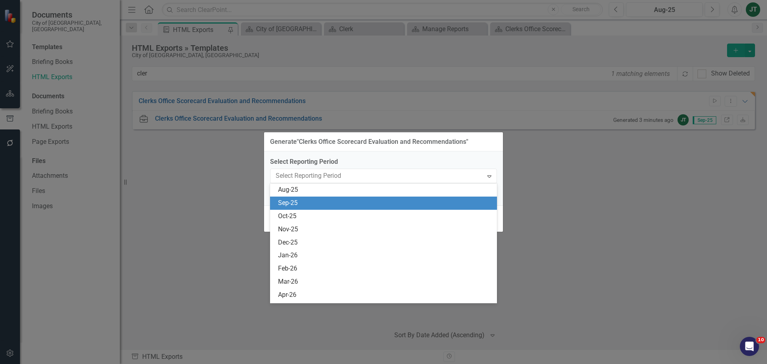
click at [292, 206] on div "Sep-25" at bounding box center [385, 203] width 214 height 9
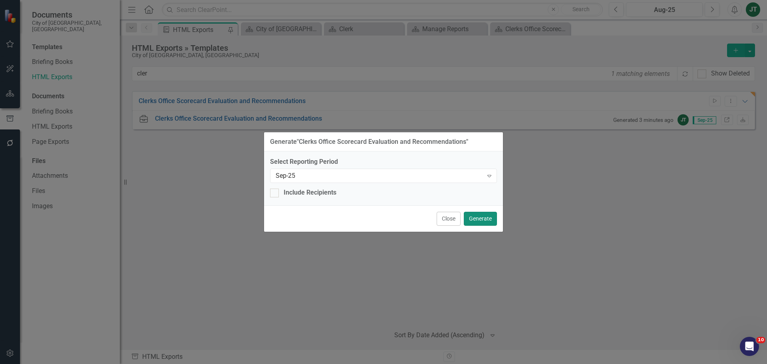
click at [487, 220] on button "Generate" at bounding box center [480, 219] width 33 height 14
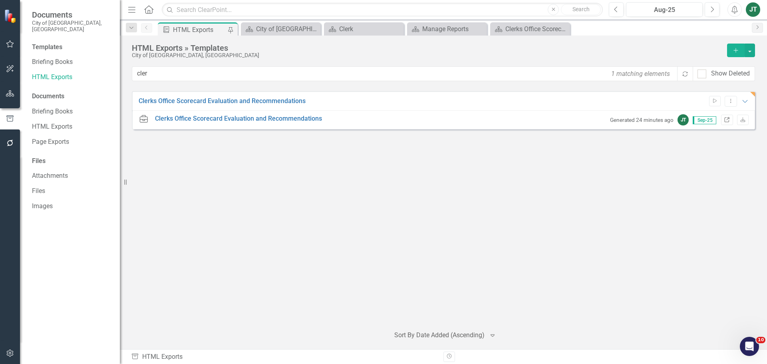
click at [731, 119] on link "Link" at bounding box center [728, 120] width 12 height 10
click at [43, 73] on link "HTML Exports" at bounding box center [72, 77] width 80 height 9
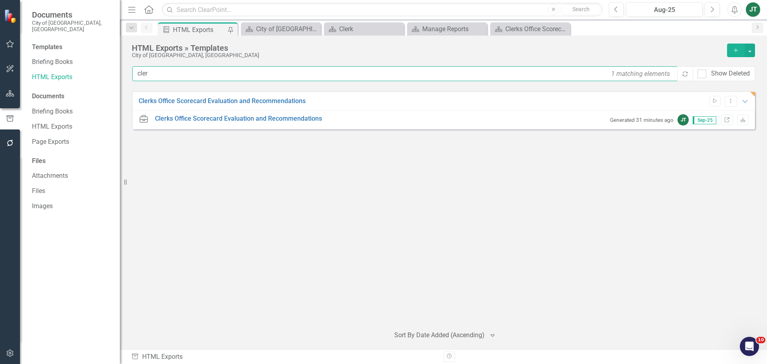
click at [174, 77] on input "cler" at bounding box center [405, 73] width 546 height 15
drag, startPoint x: 177, startPoint y: 73, endPoint x: 135, endPoint y: 74, distance: 42.0
click at [135, 74] on input "cler" at bounding box center [405, 73] width 546 height 15
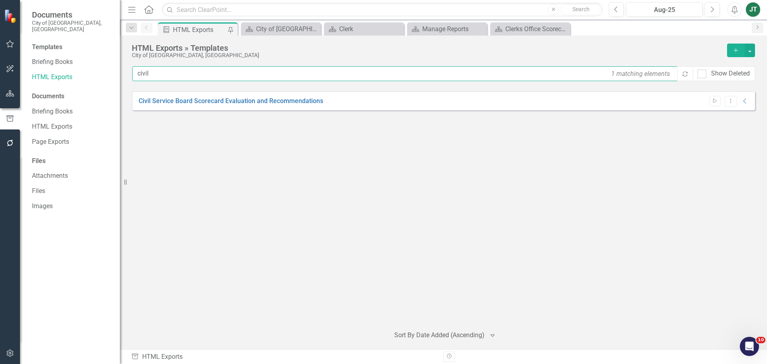
type input "civil"
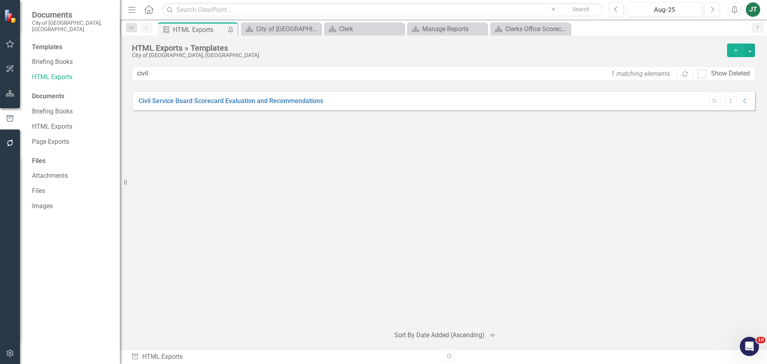
drag, startPoint x: 553, startPoint y: 101, endPoint x: 564, endPoint y: 97, distance: 11.5
drag, startPoint x: 564, startPoint y: 97, endPoint x: 716, endPoint y: 102, distance: 152.4
click at [716, 102] on icon "Start" at bounding box center [715, 101] width 6 height 5
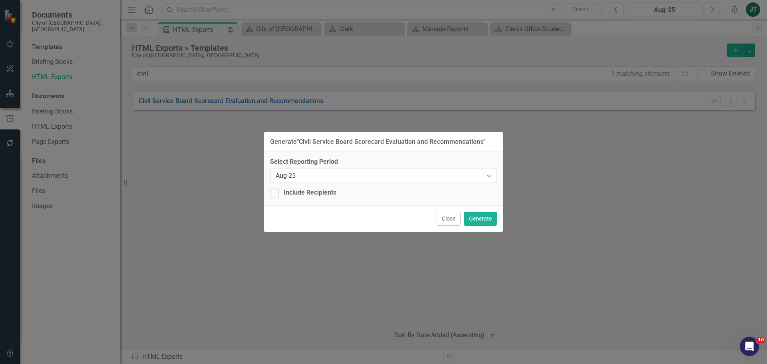
click at [452, 173] on div "Aug-25" at bounding box center [379, 175] width 207 height 9
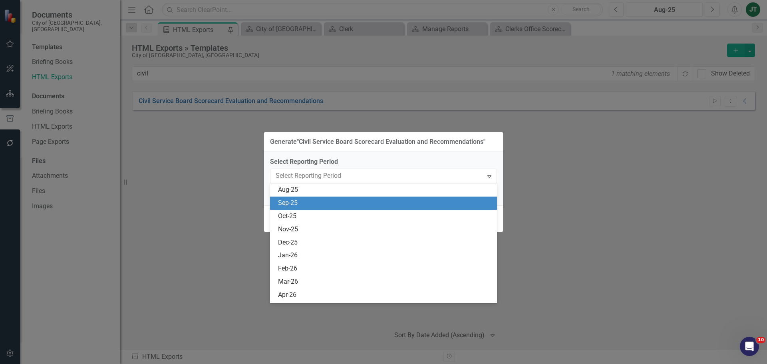
click at [298, 203] on div "Sep-25" at bounding box center [385, 203] width 214 height 9
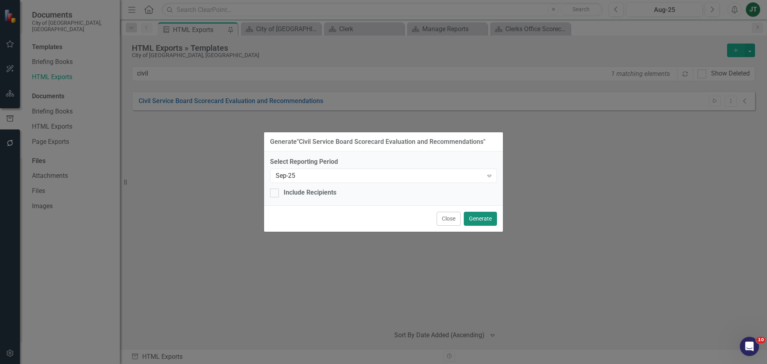
click at [486, 219] on button "Generate" at bounding box center [480, 219] width 33 height 14
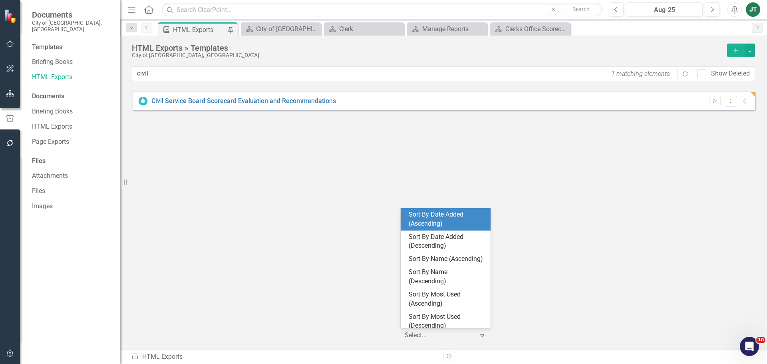
click at [497, 353] on div "Menu Home Search Close Search Previous Aug-25 Next Alerts JT User Edit Profile …" at bounding box center [444, 182] width 648 height 364
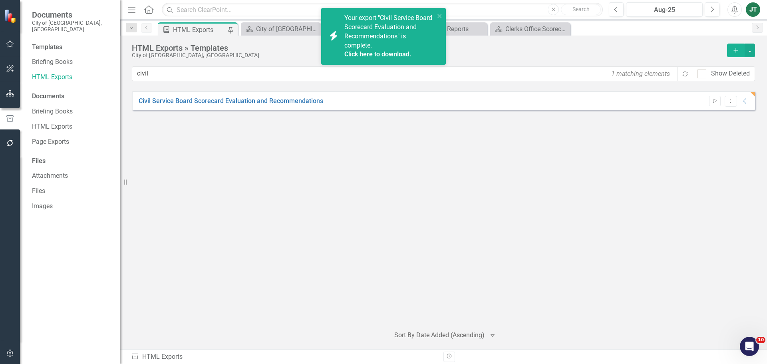
click at [399, 54] on link "Click here to download." at bounding box center [378, 54] width 67 height 8
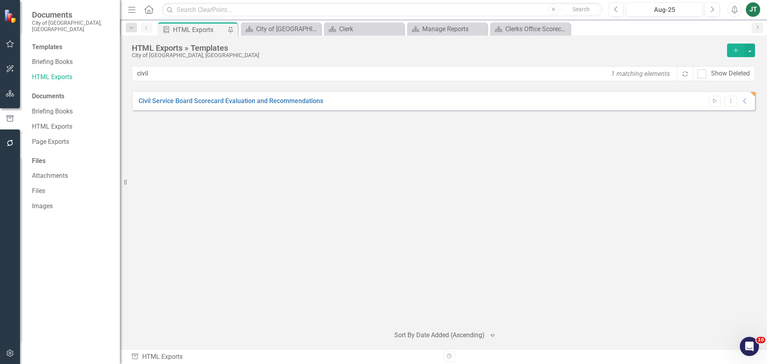
click at [10, 93] on icon "button" at bounding box center [10, 93] width 8 height 6
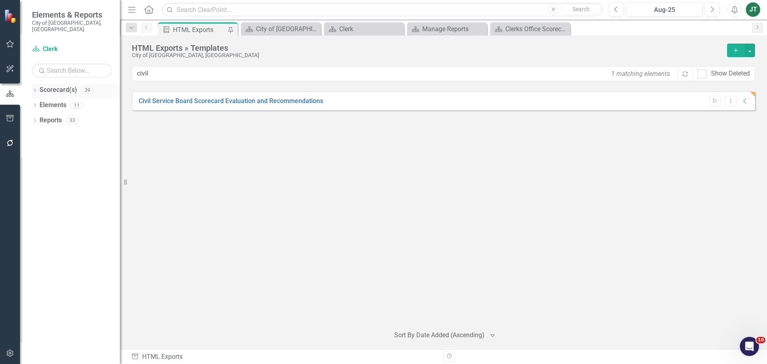
click at [34, 89] on icon "Dropdown" at bounding box center [35, 91] width 6 height 4
click at [39, 118] on icon "Dropdown" at bounding box center [39, 120] width 6 height 5
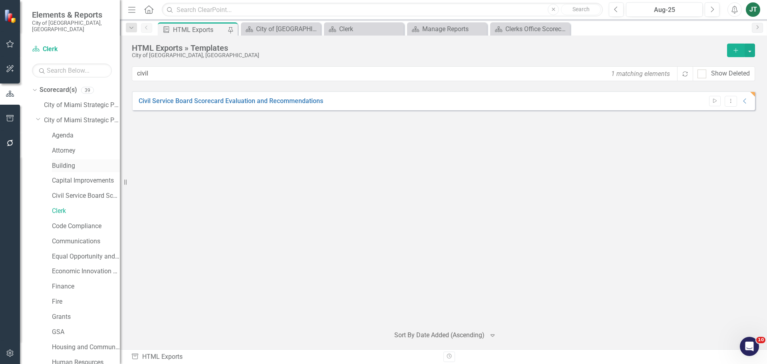
click at [59, 161] on link "Building" at bounding box center [86, 165] width 68 height 9
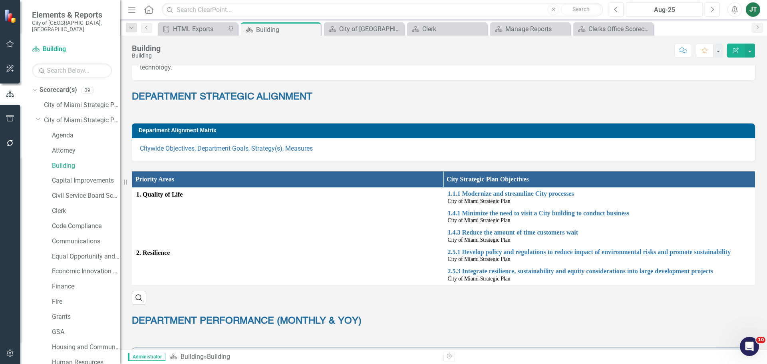
scroll to position [120, 0]
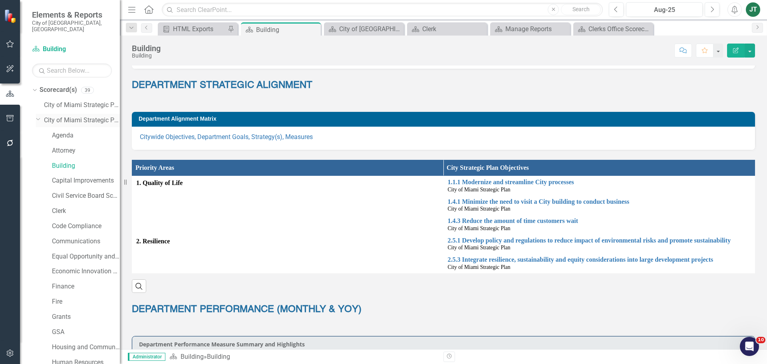
drag, startPoint x: 37, startPoint y: 110, endPoint x: 37, endPoint y: 114, distance: 4.4
click at [37, 116] on icon "Dropdown" at bounding box center [38, 119] width 5 height 6
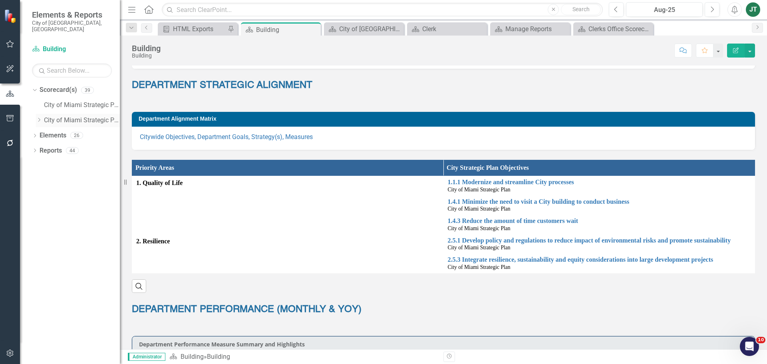
click at [37, 118] on icon "Dropdown" at bounding box center [39, 120] width 6 height 5
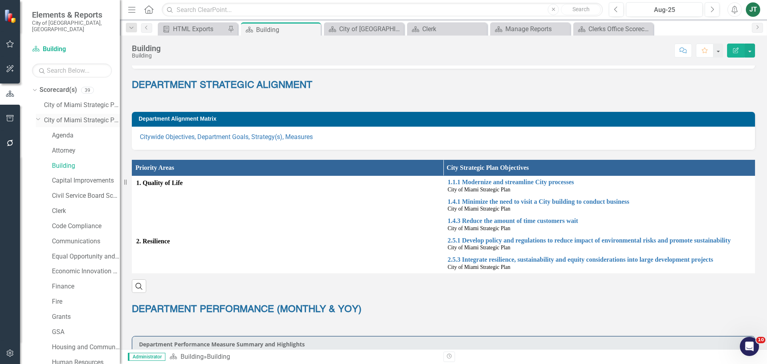
click at [40, 116] on icon "Dropdown" at bounding box center [38, 119] width 5 height 6
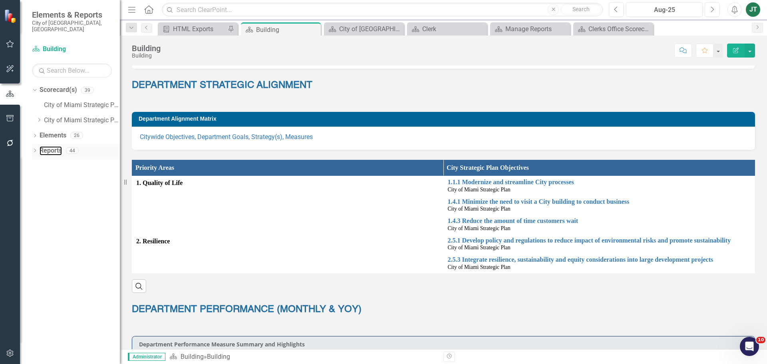
drag, startPoint x: 42, startPoint y: 144, endPoint x: 74, endPoint y: 149, distance: 32.1
click at [42, 146] on link "Reports" at bounding box center [51, 150] width 22 height 9
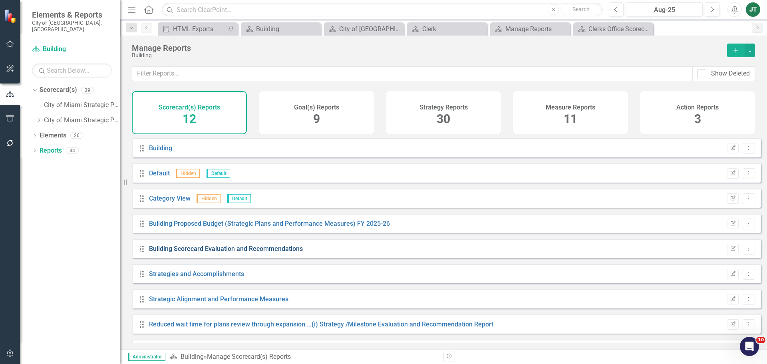
click at [258, 253] on link "Building Scorecard Evaluation and Recommendations" at bounding box center [226, 249] width 154 height 8
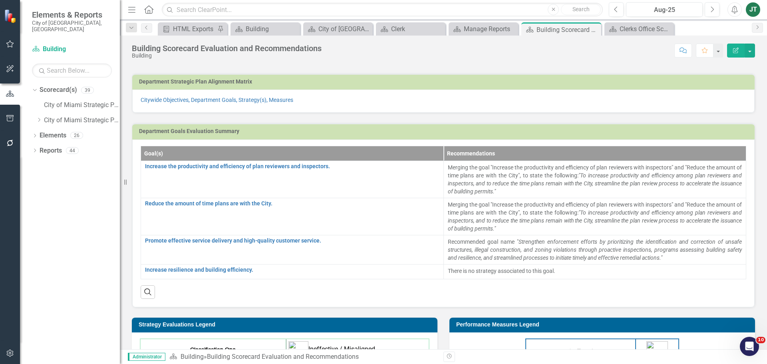
scroll to position [160, 0]
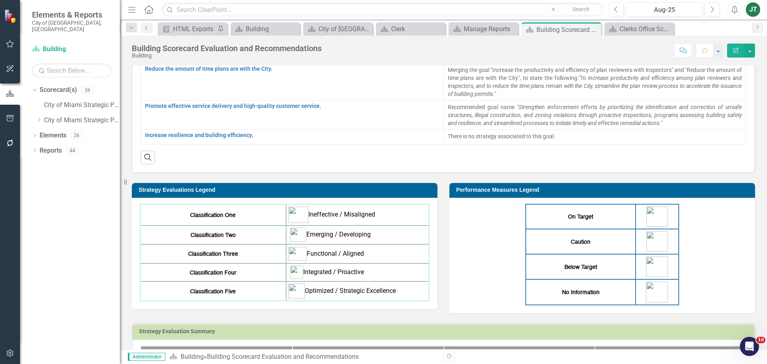
click at [401, 297] on td "Optimized / Strategic Excellence" at bounding box center [357, 291] width 143 height 20
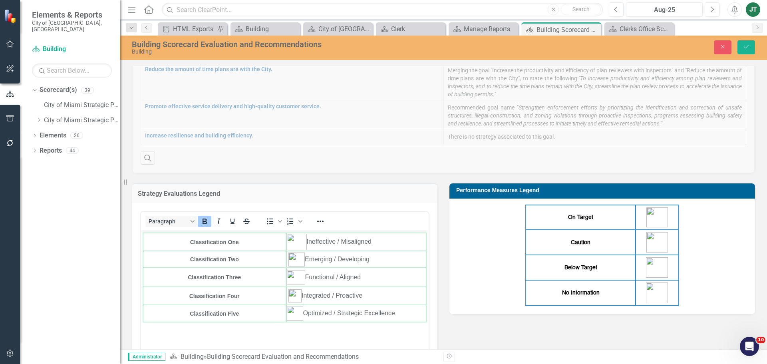
scroll to position [0, 0]
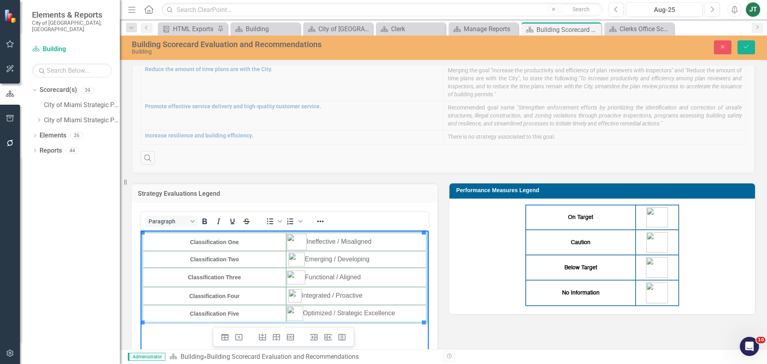
drag, startPoint x: 424, startPoint y: 323, endPoint x: 278, endPoint y: 464, distance: 203.0
click at [141, 231] on html "Classification One Ineffective / Misaligned Classification Two Emerging / Devel…" at bounding box center [285, 291] width 288 height 120
drag, startPoint x: 271, startPoint y: 266, endPoint x: 210, endPoint y: 262, distance: 61.3
click at [506, 264] on div "On Target Caution Below Target No Information" at bounding box center [603, 256] width 290 height 102
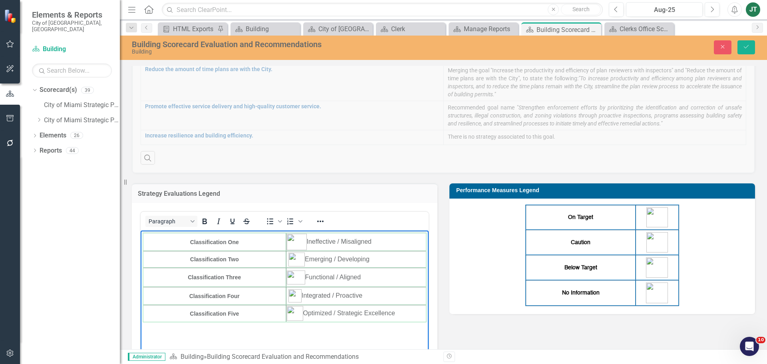
click at [506, 264] on div "On Target Caution Below Target No Information" at bounding box center [603, 256] width 290 height 102
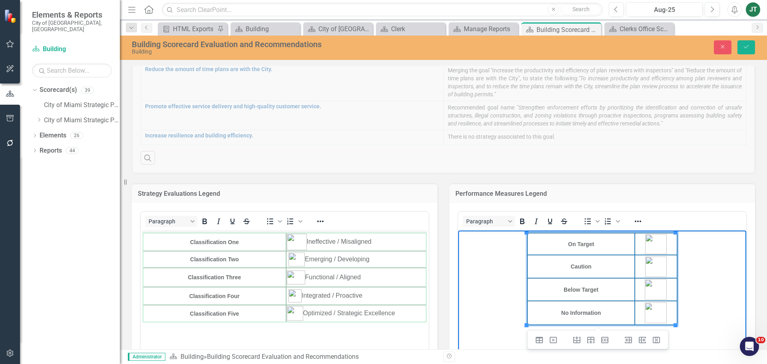
drag, startPoint x: 696, startPoint y: 320, endPoint x: 598, endPoint y: 256, distance: 116.6
click at [519, 234] on body "On Target Caution Below Target No Information" at bounding box center [602, 291] width 288 height 120
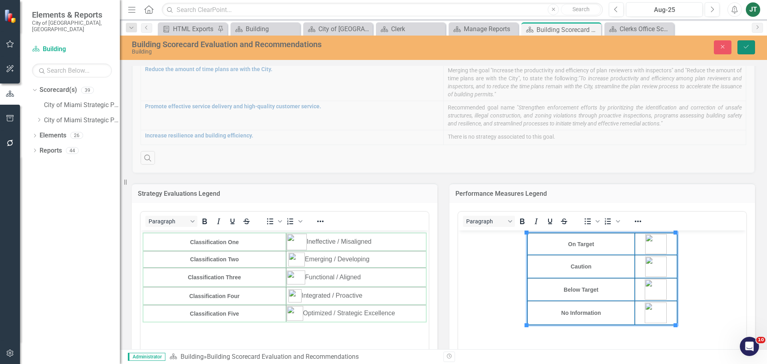
click at [745, 48] on icon "Save" at bounding box center [746, 47] width 7 height 6
